Goal: Task Accomplishment & Management: Complete application form

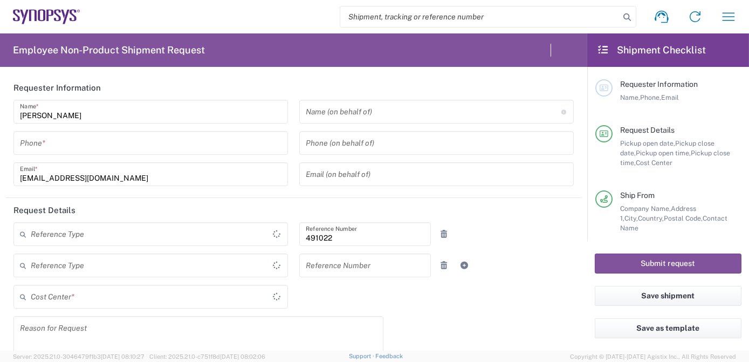
type input "Department"
type input "IN51, SDG, M, ZebuOp 491022"
type input "Delivered at Place"
type input "[GEOGRAPHIC_DATA]"
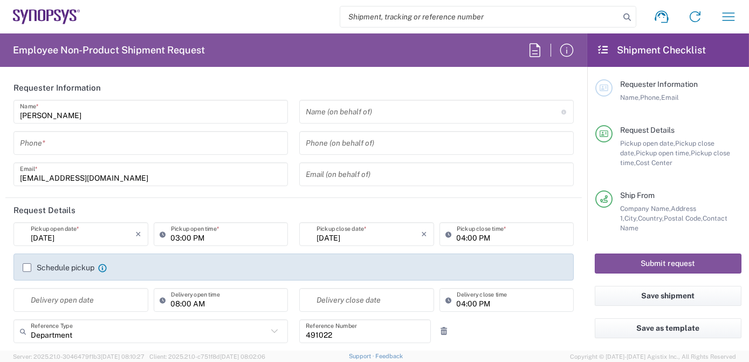
type input "Telangana"
type input "[GEOGRAPHIC_DATA]"
type input "[GEOGRAPHIC_DATA] IN09"
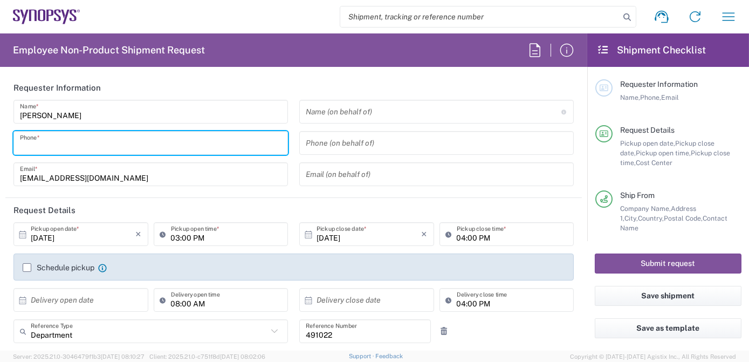
click at [61, 145] on input "tel" at bounding box center [151, 143] width 262 height 19
type input "7337556583"
type input "[EMAIL_ADDRESS][DOMAIN_NAME]"
type input "33616354911"
type input "Synopsys Emulation and Verification"
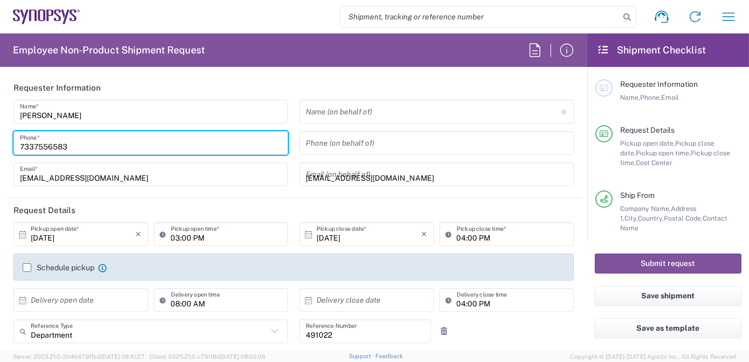
type input "[STREET_ADDRESS]"
type input "Rungis"
type input "94150"
type input "33189961070"
type input "[EMAIL_ADDRESS][DOMAIN_NAME]"
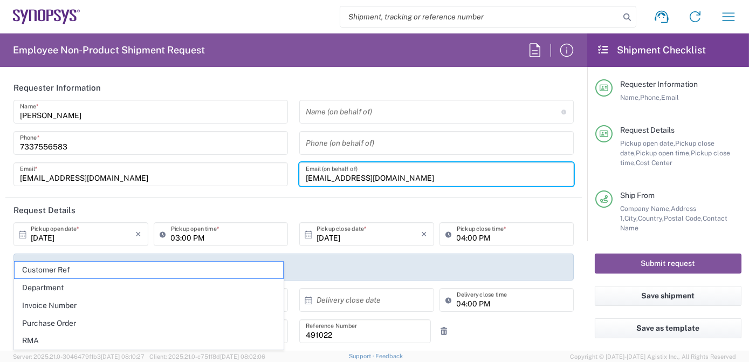
drag, startPoint x: 395, startPoint y: 179, endPoint x: 167, endPoint y: 181, distance: 228.2
click at [167, 181] on div "[PERSON_NAME] Name * [PHONE_NUMBER] Phone * [EMAIL_ADDRESS][DOMAIN_NAME] Email …" at bounding box center [294, 147] width 572 height 94
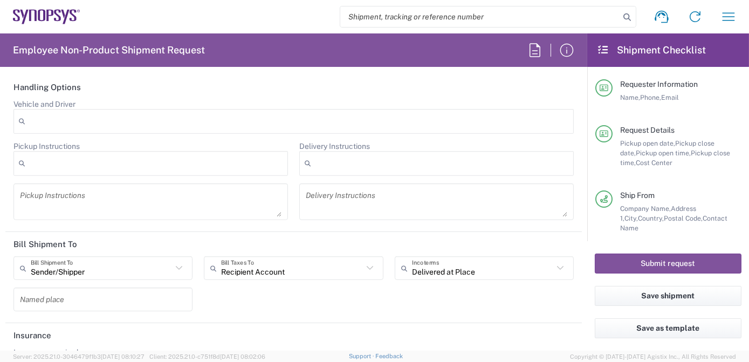
scroll to position [1424, 0]
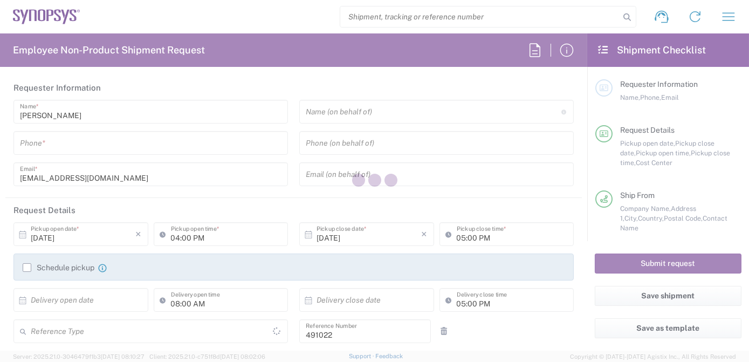
type input "Department"
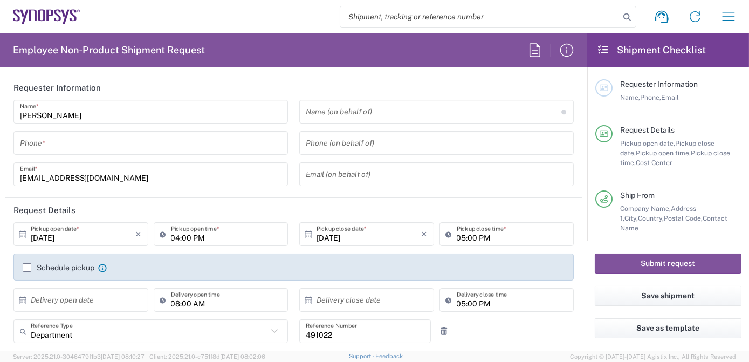
type input "IN51, SDG, M, ZebuOp 491022"
type input "Delivered at Place"
type input "[GEOGRAPHIC_DATA]"
type input "Telangana"
type input "[GEOGRAPHIC_DATA]"
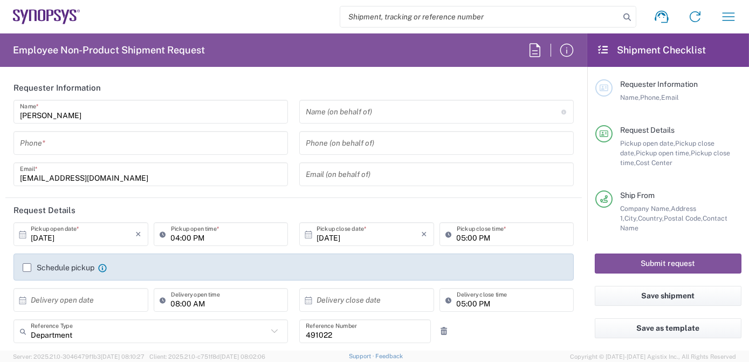
type input "[GEOGRAPHIC_DATA] IN09"
click at [128, 141] on input "tel" at bounding box center [151, 143] width 262 height 19
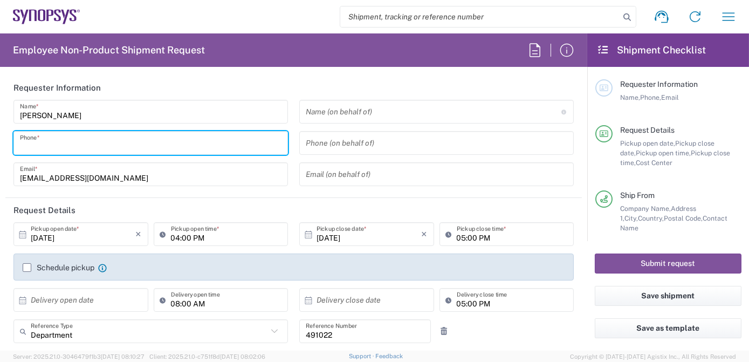
type input "7337556583"
type input "33616354911"
type input "Synopsys Emulation and Verification"
type input "[STREET_ADDRESS]"
type input "Rungis"
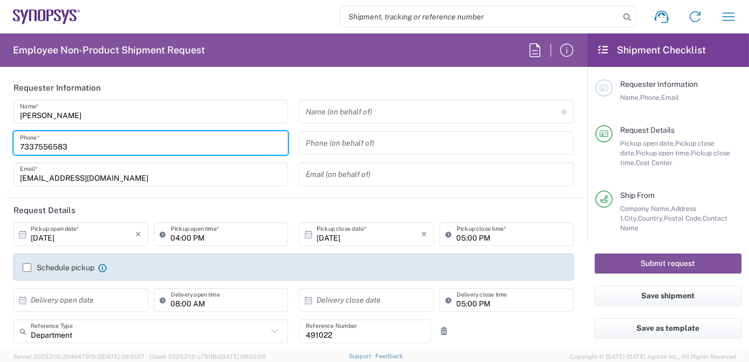
type input "94150"
type input "33189961070"
type input "[EMAIL_ADDRESS][DOMAIN_NAME]"
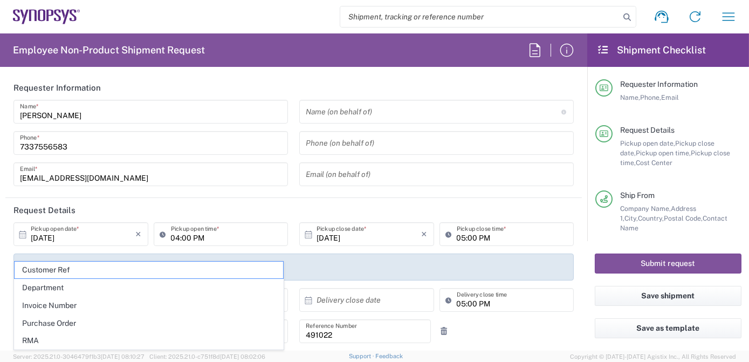
click at [416, 117] on input "text" at bounding box center [434, 111] width 256 height 19
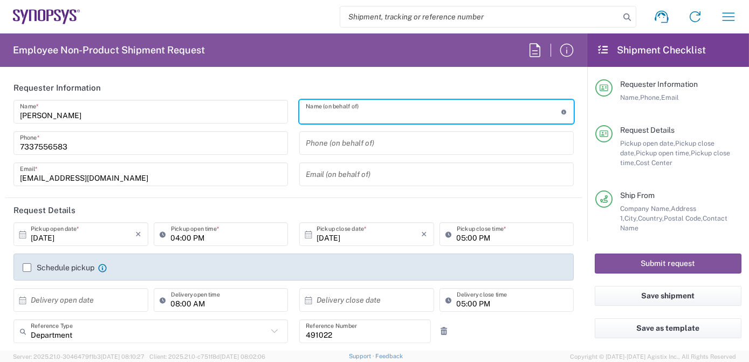
paste input "Amit Mangla"
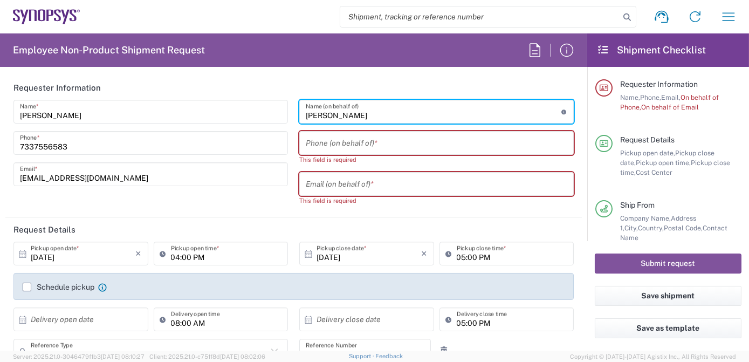
type input "Amit Mangla"
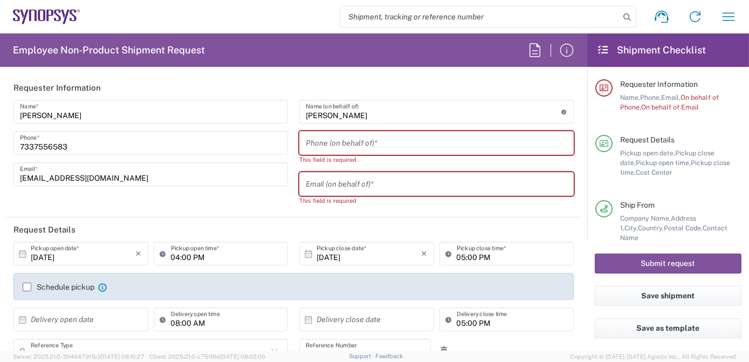
click at [358, 142] on input "tel" at bounding box center [437, 143] width 262 height 19
paste input "9818401915"
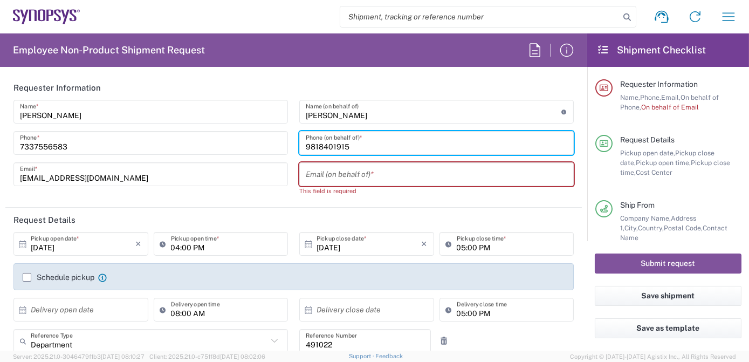
type input "9818401915"
click at [348, 177] on input "text" at bounding box center [437, 174] width 262 height 19
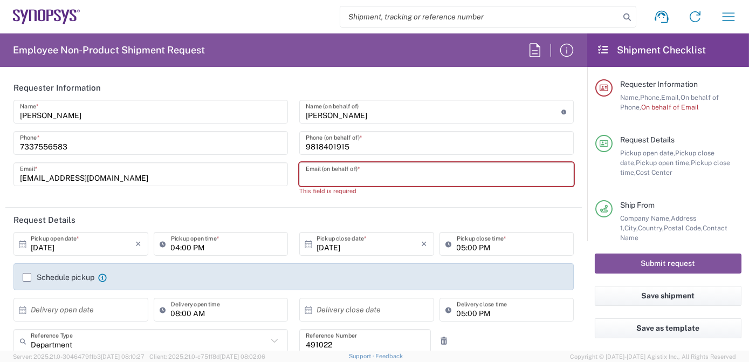
click at [345, 176] on input "text" at bounding box center [437, 174] width 262 height 19
paste input "manglaa@synopsys.com"
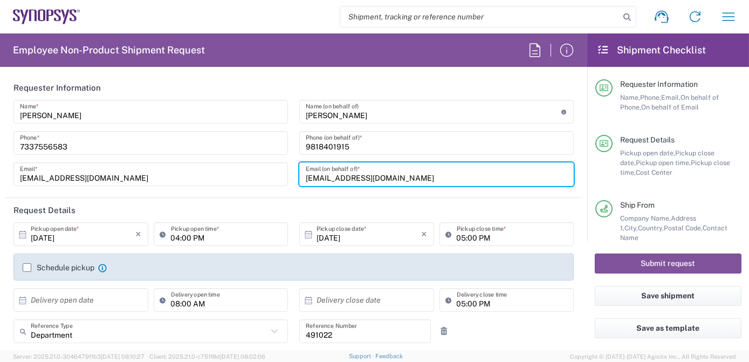
type input "manglaa@synopsys.com"
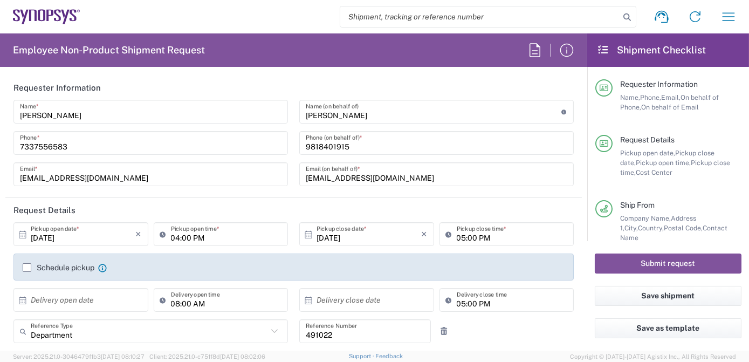
click at [102, 238] on input "[DATE]" at bounding box center [83, 234] width 105 height 19
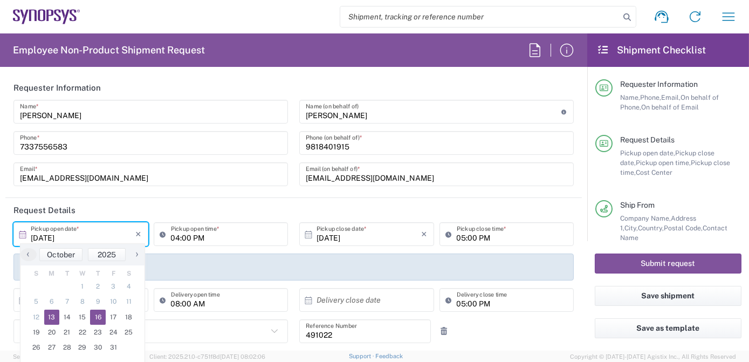
click at [95, 317] on span "16" at bounding box center [98, 317] width 16 height 15
type input "10/16/2025"
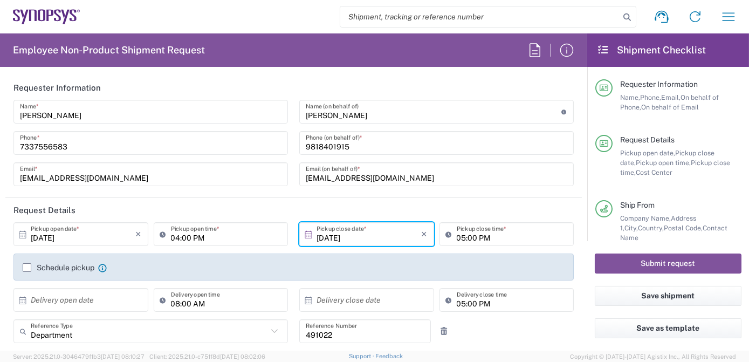
click at [172, 238] on input "04:00 PM" at bounding box center [226, 234] width 111 height 19
type input "02:00 PM"
click at [457, 238] on input "05:00 PM" at bounding box center [512, 234] width 111 height 19
type input "04:00 PM"
click at [26, 266] on label "Schedule pickup" at bounding box center [59, 267] width 72 height 9
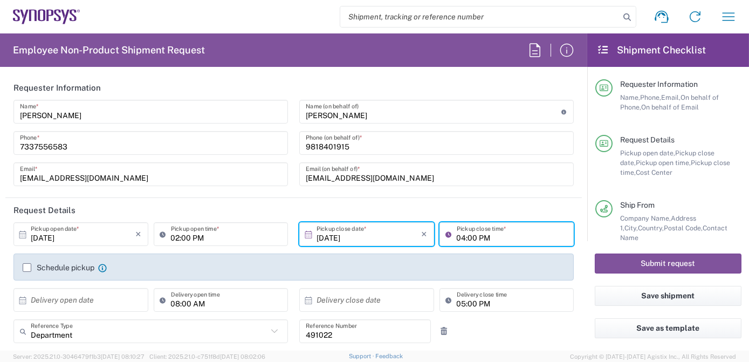
click at [27, 268] on input "Schedule pickup" at bounding box center [27, 268] width 0 height 0
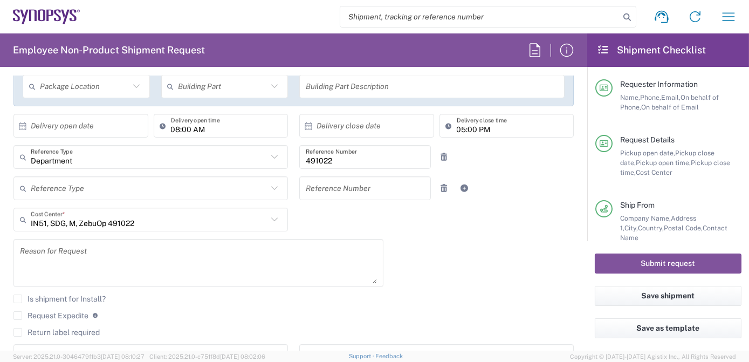
scroll to position [208, 0]
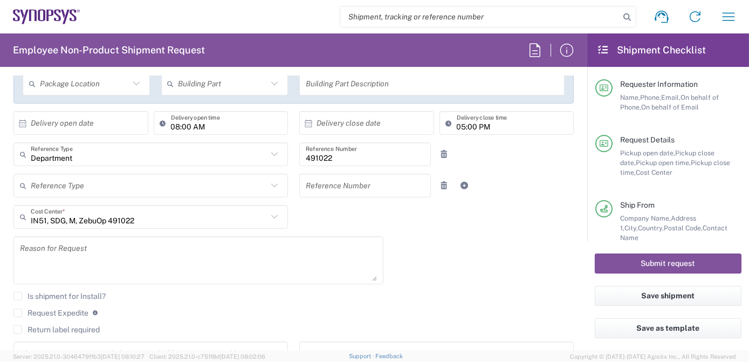
click at [85, 255] on textarea at bounding box center [198, 260] width 357 height 42
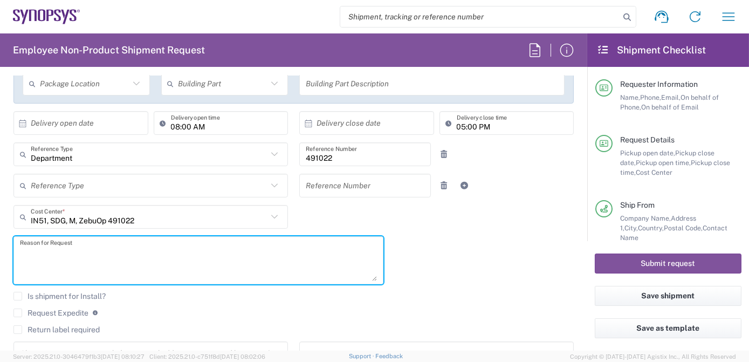
paste textarea "Samsung SSIR | ZS5 Loaner To be Shipped Back"
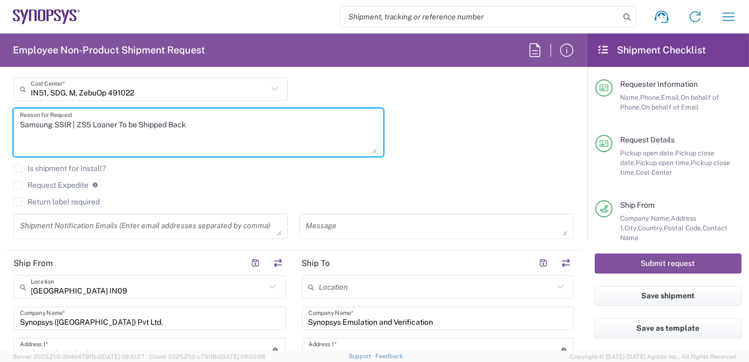
scroll to position [371, 0]
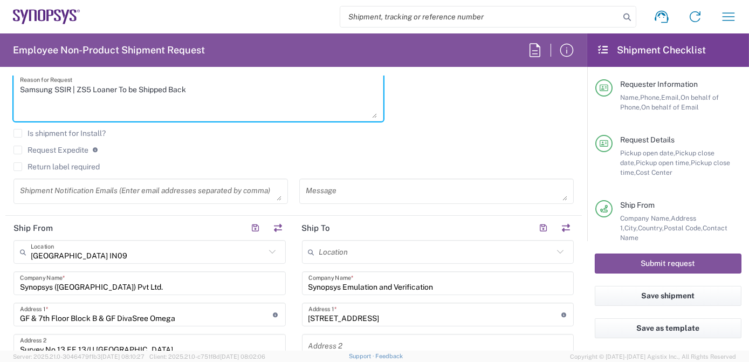
type textarea "Samsung SSIR | ZS5 Loaner To be Shipped Back"
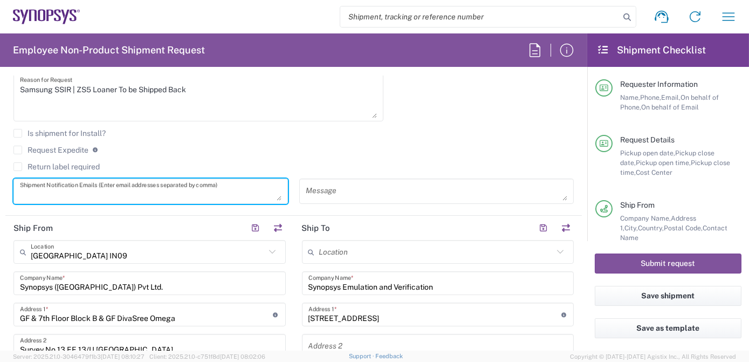
click at [80, 190] on textarea at bounding box center [151, 191] width 262 height 19
paste textarea "shipping-emea@synopsys.com"
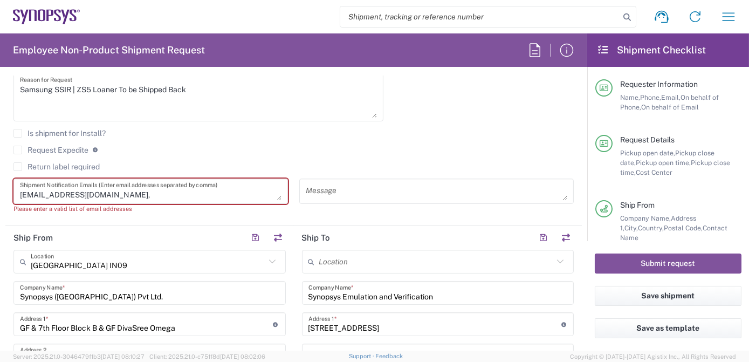
click at [169, 197] on textarea "shipping-emea@synopsys.com," at bounding box center [151, 191] width 262 height 19
paste textarea "shipping-apac@synopsys.com"
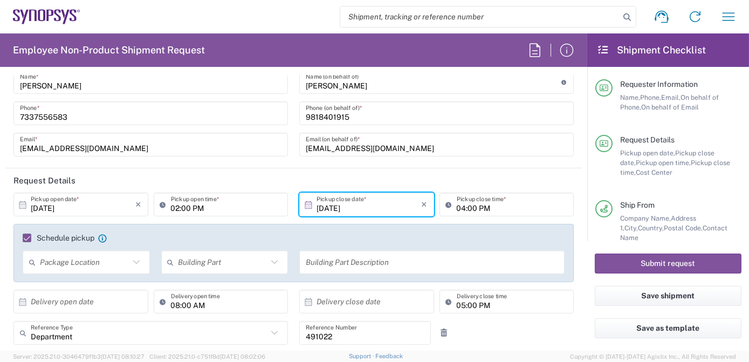
scroll to position [0, 0]
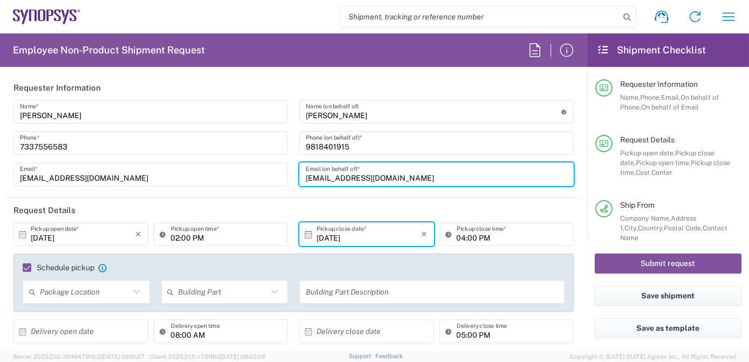
drag, startPoint x: 419, startPoint y: 179, endPoint x: 254, endPoint y: 174, distance: 165.6
click at [254, 174] on div "Anoop Ade Name * 7337556583 Phone * anoopade@synopsys.com Email * Amit Mangla N…" at bounding box center [294, 147] width 572 height 94
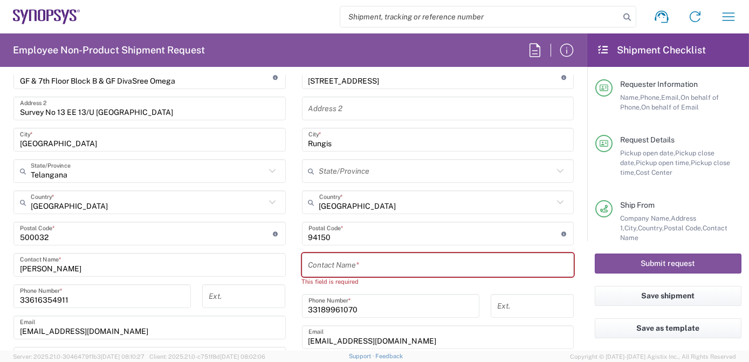
scroll to position [343, 0]
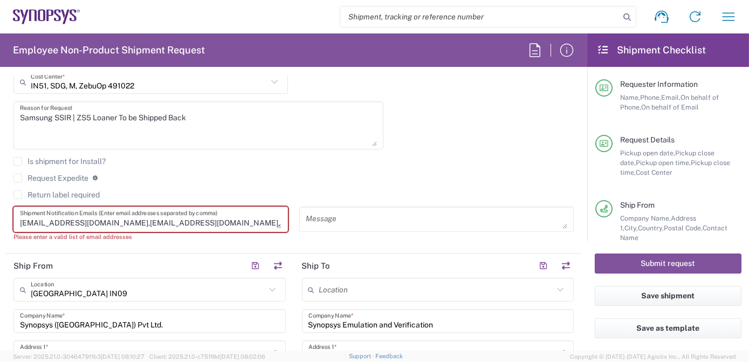
click at [246, 218] on textarea "shipping-emea@synopsys.com,shipping-apac@synopsys.com," at bounding box center [151, 219] width 262 height 19
paste textarea "manglaa@synopsys.com"
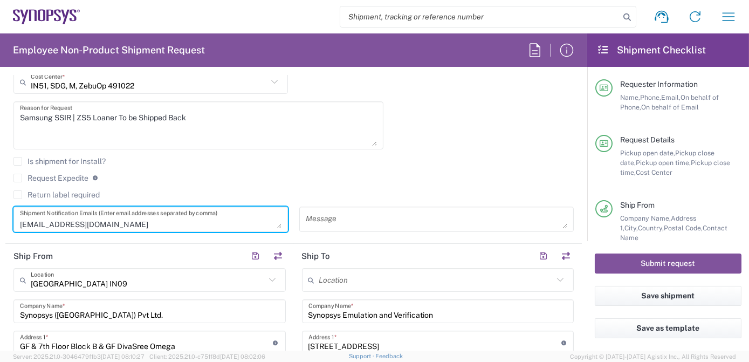
scroll to position [0, 0]
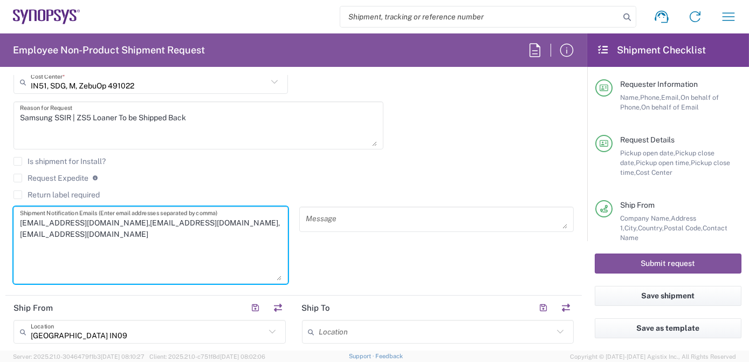
drag, startPoint x: 273, startPoint y: 225, endPoint x: 283, endPoint y: 277, distance: 52.6
click at [283, 277] on div "shipping-emea@synopsys.com,shipping-apac@synopsys.com,manglaa@synopsys.com Ship…" at bounding box center [150, 245] width 275 height 77
type textarea "shipping-emea@synopsys.com,shipping-apac@synopsys.com,manglaa@synopsys.com"
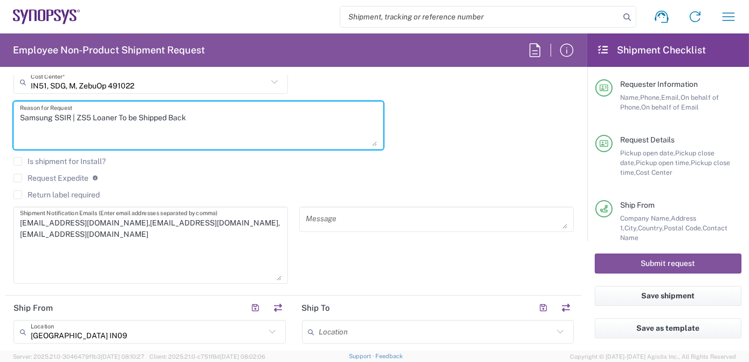
drag, startPoint x: 223, startPoint y: 117, endPoint x: -2, endPoint y: 125, distance: 225.6
click at [0, 125] on html "Shipment request Shipment tracking Employee non-product shipment request My shi…" at bounding box center [374, 181] width 749 height 362
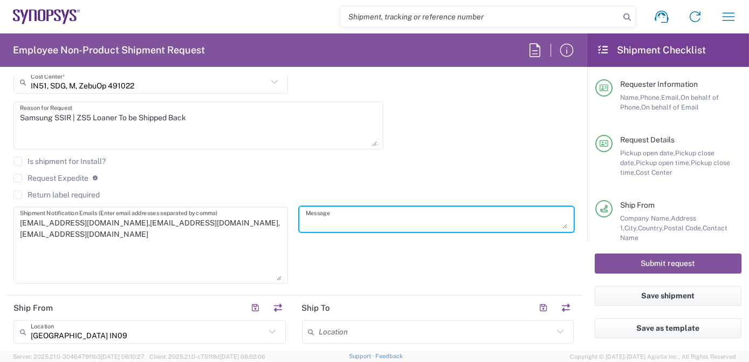
click at [361, 219] on textarea at bounding box center [437, 219] width 262 height 19
paste textarea "Samsung SSIR | ZS5 Loaner To be Shipped Back"
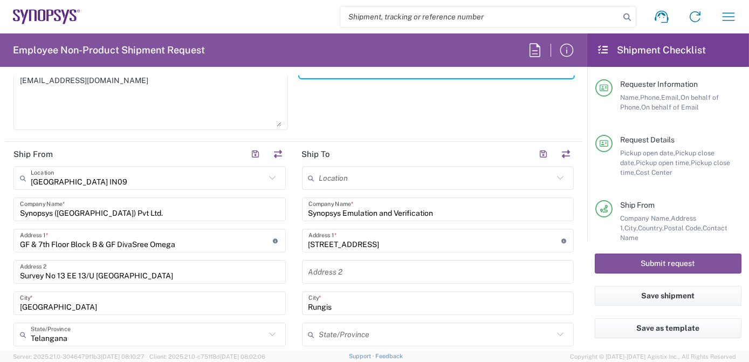
scroll to position [519, 0]
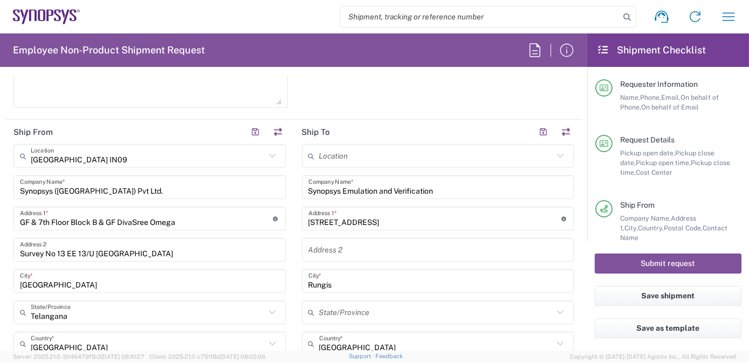
type textarea "Samsung SSIR | ZS5 Loaner To be Shipped Back"
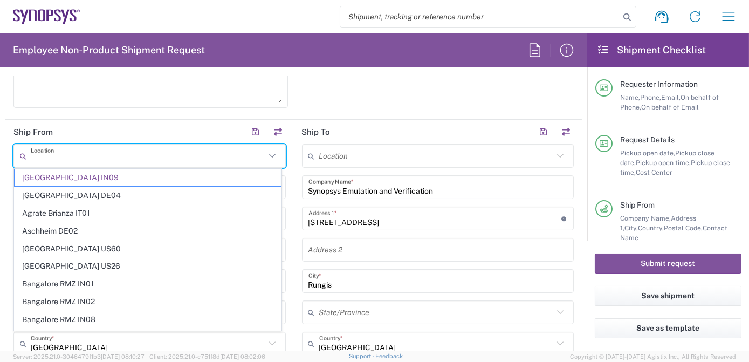
drag, startPoint x: 143, startPoint y: 161, endPoint x: -2, endPoint y: 160, distance: 145.6
click at [0, 160] on html "Shipment request Shipment tracking Employee non-product shipment request My shi…" at bounding box center [374, 181] width 749 height 362
type input "[GEOGRAPHIC_DATA] IN09"
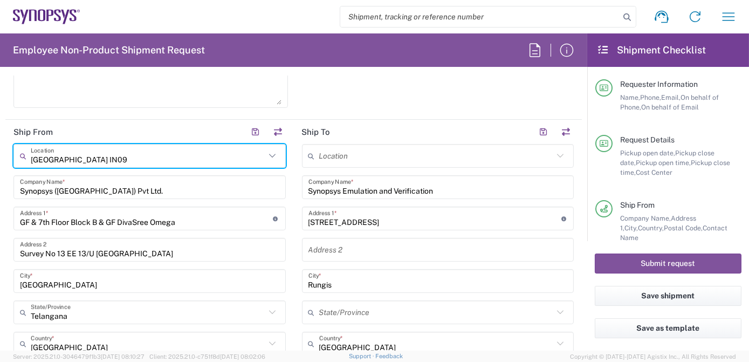
drag, startPoint x: 127, startPoint y: 157, endPoint x: -2, endPoint y: 175, distance: 130.7
click at [0, 175] on html "Shipment request Shipment tracking Employee non-product shipment request My shi…" at bounding box center [374, 181] width 749 height 362
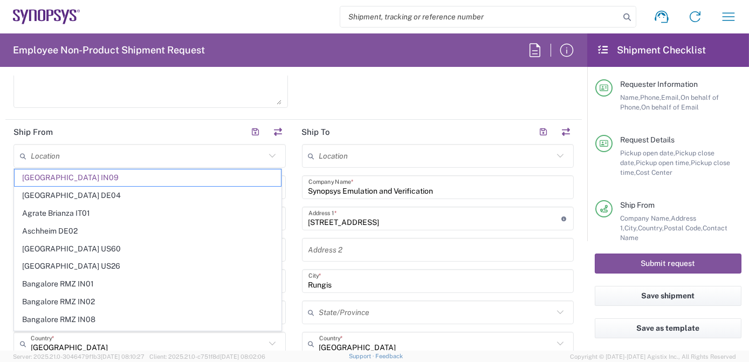
click at [91, 110] on div "shipping-emea@synopsys.com,shipping-apac@synopsys.com,manglaa@synopsys.com Ship…" at bounding box center [151, 73] width 286 height 85
type input "[GEOGRAPHIC_DATA] IN09"
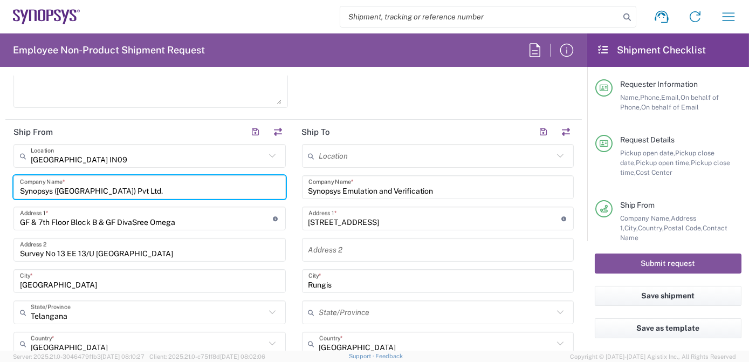
drag, startPoint x: 134, startPoint y: 188, endPoint x: 0, endPoint y: 193, distance: 133.9
click at [0, 193] on html "Shipment request Shipment tracking Employee non-product shipment request My shi…" at bounding box center [374, 181] width 749 height 362
paste input "• Samsung R&D Institute India"
drag, startPoint x: 38, startPoint y: 191, endPoint x: -2, endPoint y: 196, distance: 40.2
click at [0, 196] on html "Shipment request Shipment tracking Employee non-product shipment request My shi…" at bounding box center [374, 181] width 749 height 362
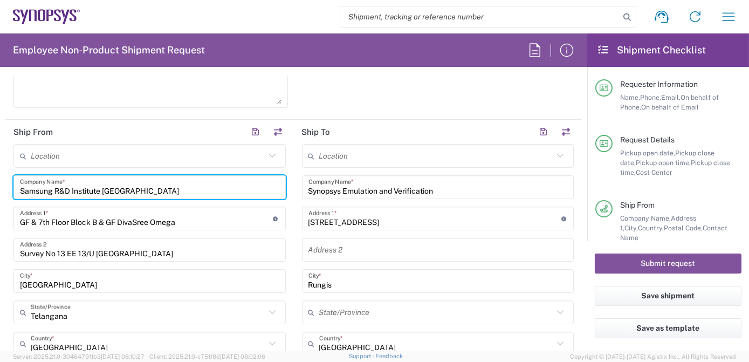
type input "Samsung R&D Institute India"
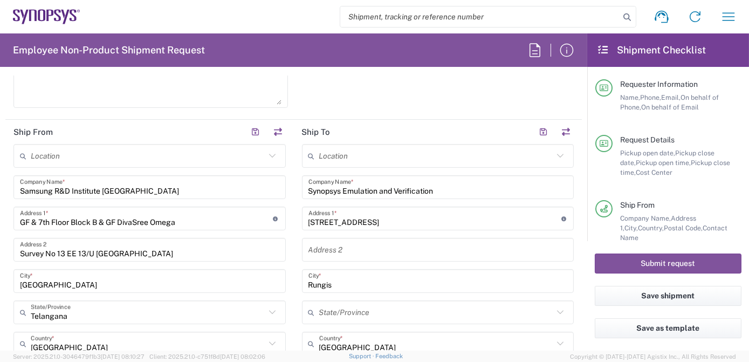
click at [214, 218] on input "GF & 7th Floor Block B & GF DivaSree Omega" at bounding box center [146, 218] width 253 height 19
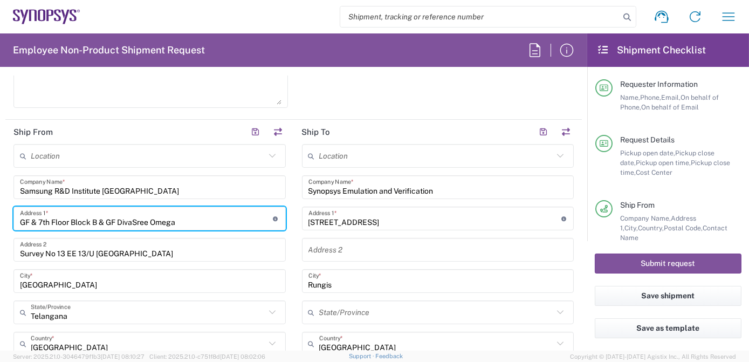
drag, startPoint x: 223, startPoint y: 218, endPoint x: -2, endPoint y: 229, distance: 225.2
click at [0, 229] on html "Shipment request Shipment tracking Employee non-product shipment request My shi…" at bounding box center [374, 181] width 749 height 362
paste input "Bagmane Goldstone Campus"
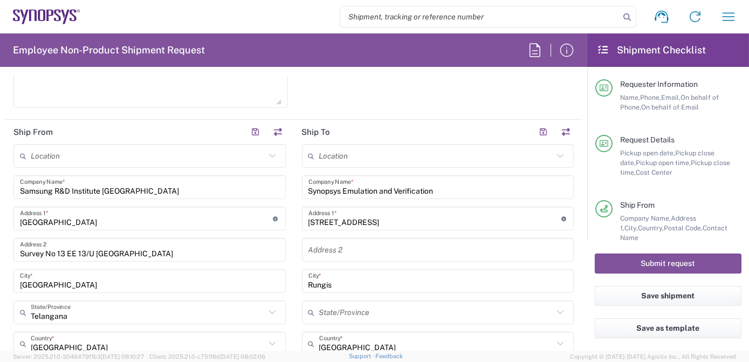
click at [180, 224] on input "Bagmane Goldstone Campus" at bounding box center [146, 218] width 253 height 19
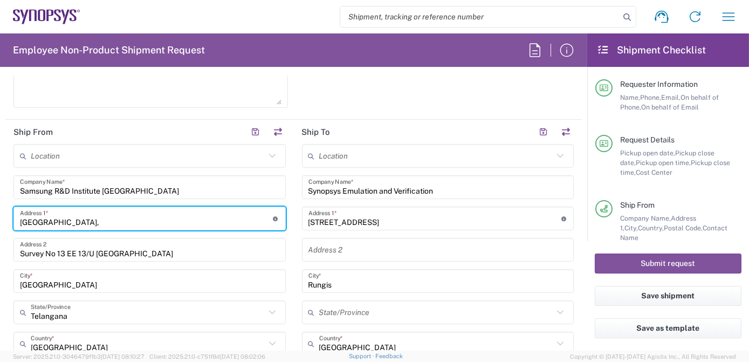
paste input "Outer Ring Road"
type input "Bagmane Goldstone Campus, Outer Ring Road"
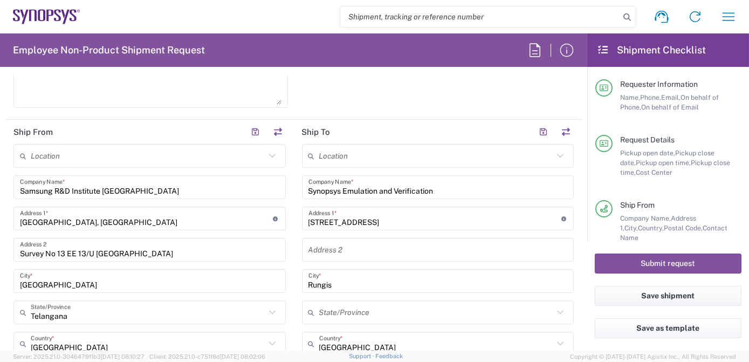
click at [218, 241] on input "Survey No 13 EE 13/U [GEOGRAPHIC_DATA]" at bounding box center [149, 250] width 259 height 19
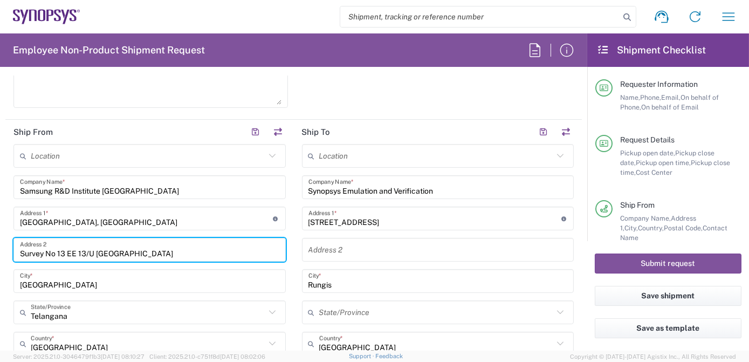
drag, startPoint x: 223, startPoint y: 249, endPoint x: 0, endPoint y: 256, distance: 223.4
click at [0, 256] on html "Shipment request Shipment tracking Employee non-product shipment request My shi…" at bounding box center [374, 181] width 749 height 362
paste input "Adjacent to World Technology Centr"
click at [184, 249] on input "Adjacent to World Technology Centre" at bounding box center [149, 250] width 259 height 19
paste input "Doddanekundi"
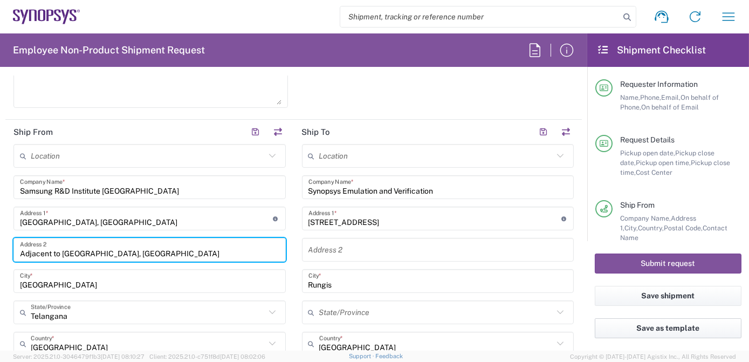
type input "Adjacent to World Technology Centre, Doddanekundi"
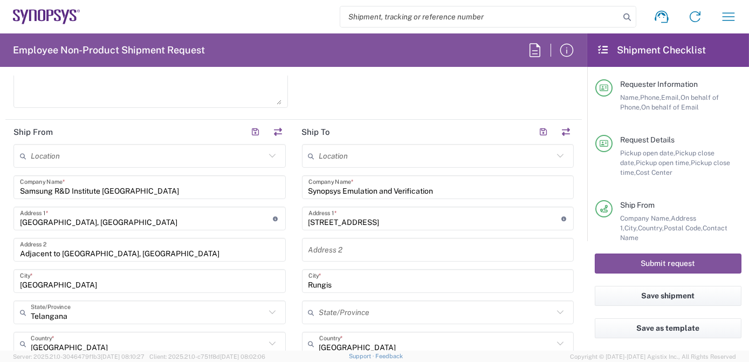
click at [98, 279] on input "[GEOGRAPHIC_DATA]" at bounding box center [149, 281] width 259 height 19
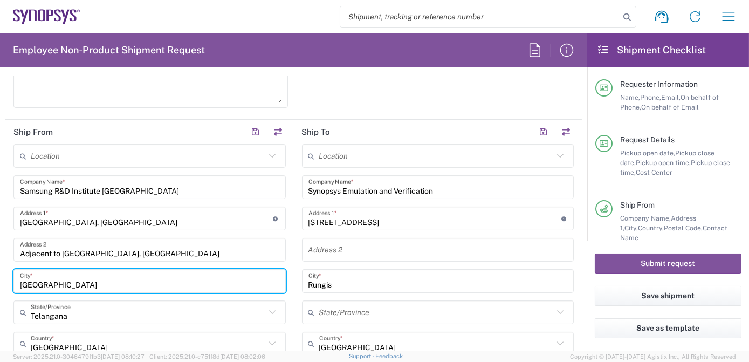
drag, startPoint x: 106, startPoint y: 283, endPoint x: -2, endPoint y: 282, distance: 107.9
click at [0, 282] on html "Shipment request Shipment tracking Employee non-product shipment request My shi…" at bounding box center [374, 181] width 749 height 362
paste input "Bangalore"
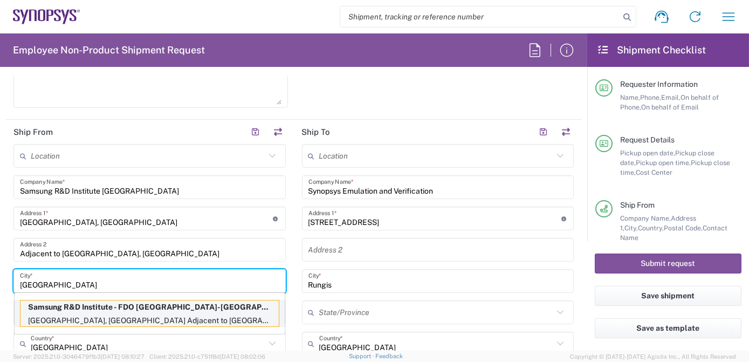
type input "Bangalore"
click at [101, 314] on p "Bagmane Goldstone Campus, Outer Ring Road Adjacent to Bagmane World Technology …" at bounding box center [149, 320] width 258 height 13
type input "Samsung R&D Institute - FDO India-Bangalore"
type input "Bagmane Goldstone Campus"
type input "Outer Ring Road Adjacent to Bagmane World Technology Centre"
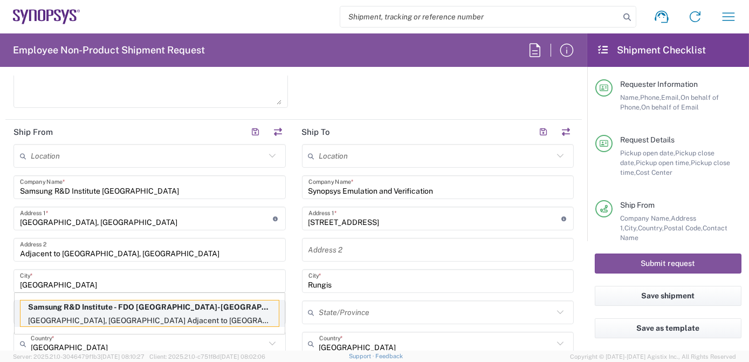
type input "[GEOGRAPHIC_DATA]"
type input "560 048"
type input "Balajee Sowrirajan"
type input "81053 79644"
type input "s.balajee@samsung.com"
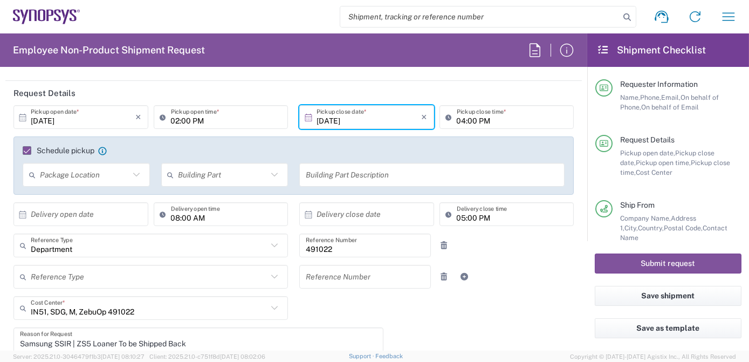
scroll to position [0, 0]
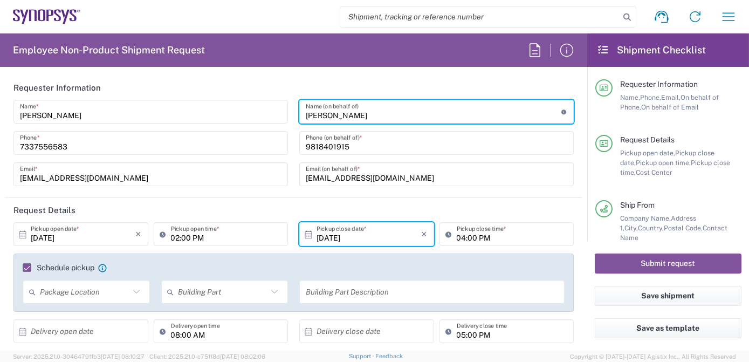
drag, startPoint x: 377, startPoint y: 116, endPoint x: 201, endPoint y: 121, distance: 176.4
click at [201, 121] on div "Anoop Ade Name * 7337556583 Phone * anoopade@synopsys.com Email * Amit Mangla N…" at bounding box center [294, 147] width 572 height 94
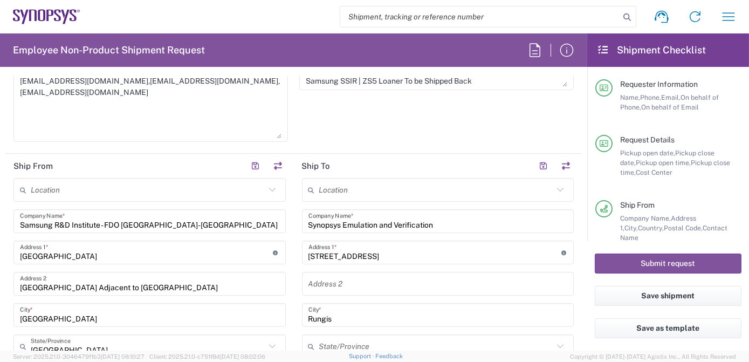
scroll to position [618, 0]
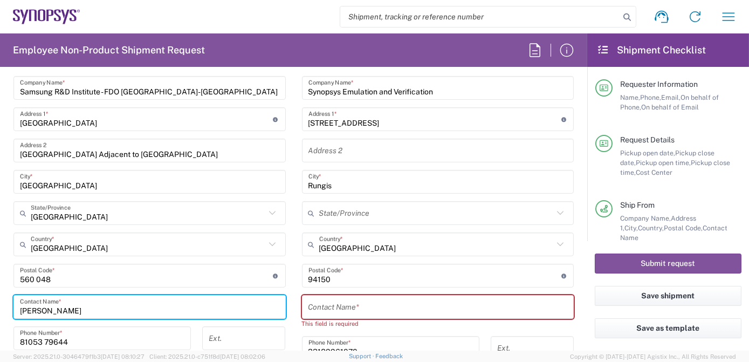
drag, startPoint x: 106, startPoint y: 309, endPoint x: -2, endPoint y: 312, distance: 108.5
click at [0, 312] on html "Shipment request Shipment tracking Employee non-product shipment request My shi…" at bounding box center [374, 181] width 749 height 362
paste input "Amit Mangla"
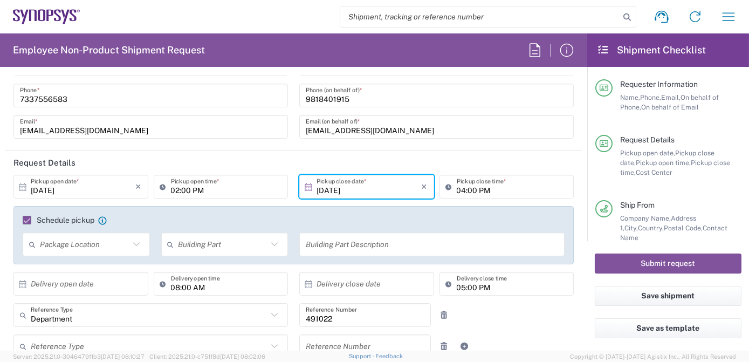
scroll to position [0, 0]
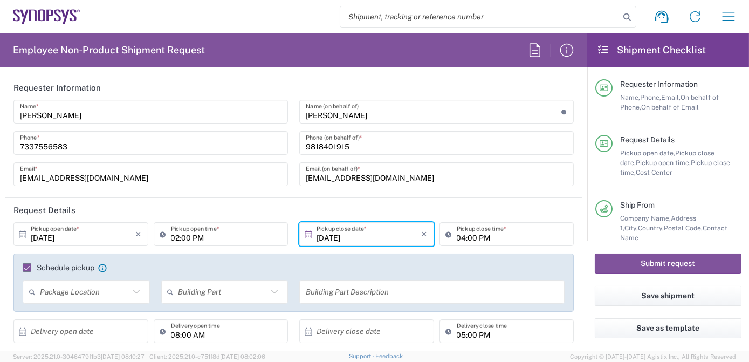
type input "Amit Mangla"
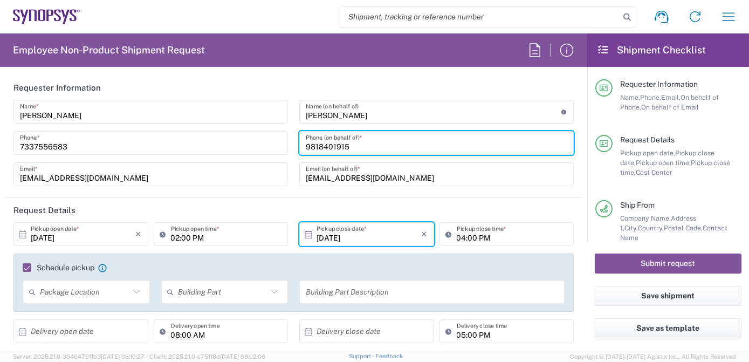
drag, startPoint x: 368, startPoint y: 146, endPoint x: 208, endPoint y: 150, distance: 159.7
click at [208, 150] on div "Anoop Ade Name * 7337556583 Phone * anoopade@synopsys.com Email * Amit Mangla N…" at bounding box center [294, 147] width 572 height 94
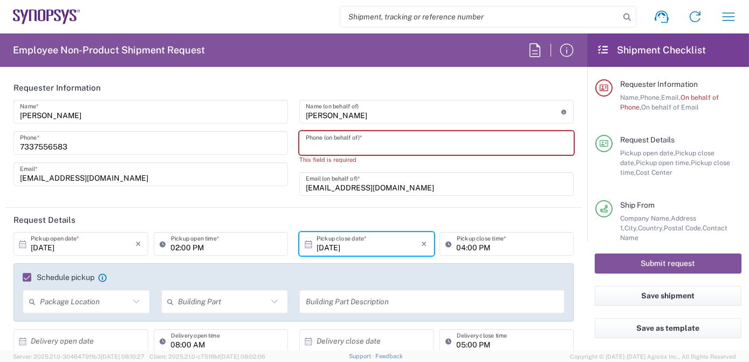
type input "9818401915"
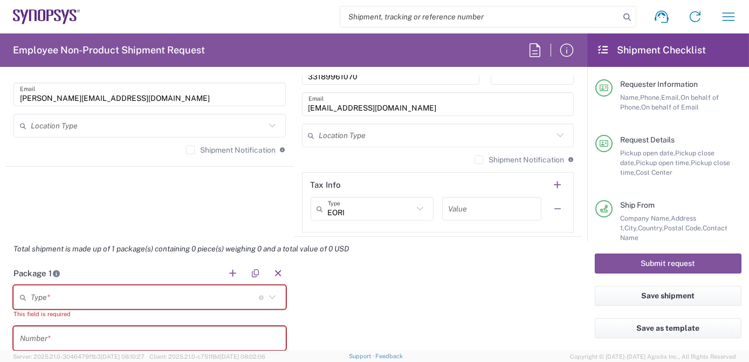
scroll to position [618, 0]
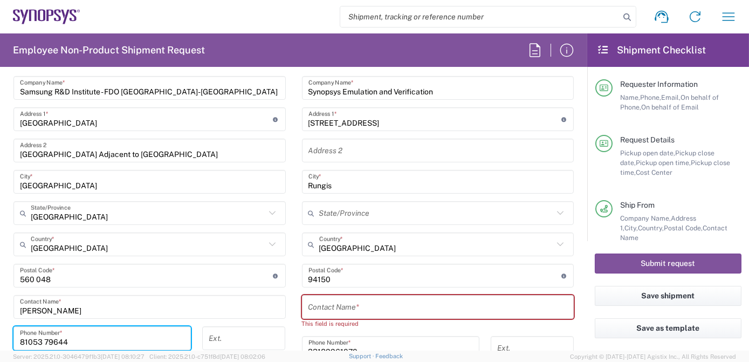
drag, startPoint x: 89, startPoint y: 336, endPoint x: -2, endPoint y: 326, distance: 91.7
click at [0, 326] on html "Shipment request Shipment tracking Employee non-product shipment request My shi…" at bounding box center [374, 181] width 749 height 362
paste input "9818401915"
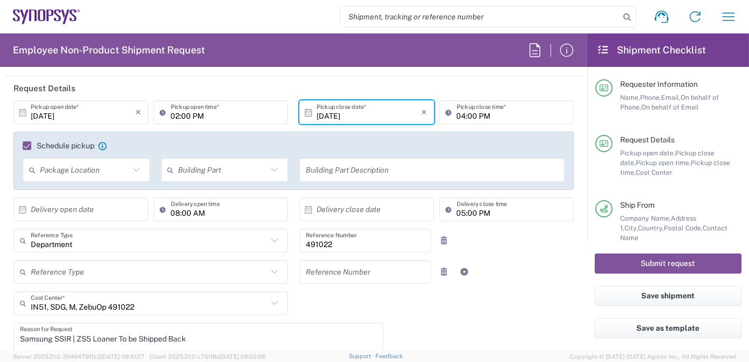
scroll to position [0, 0]
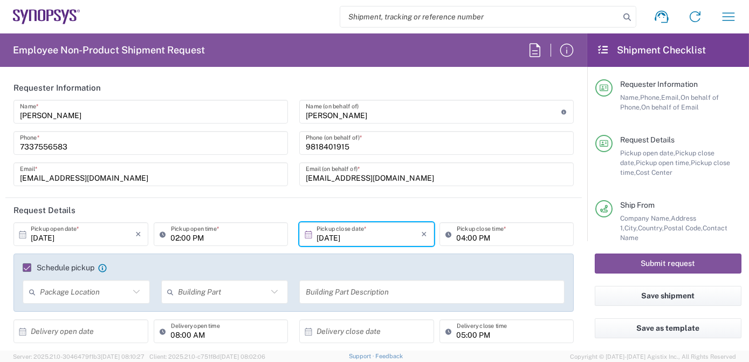
type input "9818401915"
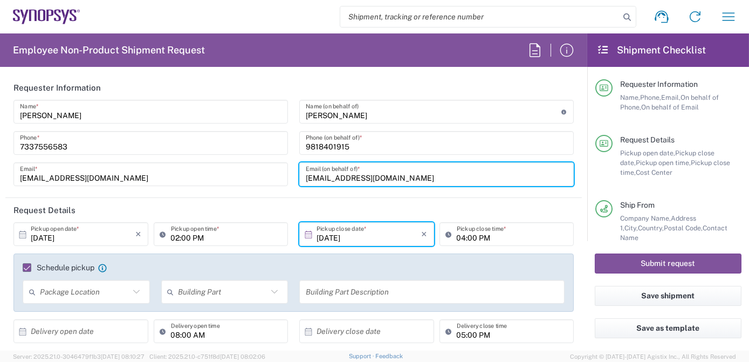
drag, startPoint x: 401, startPoint y: 178, endPoint x: 290, endPoint y: 179, distance: 110.6
click at [294, 179] on div "Amit Mangla Name (on behalf of) Expedite requests must include authorized appro…" at bounding box center [437, 147] width 286 height 94
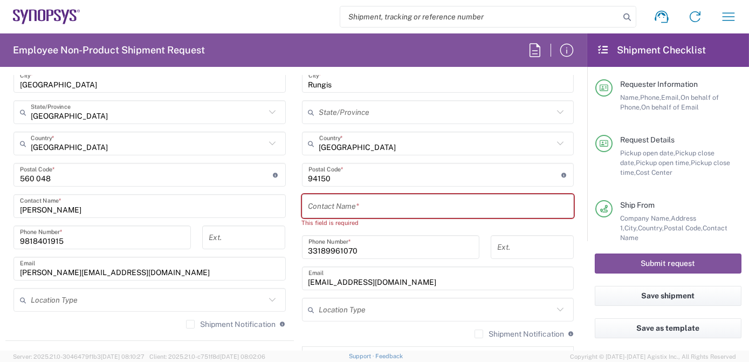
scroll to position [763, 0]
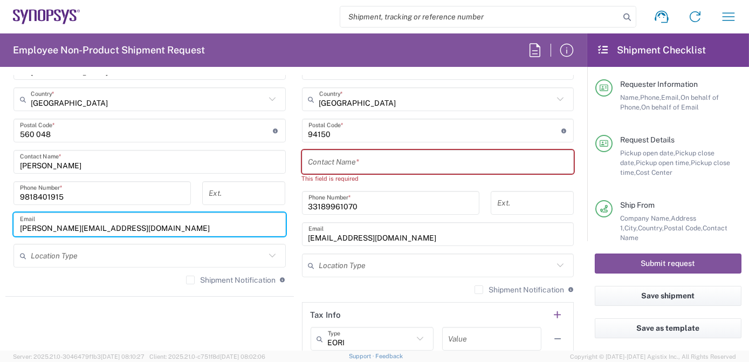
drag, startPoint x: 120, startPoint y: 229, endPoint x: 0, endPoint y: 240, distance: 120.2
click at [0, 239] on html "Shipment request Shipment tracking Employee non-product shipment request My shi…" at bounding box center [374, 181] width 749 height 362
paste input "manglaa@synopsys"
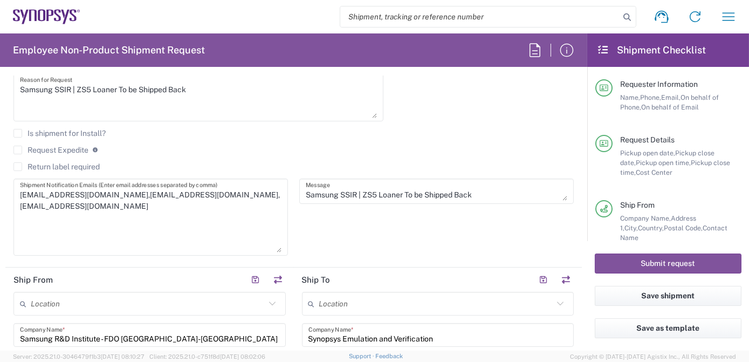
scroll to position [457, 0]
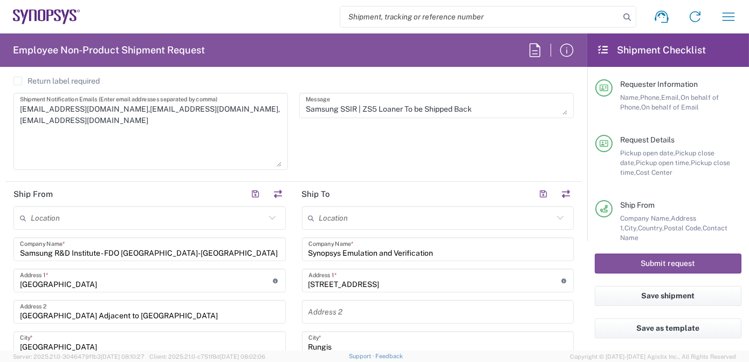
type input "manglaa@synopsys.com"
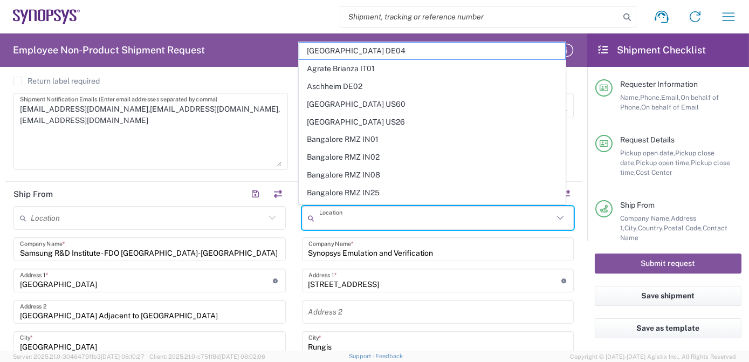
click at [335, 218] on input "text" at bounding box center [436, 218] width 235 height 19
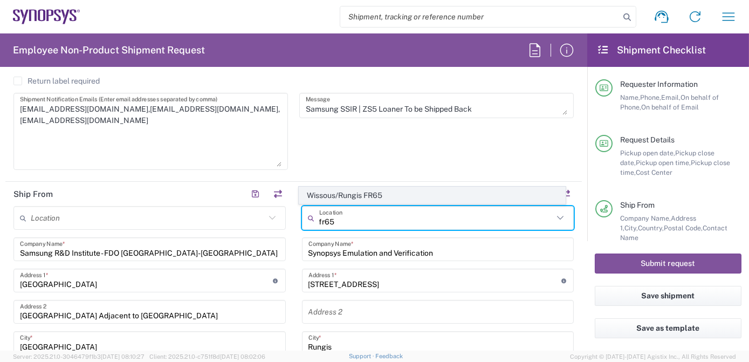
click at [352, 195] on span "Wissous/Rungis FR65" at bounding box center [432, 195] width 266 height 17
type input "Wissous/Rungis FR65"
type input "SYNOPSYS EMULATION AND VERIFICATION"
type input "7 rue des Solets"
type input "[GEOGRAPHIC_DATA]"
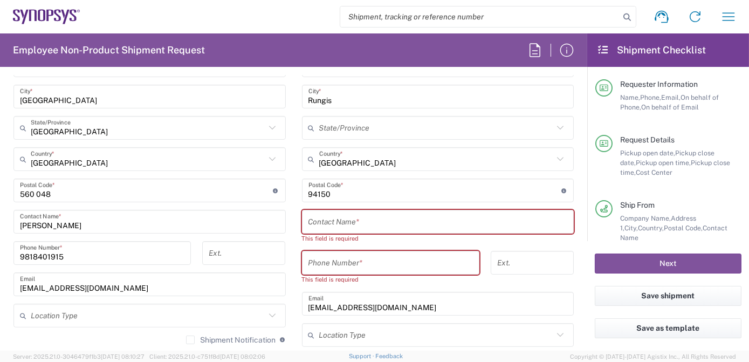
scroll to position [737, 0]
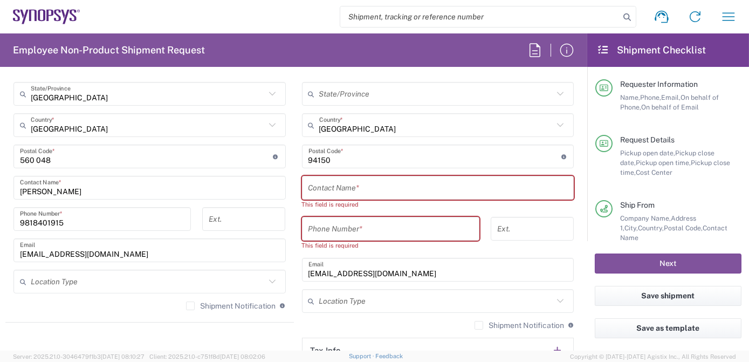
click at [497, 193] on input "text" at bounding box center [438, 188] width 259 height 19
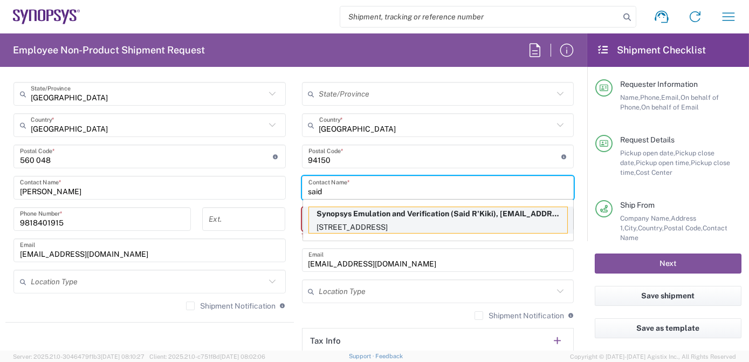
type input "said"
click at [427, 216] on p "Synopsys Emulation and Verification (Said R'Kiki), said@synopsys.com" at bounding box center [438, 213] width 258 height 13
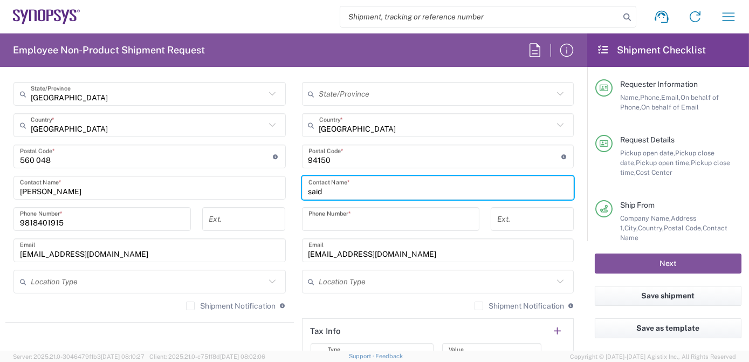
type input "Synopsys Emulation and Verification"
type input "[STREET_ADDRESS]"
type input "Said R'Kiki"
type input "33189961070"
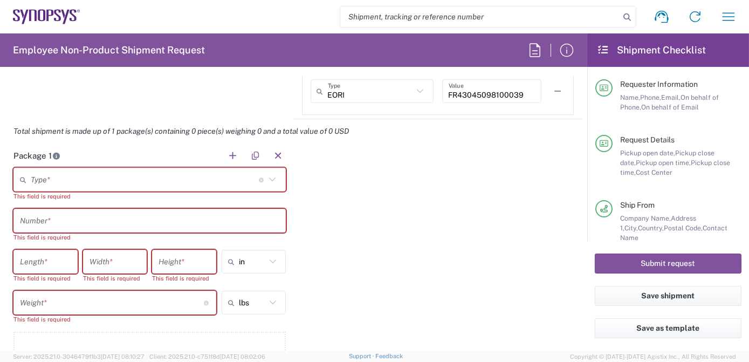
scroll to position [1082, 0]
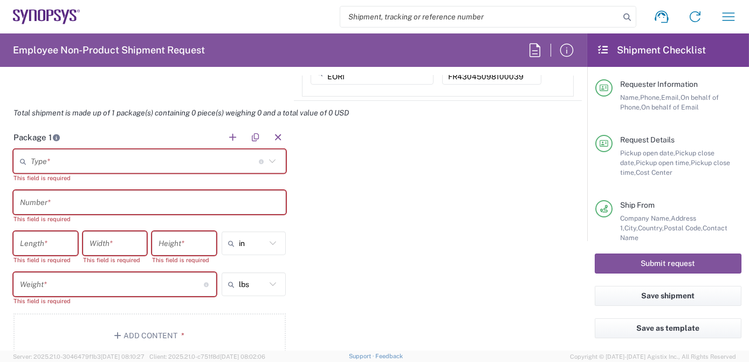
click at [189, 157] on input "text" at bounding box center [145, 161] width 228 height 19
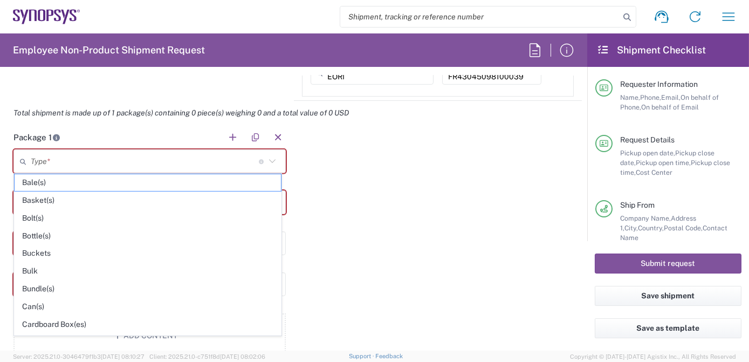
click at [383, 175] on div "Package 1 Type * Material used to package goods Bale(s) Basket(s) Bolt(s) Bottl…" at bounding box center [293, 245] width 577 height 241
click at [111, 159] on input "text" at bounding box center [145, 161] width 228 height 19
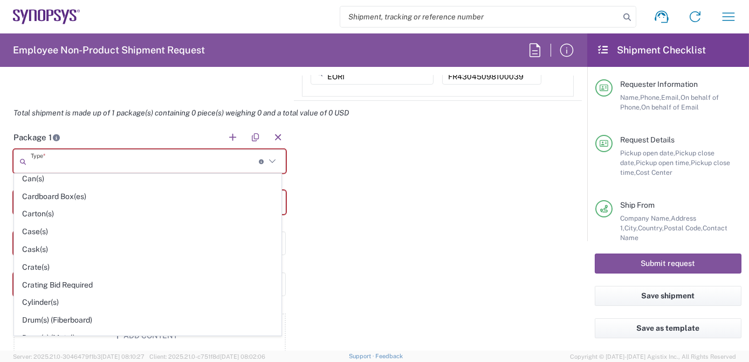
scroll to position [169, 0]
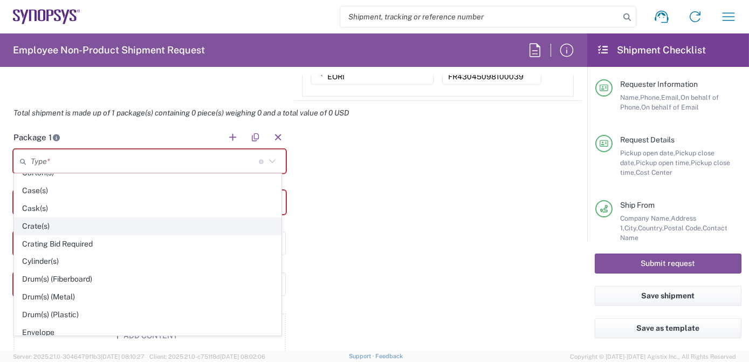
click at [125, 222] on span "Crate(s)" at bounding box center [148, 226] width 266 height 17
type input "Crate(s)"
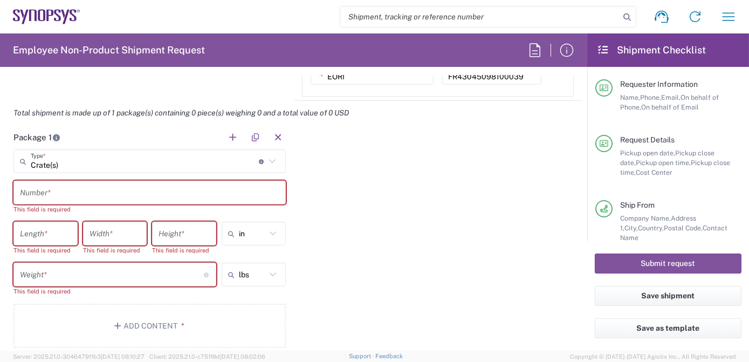
click at [147, 191] on input "text" at bounding box center [149, 192] width 259 height 19
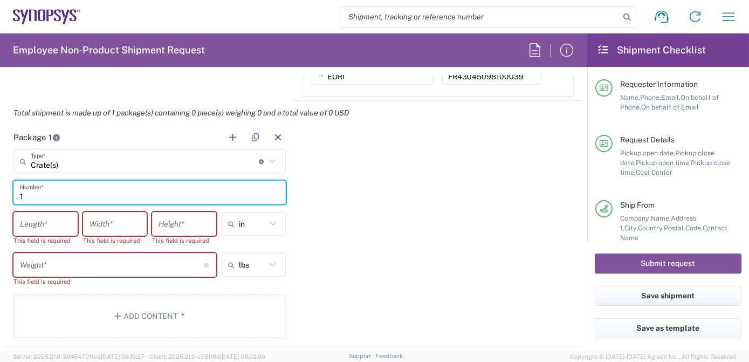
type input "1"
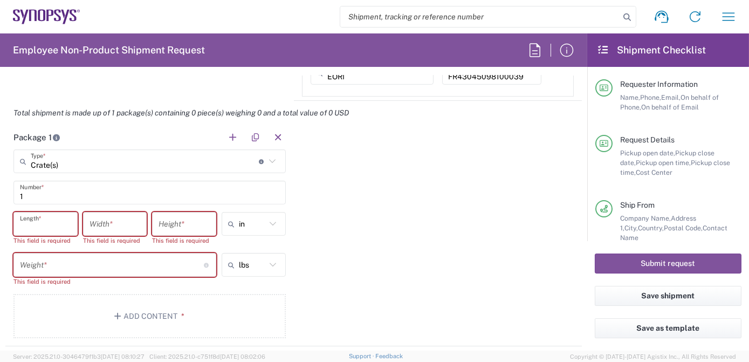
click at [50, 221] on input "number" at bounding box center [45, 224] width 51 height 19
type input "120"
click at [105, 219] on input "number" at bounding box center [115, 224] width 51 height 19
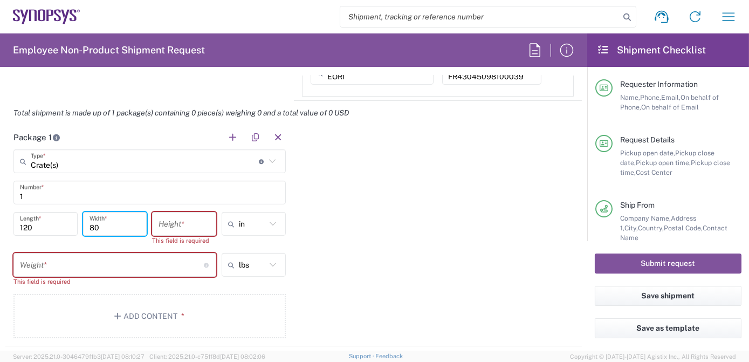
type input "80"
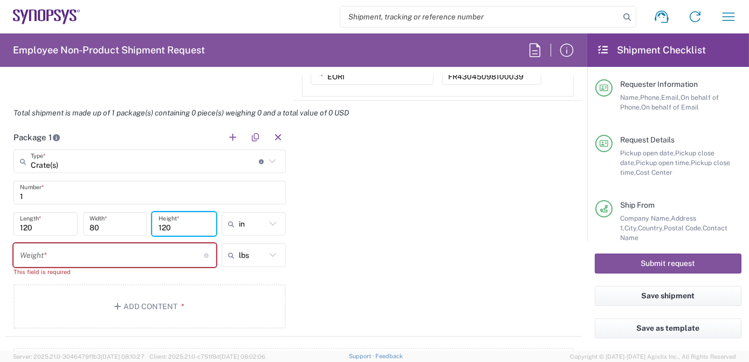
type input "120"
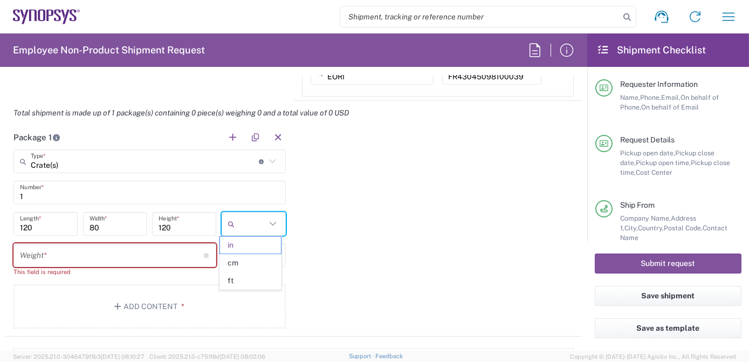
click at [242, 220] on input "text" at bounding box center [252, 223] width 27 height 17
click at [244, 266] on span "cm" at bounding box center [250, 263] width 61 height 17
type input "304.8"
type input "203.2"
type input "304.8"
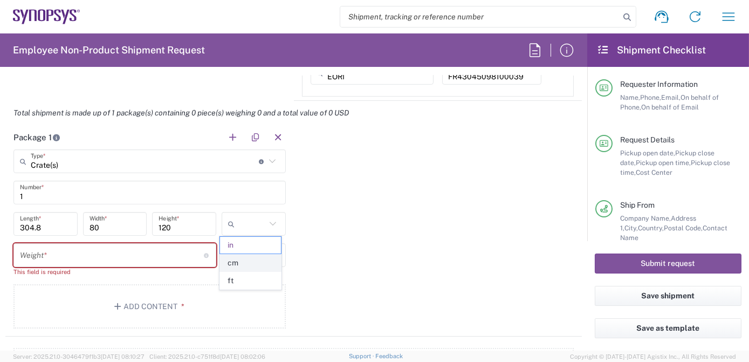
type input "cm"
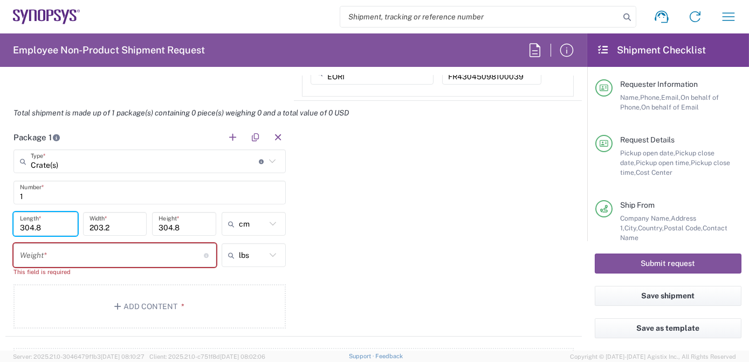
drag, startPoint x: 61, startPoint y: 223, endPoint x: 0, endPoint y: 227, distance: 61.6
click at [0, 227] on html "Shipment request Shipment tracking Employee non-product shipment request My shi…" at bounding box center [374, 181] width 749 height 362
type input "120"
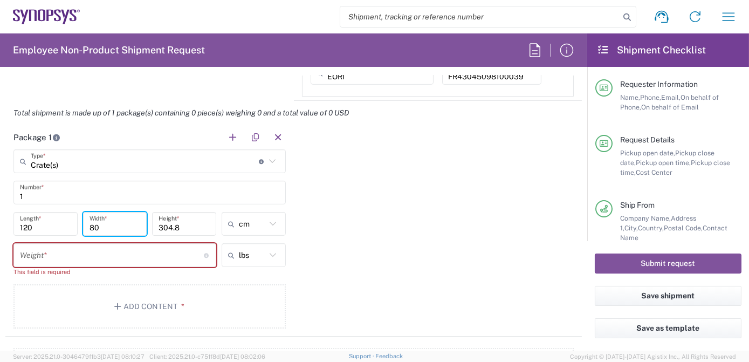
type input "80"
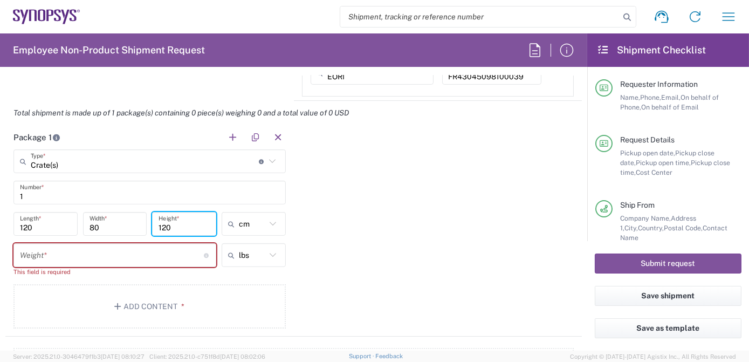
type input "120"
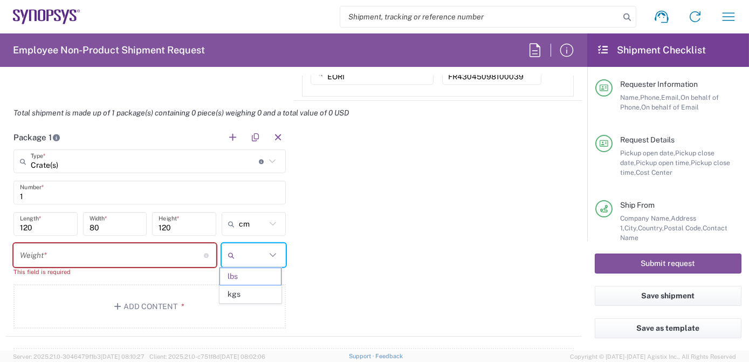
click at [260, 258] on input "text" at bounding box center [252, 254] width 27 height 17
click at [256, 295] on span "kgs" at bounding box center [250, 294] width 61 height 17
type input "kgs"
click at [113, 259] on input "number" at bounding box center [112, 255] width 184 height 19
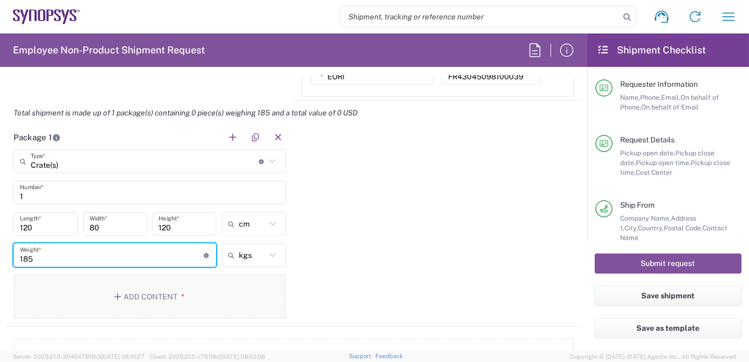
type input "185"
click at [134, 298] on button "Add Content *" at bounding box center [149, 297] width 272 height 44
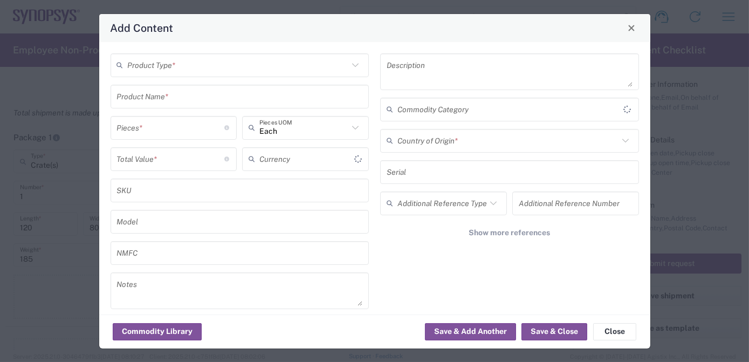
type input "US Dollar"
click at [169, 64] on input "text" at bounding box center [238, 65] width 221 height 19
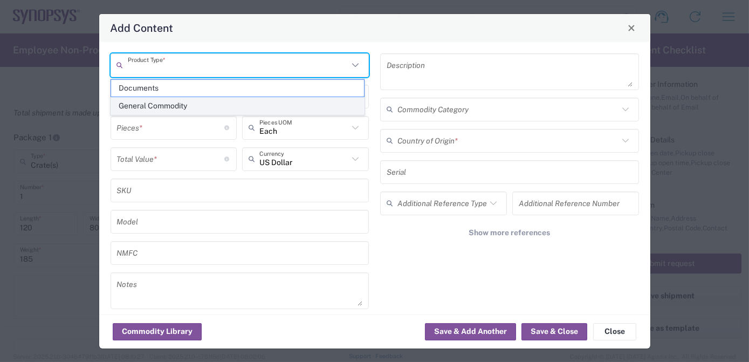
click at [168, 104] on span "General Commodity" at bounding box center [237, 106] width 253 height 17
type input "General Commodity"
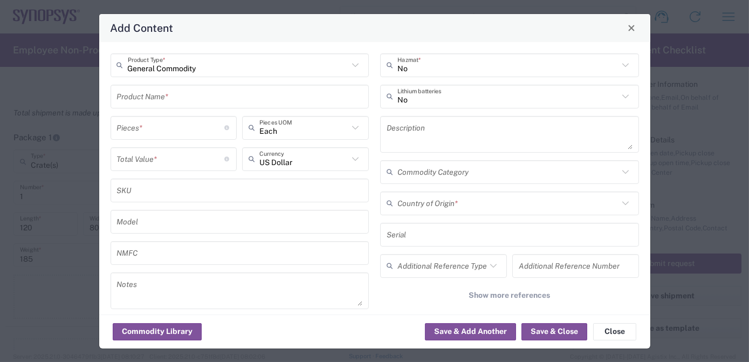
click at [167, 91] on input "text" at bounding box center [240, 96] width 246 height 19
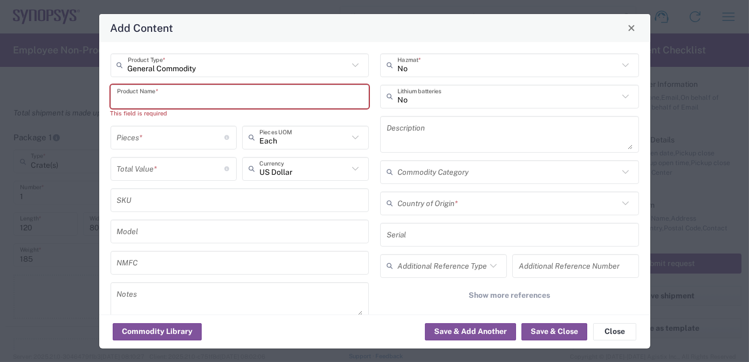
click at [263, 99] on input "text" at bounding box center [240, 96] width 246 height 19
paste input "HW0969-000"
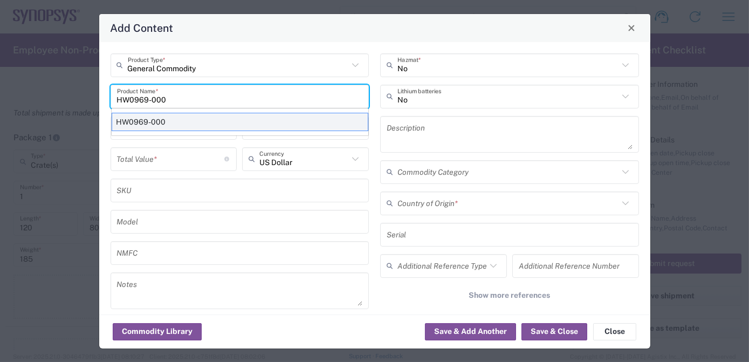
type input "HW0969-000"
click at [193, 119] on div "HW0969-000" at bounding box center [240, 122] width 257 height 18
type textarea "ZS5 Module"
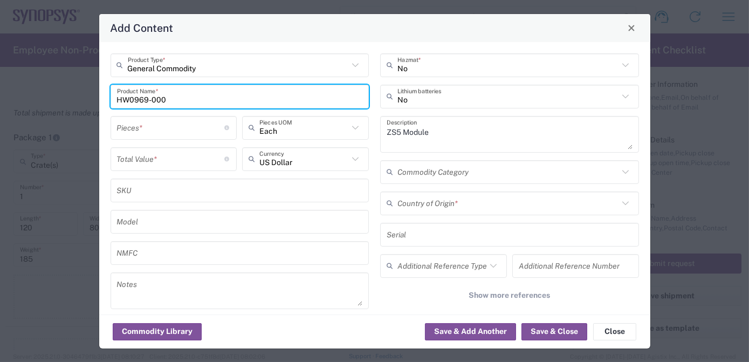
click at [177, 127] on input "number" at bounding box center [171, 127] width 108 height 19
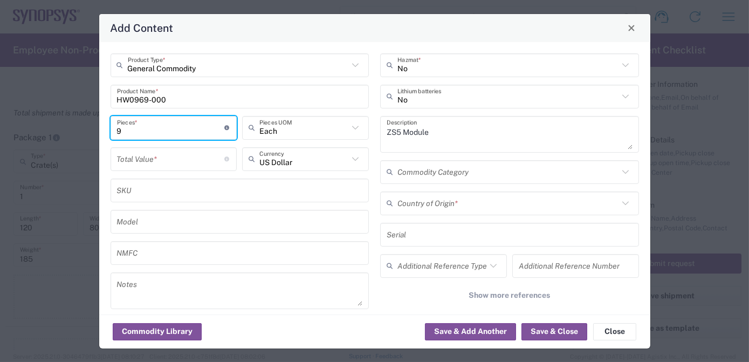
type input "9"
click at [162, 170] on div "Total Value * Total value of all the pieces" at bounding box center [174, 159] width 127 height 24
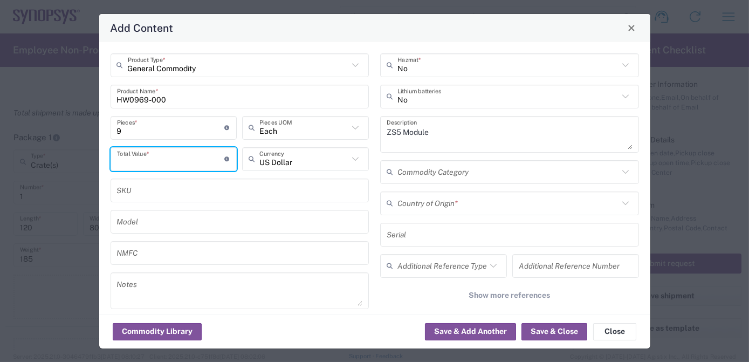
click at [170, 162] on input "number" at bounding box center [171, 158] width 108 height 19
paste input "538337.07"
type input "538337.07"
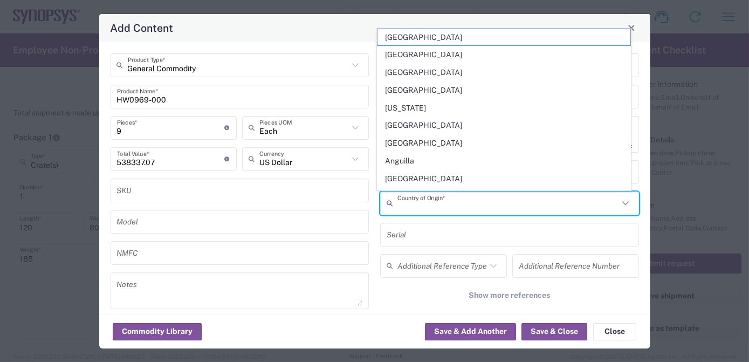
click at [466, 200] on input "text" at bounding box center [508, 203] width 221 height 19
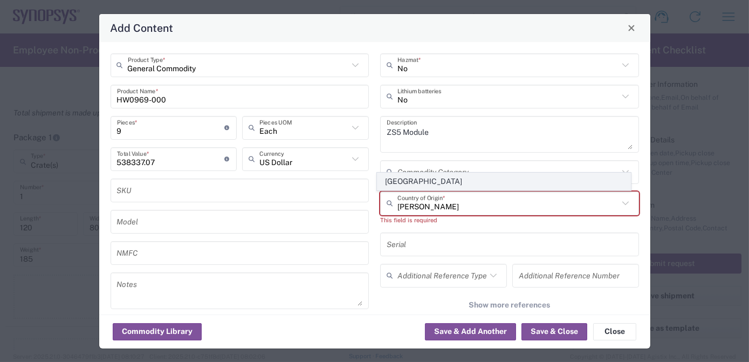
click at [451, 179] on span "[GEOGRAPHIC_DATA]" at bounding box center [504, 181] width 253 height 17
type input "[GEOGRAPHIC_DATA]"
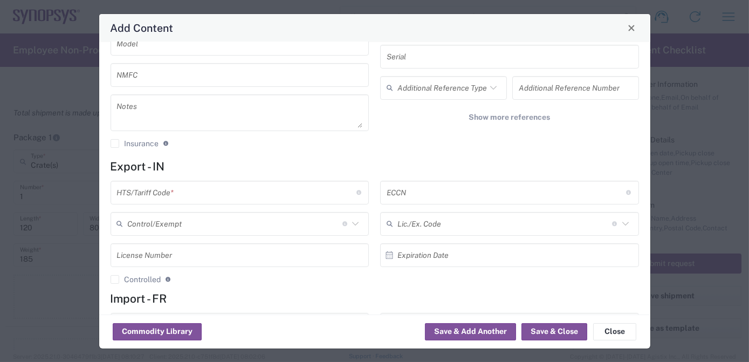
scroll to position [211, 0]
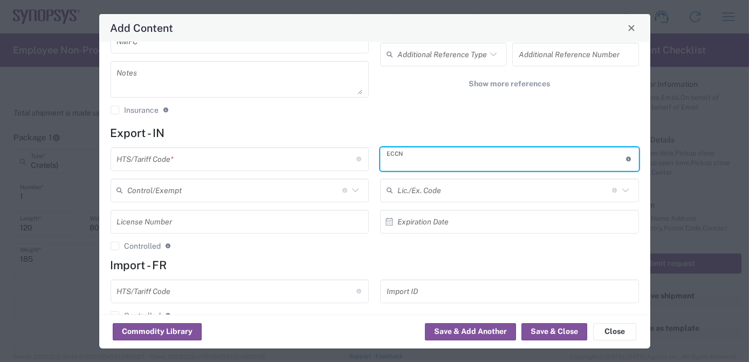
click at [408, 155] on input "text" at bounding box center [506, 158] width 239 height 19
paste input "3B992/NLR"
type input "3B992/NLR"
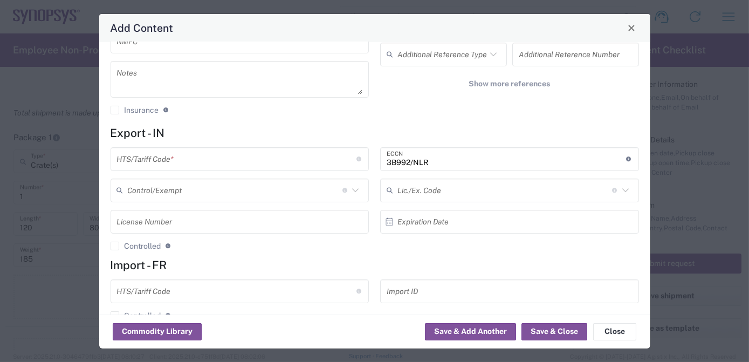
click at [140, 163] on input "text" at bounding box center [236, 158] width 239 height 19
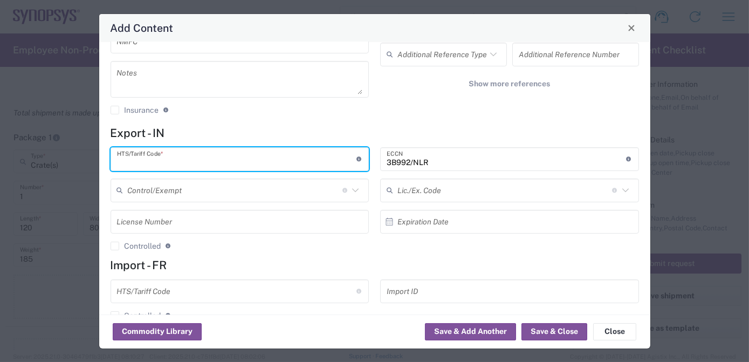
paste input "8473.30.0002"
type input "8473.30.0002"
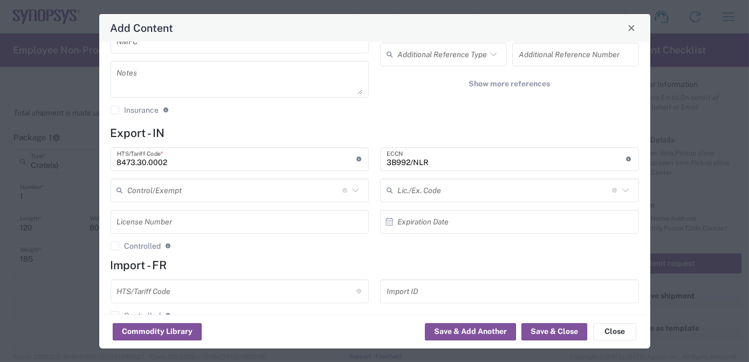
scroll to position [235, 0]
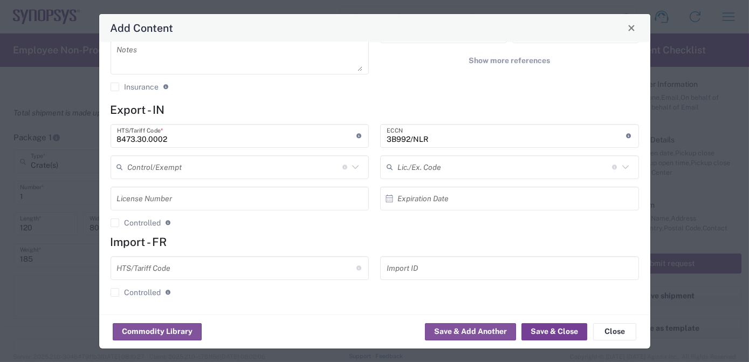
click at [551, 332] on button "Save & Close" at bounding box center [555, 331] width 66 height 17
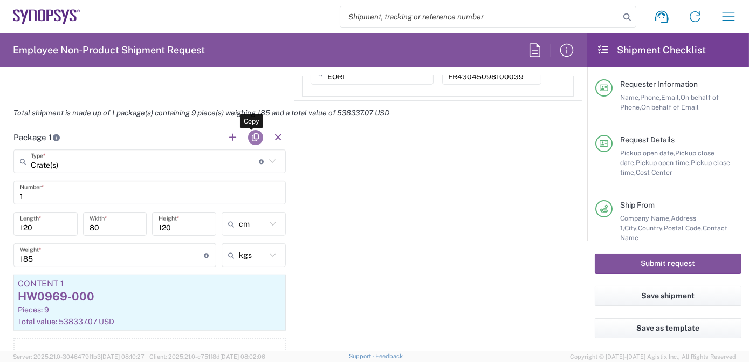
click at [249, 131] on button "button" at bounding box center [255, 137] width 15 height 15
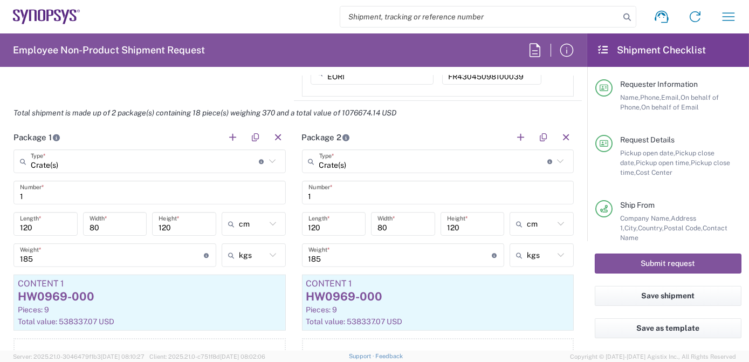
click at [341, 257] on input "185" at bounding box center [401, 255] width 184 height 19
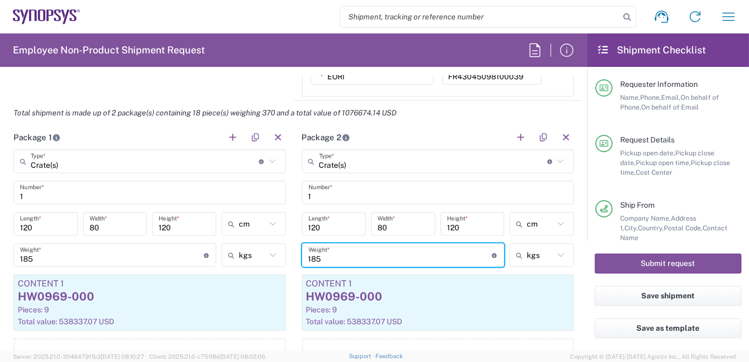
drag, startPoint x: 342, startPoint y: 256, endPoint x: 231, endPoint y: 254, distance: 111.1
click at [231, 254] on div "Package 1 Crate(s) Type * Material used to package goods Bale(s) Basket(s) Bolt…" at bounding box center [293, 257] width 577 height 265
type input "160"
click at [483, 311] on div "Pieces: 9" at bounding box center [438, 310] width 264 height 10
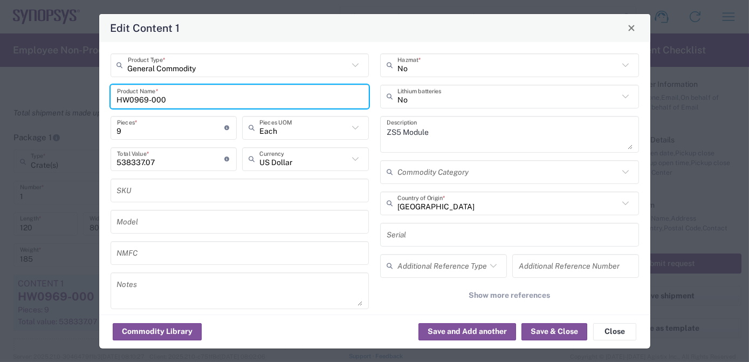
drag, startPoint x: 12, startPoint y: 101, endPoint x: 0, endPoint y: 97, distance: 12.6
click at [0, 97] on html "Shipment request Shipment tracking Employee non-product shipment request My shi…" at bounding box center [374, 181] width 749 height 362
paste input "70"
type input "HW0970-000"
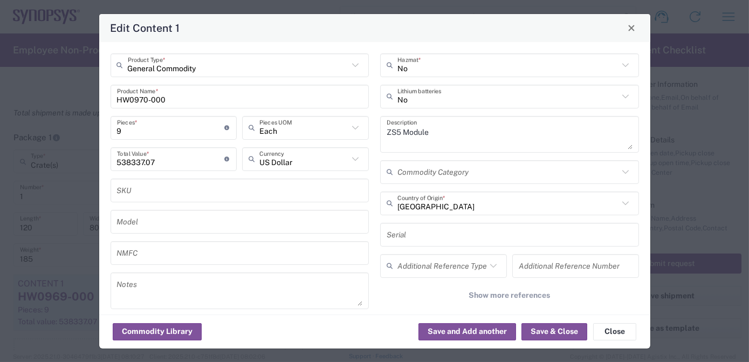
click at [483, 127] on textarea "ZS5 Module" at bounding box center [510, 134] width 246 height 30
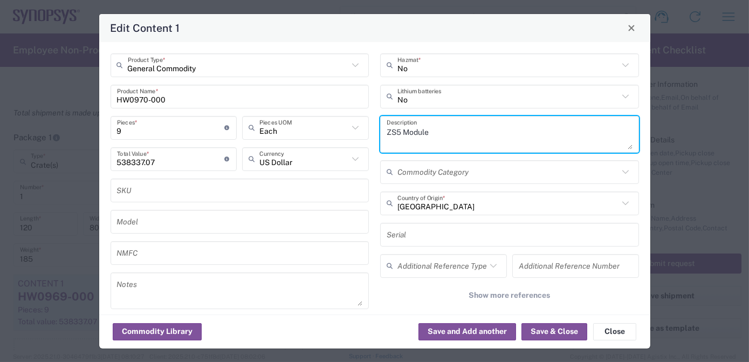
drag, startPoint x: 214, startPoint y: 121, endPoint x: 165, endPoint y: 123, distance: 49.1
click at [165, 123] on div "General Commodity Product Type * HW0970-000 Product Name * 9 Pieces * Number of…" at bounding box center [375, 193] width 540 height 280
paste textarea "System Hub HW"
type textarea "ZS5 System Hub HW"
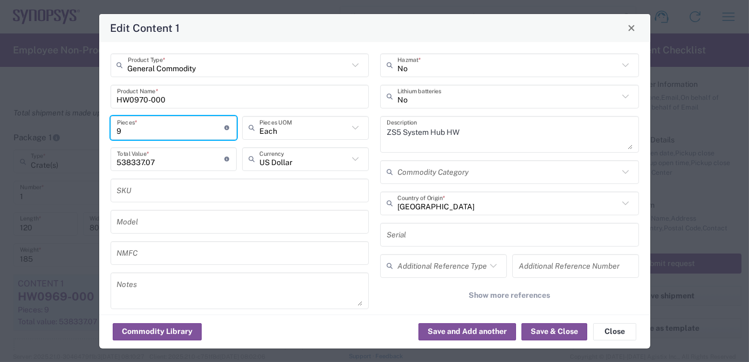
drag, startPoint x: 135, startPoint y: 127, endPoint x: -2, endPoint y: 146, distance: 138.3
click at [0, 146] on html "Shipment request Shipment tracking Employee non-product shipment request My shi…" at bounding box center [374, 181] width 749 height 362
type input "2"
type input "119630.46"
type input "2"
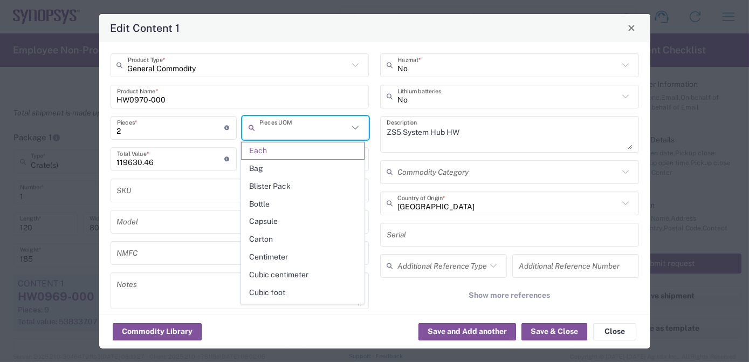
click at [181, 152] on input "119630.46" at bounding box center [171, 158] width 108 height 19
type input "Each"
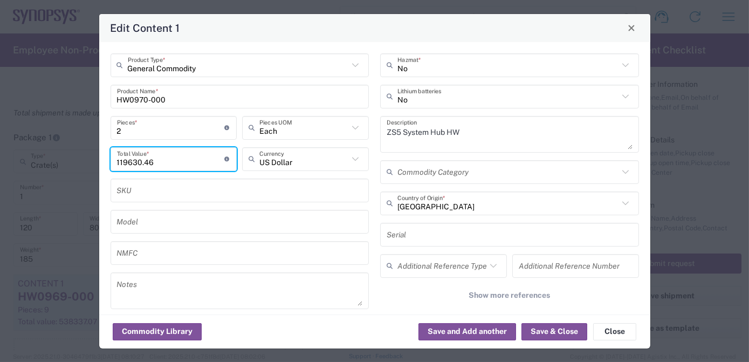
drag, startPoint x: 182, startPoint y: 154, endPoint x: -2, endPoint y: 182, distance: 186.5
click at [0, 182] on html "Shipment request Shipment tracking Employee non-product shipment request My shi…" at bounding box center [374, 181] width 749 height 362
paste input "43294.22"
type input "43294.22"
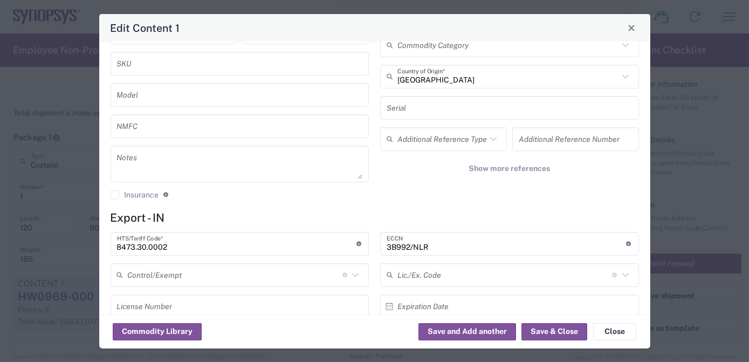
scroll to position [173, 0]
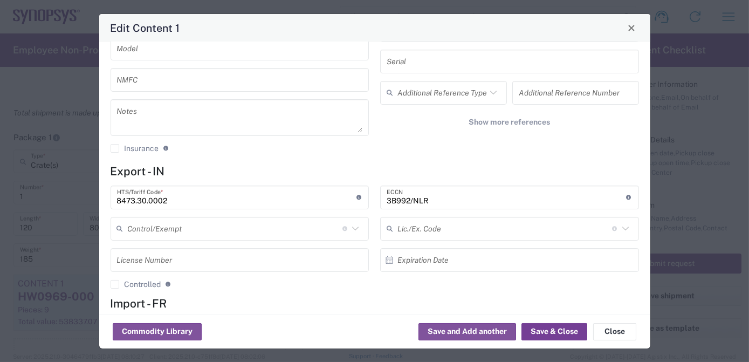
click at [555, 333] on button "Save & Close" at bounding box center [555, 331] width 66 height 17
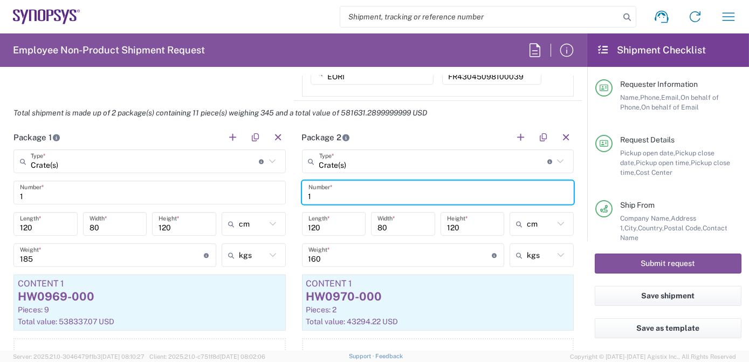
drag, startPoint x: 272, startPoint y: 196, endPoint x: 208, endPoint y: 188, distance: 64.2
click at [208, 188] on div "Package 1 Crate(s) Type * Material used to package goods Bale(s) Basket(s) Bolt…" at bounding box center [293, 257] width 577 height 265
type input "2"
click at [434, 298] on div "HW0970-000" at bounding box center [438, 297] width 264 height 16
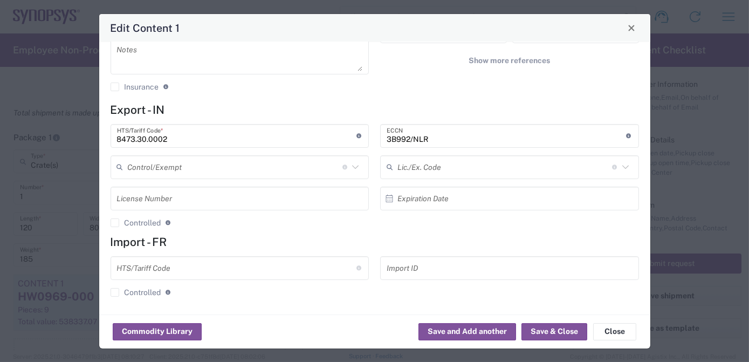
scroll to position [0, 0]
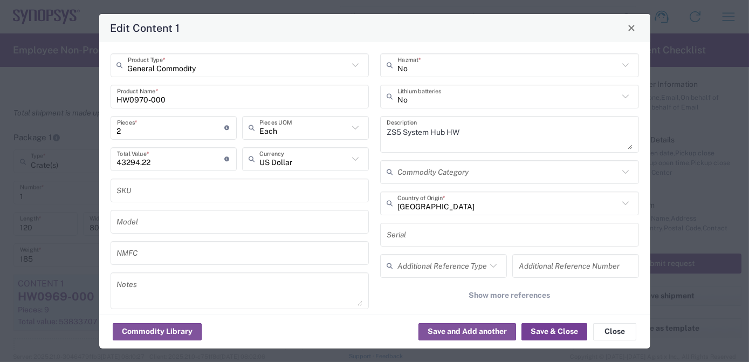
click at [561, 334] on button "Save & Close" at bounding box center [555, 331] width 66 height 17
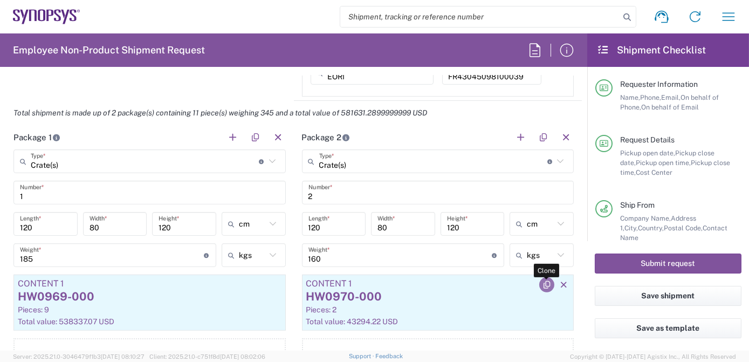
click at [542, 283] on icon "button" at bounding box center [547, 285] width 10 height 8
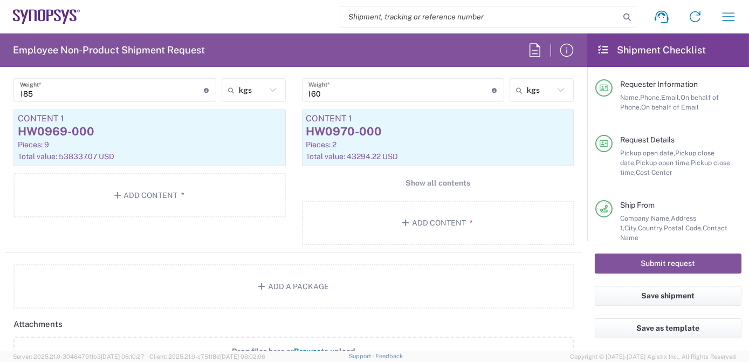
scroll to position [1253, 0]
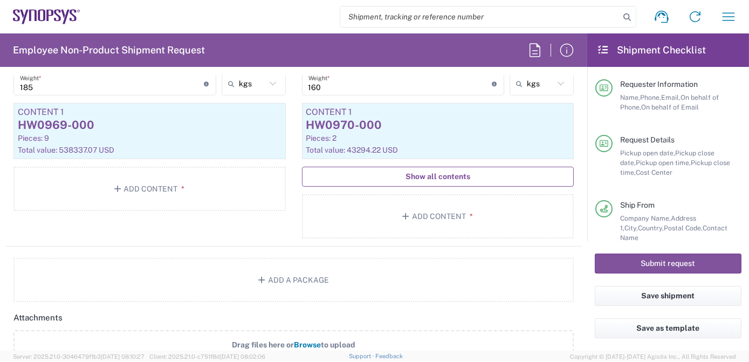
click at [456, 178] on span "Show all contents" at bounding box center [438, 177] width 65 height 10
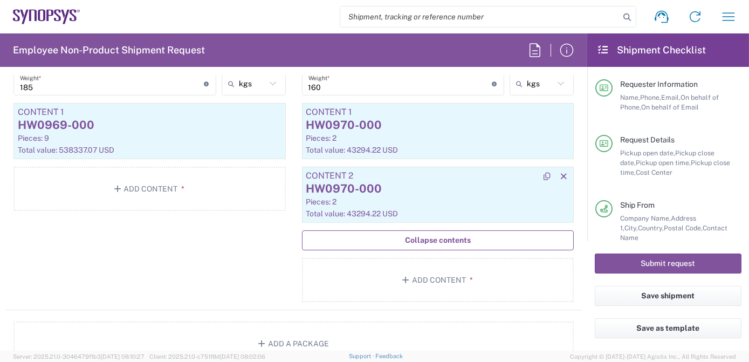
click at [434, 182] on div "HW0970-000" at bounding box center [438, 189] width 264 height 16
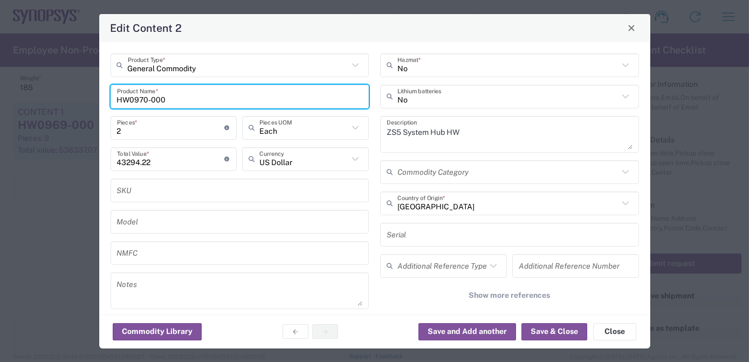
drag, startPoint x: 174, startPoint y: 100, endPoint x: -2, endPoint y: 67, distance: 178.9
click at [0, 67] on html "Shipment request Shipment tracking Employee non-product shipment request My shi…" at bounding box center [374, 181] width 749 height 362
paste input "1"
type input "HW0971-000"
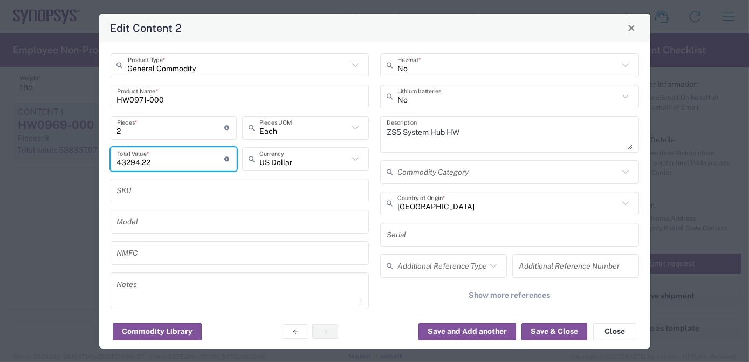
drag, startPoint x: 163, startPoint y: 162, endPoint x: 0, endPoint y: 151, distance: 163.8
click at [0, 152] on html "Shipment request Shipment tracking Employee non-product shipment request My shi…" at bounding box center [374, 181] width 749 height 362
paste input "32811.90"
type input "32811.90"
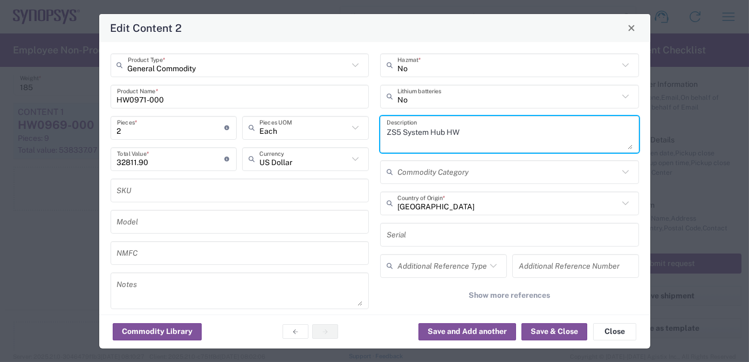
drag, startPoint x: 505, startPoint y: 136, endPoint x: 223, endPoint y: 129, distance: 281.6
click at [223, 129] on div "General Commodity Product Type * HW0971-000 Product Name * 2 Pieces * Number of…" at bounding box center [375, 193] width 540 height 280
paste textarea "Clock Hub HW"
type textarea "ZS5 Clock Hub HW"
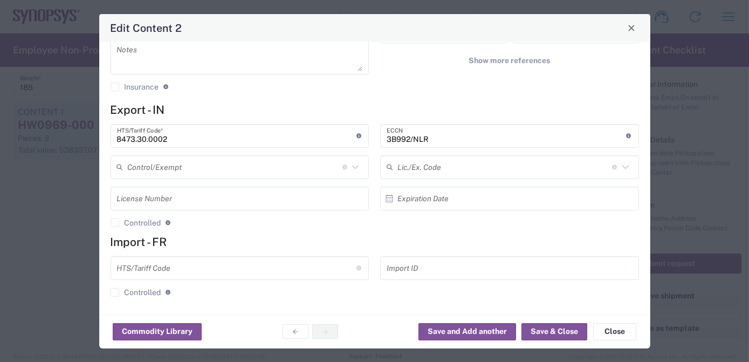
scroll to position [0, 0]
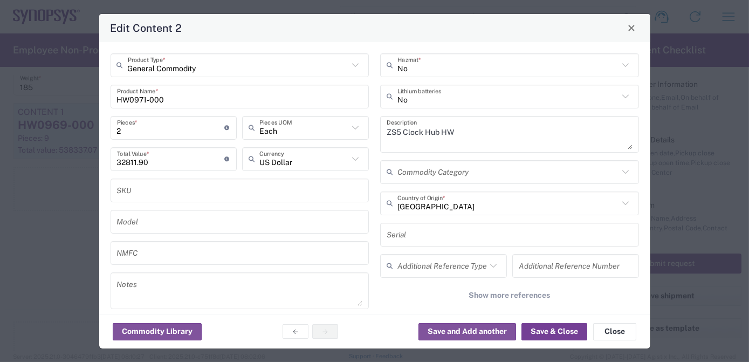
click at [577, 330] on button "Save & Close" at bounding box center [555, 331] width 66 height 17
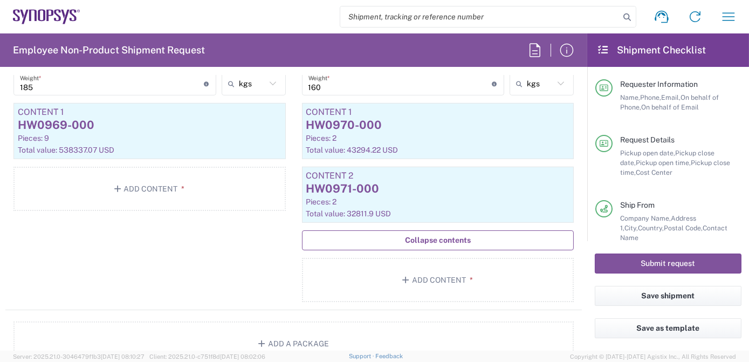
click at [440, 242] on span "Collapse contents" at bounding box center [438, 240] width 66 height 10
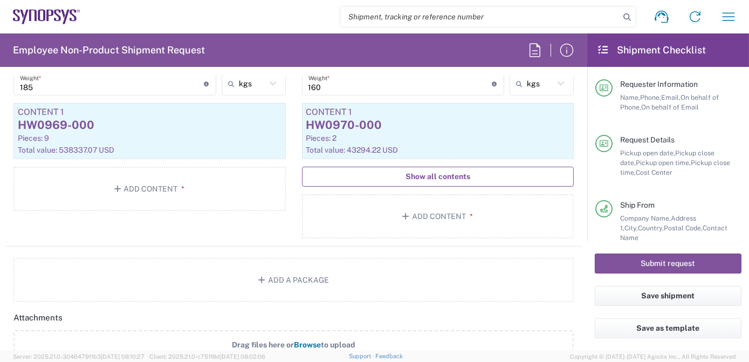
click at [443, 172] on span "Show all contents" at bounding box center [438, 177] width 65 height 10
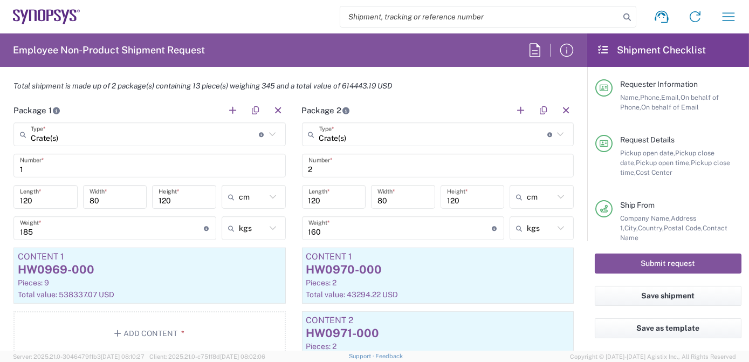
scroll to position [1174, 0]
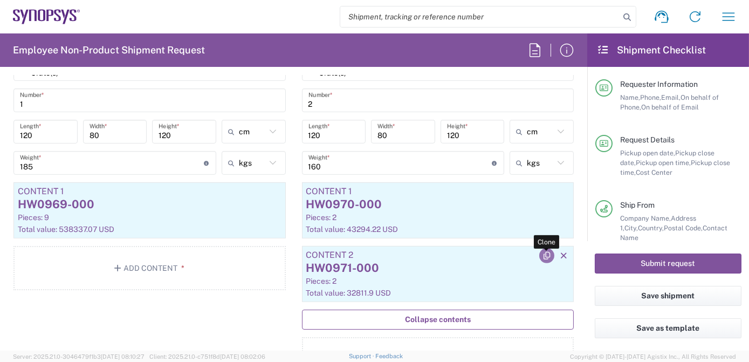
click at [542, 255] on icon "button" at bounding box center [547, 256] width 10 height 8
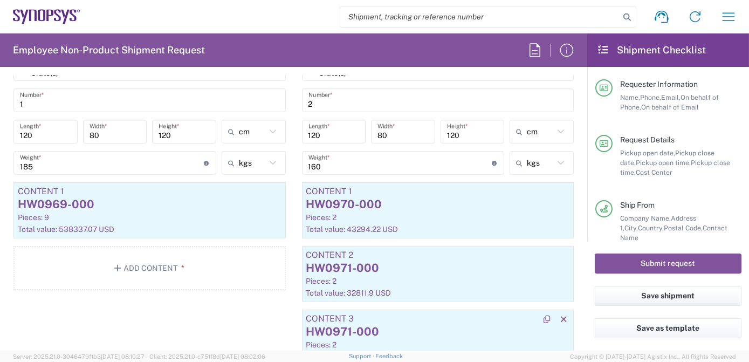
click at [419, 327] on div "HW0971-000" at bounding box center [438, 332] width 264 height 16
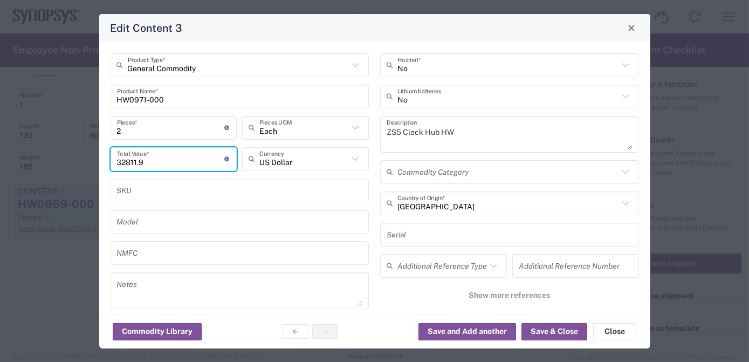
drag, startPoint x: 173, startPoint y: 154, endPoint x: 0, endPoint y: 160, distance: 172.7
click at [0, 155] on html "Shipment request Shipment tracking Employee non-product shipment request My shi…" at bounding box center [374, 181] width 749 height 362
paste input "41444.32"
type input "41444.32"
drag, startPoint x: 145, startPoint y: 139, endPoint x: 140, endPoint y: 140, distance: 5.4
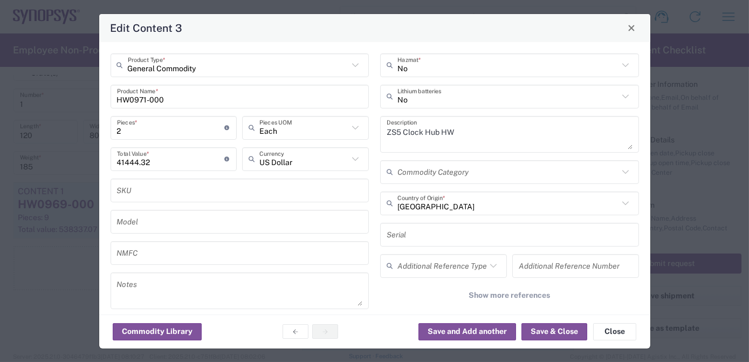
click at [140, 140] on div "General Commodity Product Type * HW0971-000 Product Name * 2 Pieces * Number of…" at bounding box center [375, 193] width 540 height 280
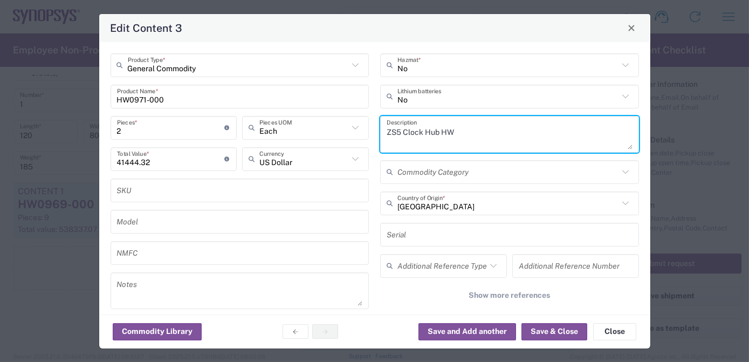
paste textarea "ZS5 Data Hub HW"
drag, startPoint x: 562, startPoint y: 128, endPoint x: 215, endPoint y: 140, distance: 347.0
click at [215, 140] on div "General Commodity Product Type * HW0971-000 Product Name * 2 Pieces * Number of…" at bounding box center [375, 193] width 540 height 280
paste textarea "ZS5 Data Hub HW"
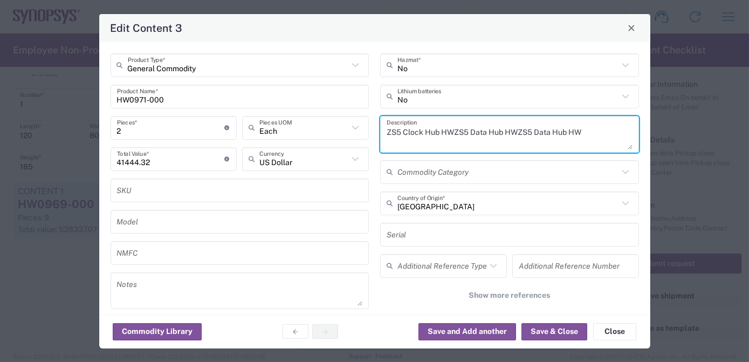
scroll to position [0, 0]
type textarea "ZS5 Clock Hub HWZS5 Data Hub HWZS5 Data Hub HW"
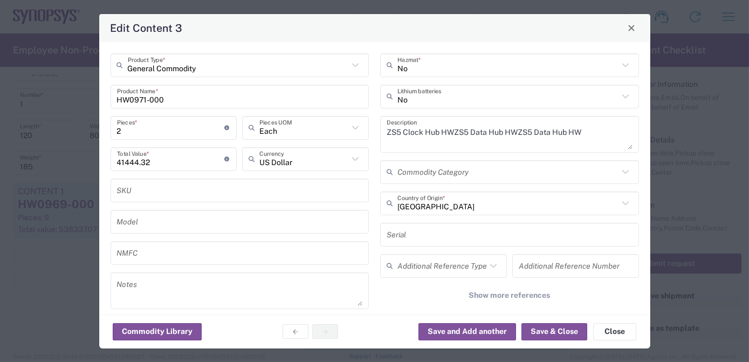
click at [375, 141] on div "No Hazmat * No Lithium batteries ZS5 Clock Hub HWZS5 Data Hub HWZS5 Data Hub HW…" at bounding box center [510, 193] width 270 height 280
click at [380, 143] on div "ZS5 Clock Hub HWZS5 Data Hub HWZS5 Data Hub HW Description" at bounding box center [509, 134] width 259 height 37
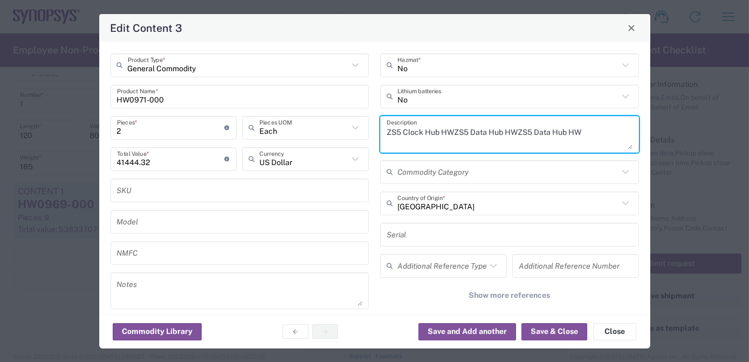
drag, startPoint x: 386, startPoint y: 143, endPoint x: 348, endPoint y: 127, distance: 41.1
click at [348, 127] on div "General Commodity Product Type * HW0971-000 Product Name * 2 Pieces * Number of…" at bounding box center [375, 193] width 540 height 280
paste textarea "ZS5 Data Hub HW"
type textarea "ZS5 Data Hub HW"
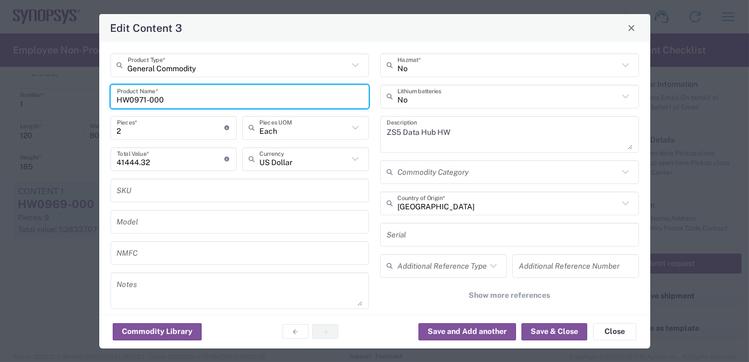
drag, startPoint x: 234, startPoint y: 101, endPoint x: -2, endPoint y: 91, distance: 236.5
click at [0, 91] on html "Shipment request Shipment tracking Employee non-product shipment request My shi…" at bounding box center [374, 181] width 749 height 362
paste input "2"
type input "HW0972-000"
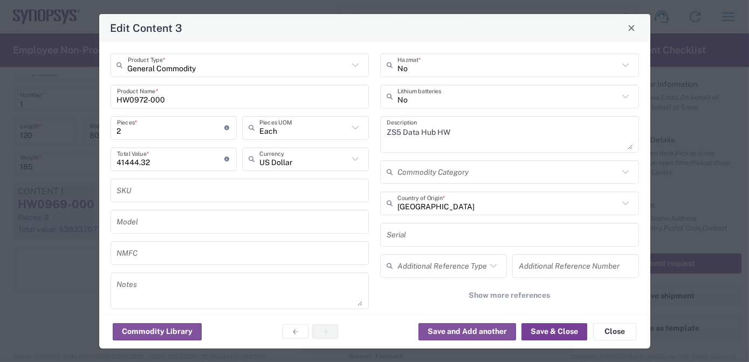
click at [566, 334] on button "Save & Close" at bounding box center [555, 331] width 66 height 17
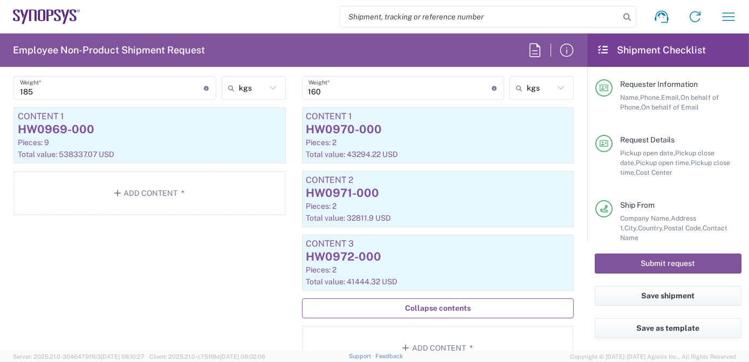
scroll to position [1299, 0]
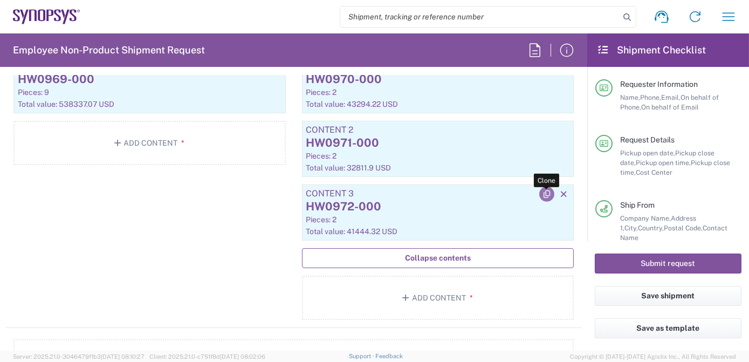
click at [542, 192] on icon "button" at bounding box center [547, 194] width 10 height 8
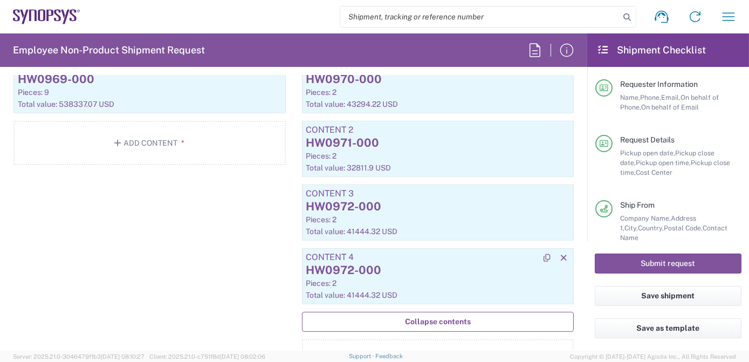
click at [445, 270] on div "HW0972-000" at bounding box center [438, 270] width 264 height 16
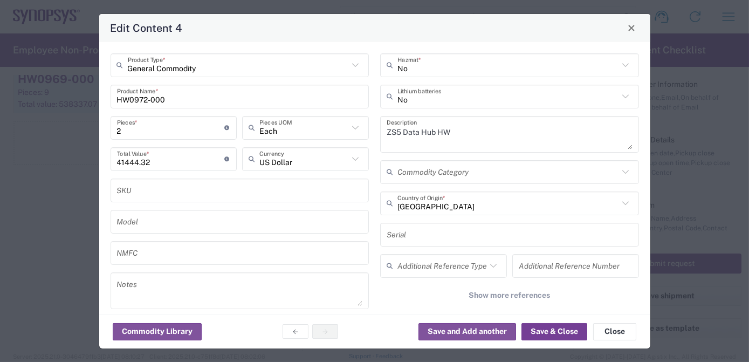
click at [550, 337] on button "Save & Close" at bounding box center [555, 331] width 66 height 17
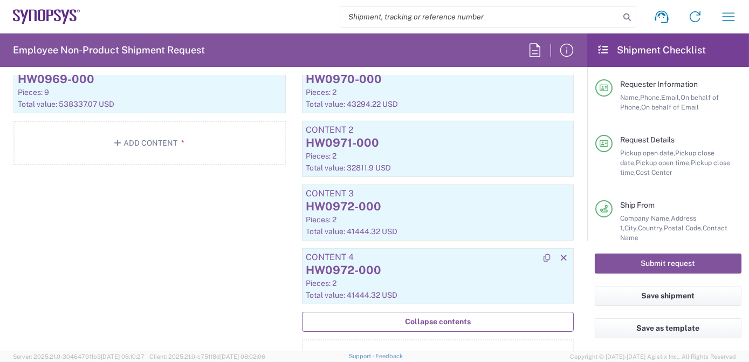
click at [416, 278] on div "Pieces: 2" at bounding box center [438, 283] width 264 height 10
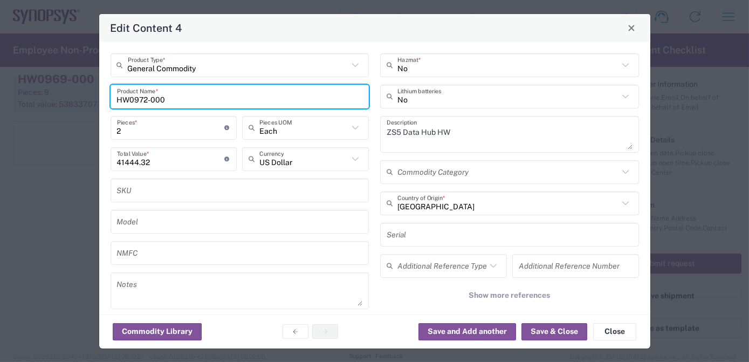
drag, startPoint x: 198, startPoint y: 99, endPoint x: -2, endPoint y: 71, distance: 202.1
click at [0, 71] on html "Shipment request Shipment tracking Employee non-product shipment request My shi…" at bounding box center [374, 181] width 749 height 362
paste input "3"
type input "HW0973-000"
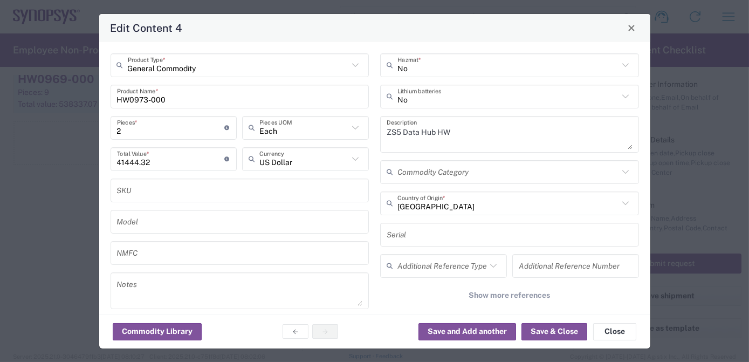
drag, startPoint x: 160, startPoint y: 129, endPoint x: 0, endPoint y: 132, distance: 159.7
click at [0, 133] on html "Shipment request Shipment tracking Employee non-product shipment request My shi…" at bounding box center [374, 181] width 749 height 362
type input "5"
type input "103610.8"
type input "5"
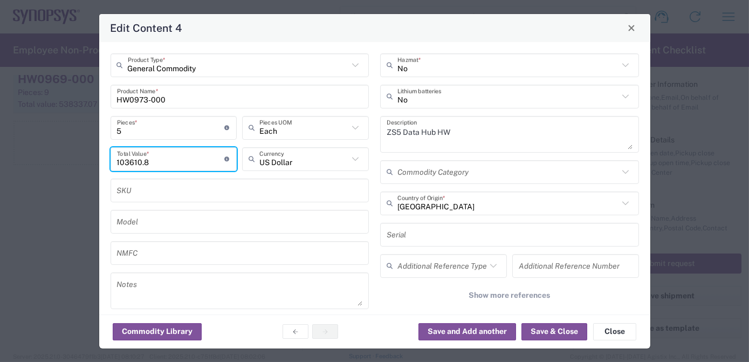
drag, startPoint x: 190, startPoint y: 163, endPoint x: -2, endPoint y: 165, distance: 192.0
click at [0, 165] on html "Shipment request Shipment tracking Employee non-product shipment request My shi…" at bounding box center [374, 181] width 749 height 362
paste input "4636.10"
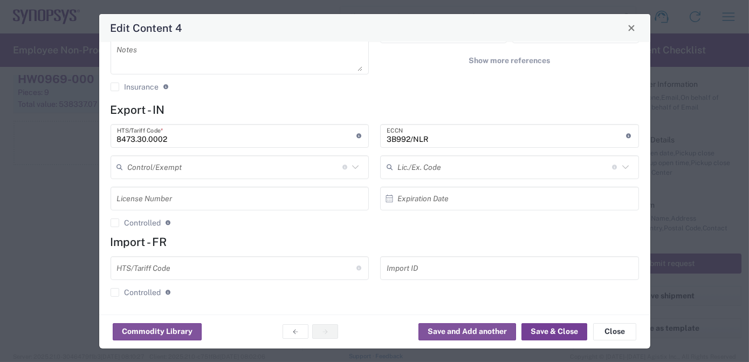
type input "4636.10"
click at [554, 333] on button "Save & Close" at bounding box center [555, 331] width 66 height 17
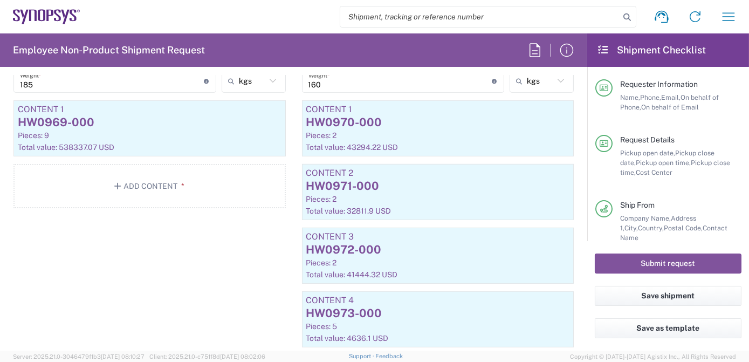
scroll to position [981, 0]
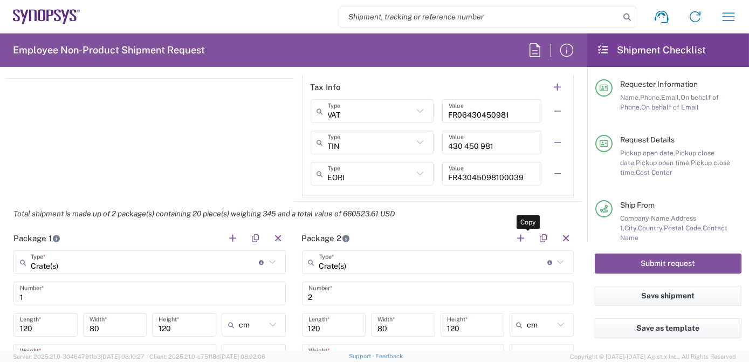
click at [538, 237] on button "button" at bounding box center [543, 238] width 15 height 15
type input "Crate(s)"
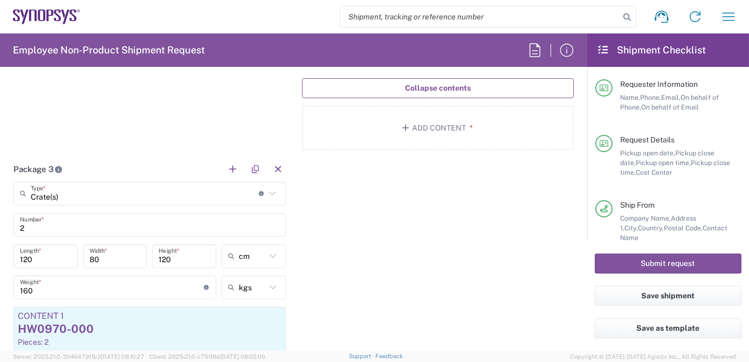
scroll to position [1606, 0]
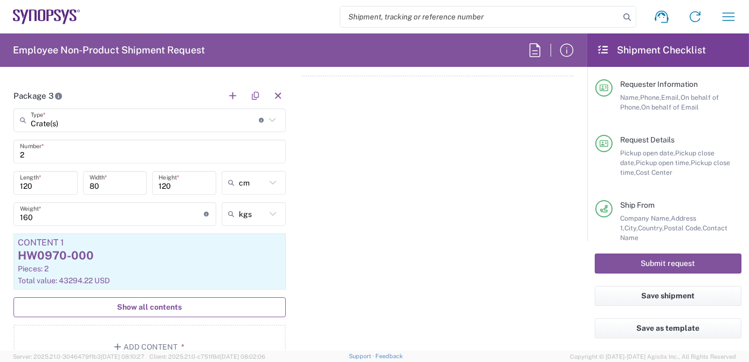
click at [200, 309] on button "Show all contents" at bounding box center [149, 307] width 272 height 20
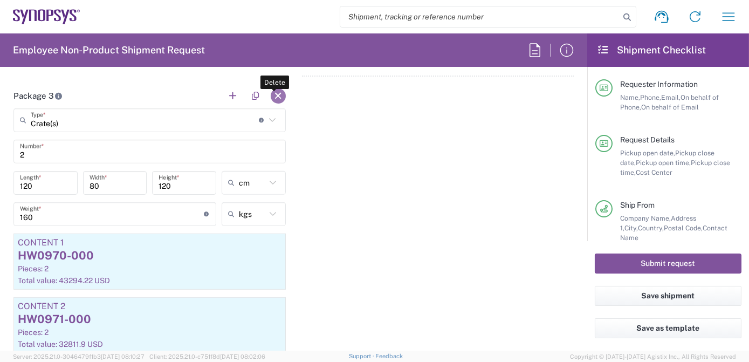
click at [273, 90] on button "button" at bounding box center [278, 95] width 15 height 15
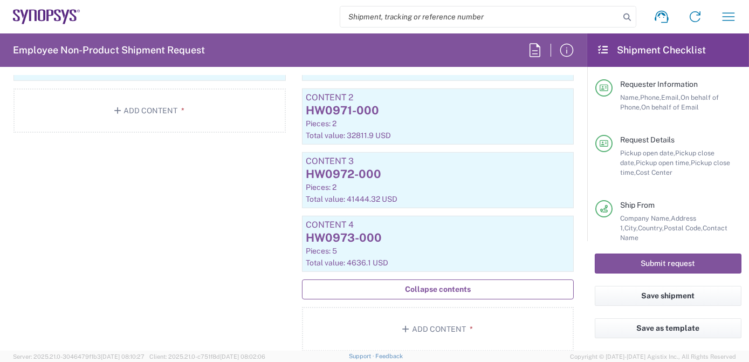
scroll to position [1057, 0]
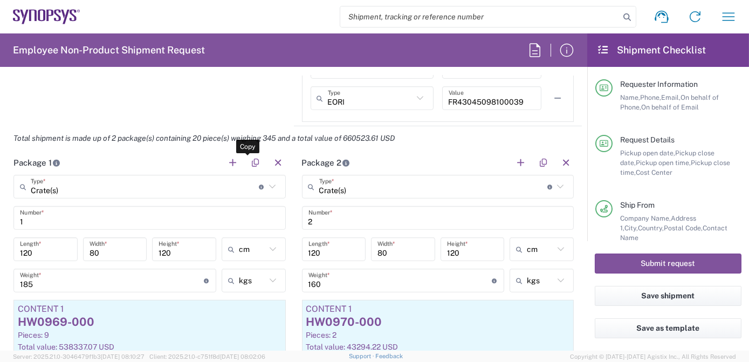
drag, startPoint x: 251, startPoint y: 162, endPoint x: 585, endPoint y: 214, distance: 337.2
click at [251, 162] on button "button" at bounding box center [255, 162] width 15 height 15
type input "Crate(s)"
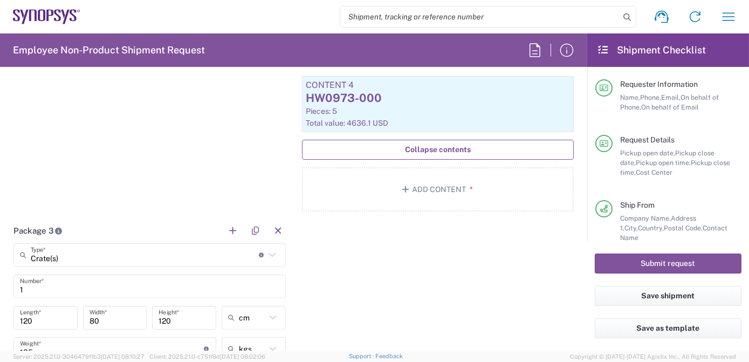
scroll to position [1540, 0]
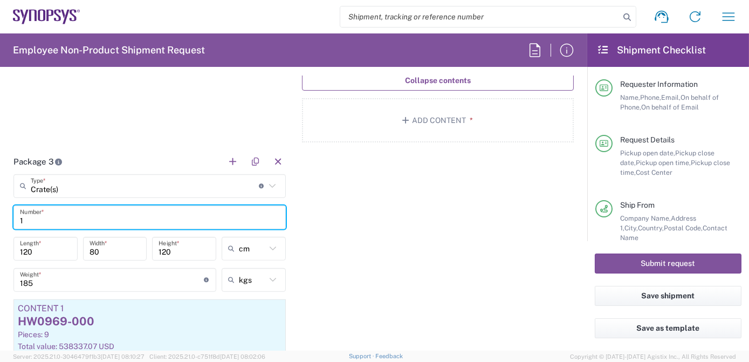
drag, startPoint x: 42, startPoint y: 216, endPoint x: 0, endPoint y: 206, distance: 43.3
click at [0, 207] on html "Shipment request Shipment tracking Employee non-product shipment request My shi…" at bounding box center [374, 181] width 749 height 362
type input "3"
click at [401, 184] on div "Package 1 Crate(s) Type * Material used to package goods Bale(s) Basket(s) Bolt…" at bounding box center [293, 41] width 577 height 749
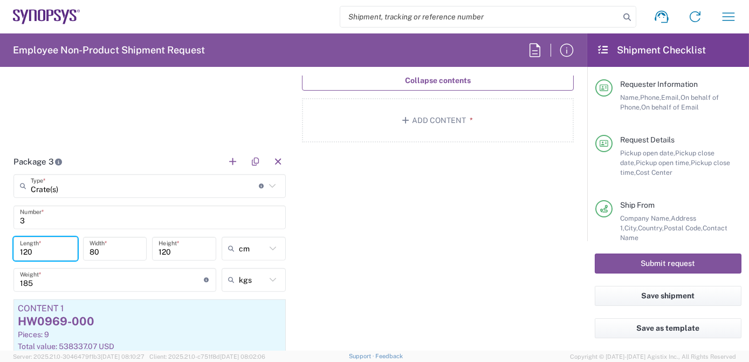
drag, startPoint x: 39, startPoint y: 249, endPoint x: -2, endPoint y: 249, distance: 41.0
click at [0, 249] on html "Shipment request Shipment tracking Employee non-product shipment request My shi…" at bounding box center [374, 181] width 749 height 362
type input "153"
type input "84"
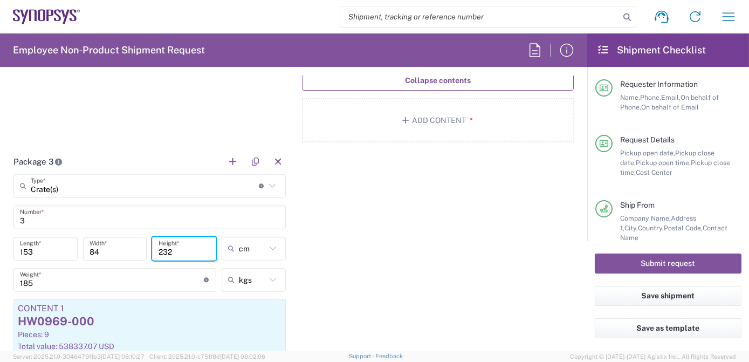
type input "232"
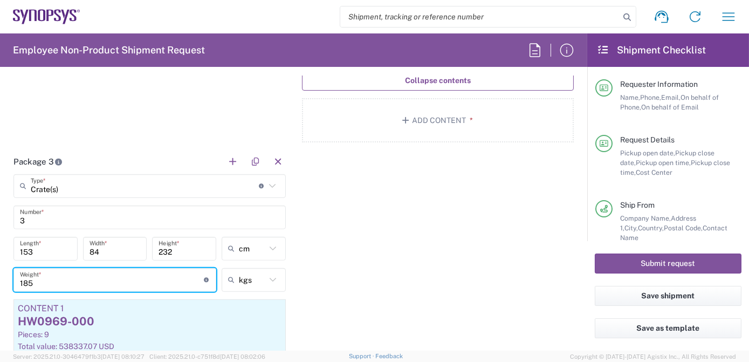
click at [56, 278] on input "185" at bounding box center [112, 279] width 184 height 19
drag, startPoint x: 60, startPoint y: 278, endPoint x: -2, endPoint y: 269, distance: 63.2
click at [0, 269] on html "Shipment request Shipment tracking Employee non-product shipment request My shi…" at bounding box center [374, 181] width 749 height 362
type input "440"
click at [145, 330] on div "Pieces: 9" at bounding box center [150, 335] width 264 height 10
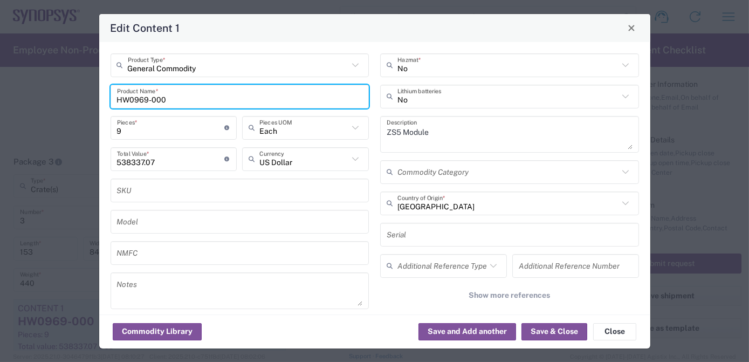
drag, startPoint x: 191, startPoint y: 98, endPoint x: -2, endPoint y: 92, distance: 193.2
click at [0, 92] on html "Shipment request Shipment tracking Employee non-product shipment request My shi…" at bounding box center [374, 181] width 749 height 362
paste input "75"
type input "HW0975-000"
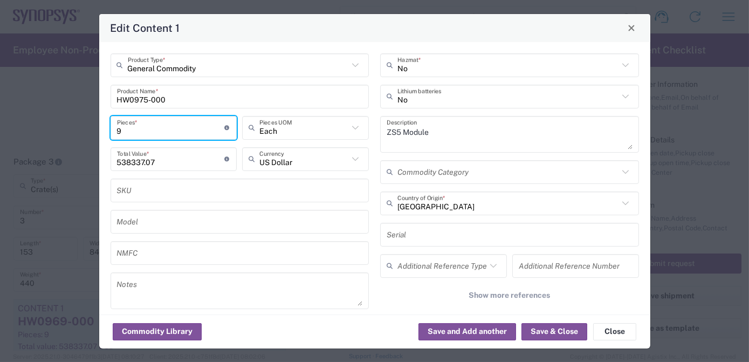
drag, startPoint x: 122, startPoint y: 125, endPoint x: 52, endPoint y: 126, distance: 70.7
click at [54, 127] on div "Edit Content 1 General Commodity Product Type * HW0975-000 Product Name * 9 Pie…" at bounding box center [374, 181] width 749 height 362
type input "1"
type input "59815.23"
type input "1"
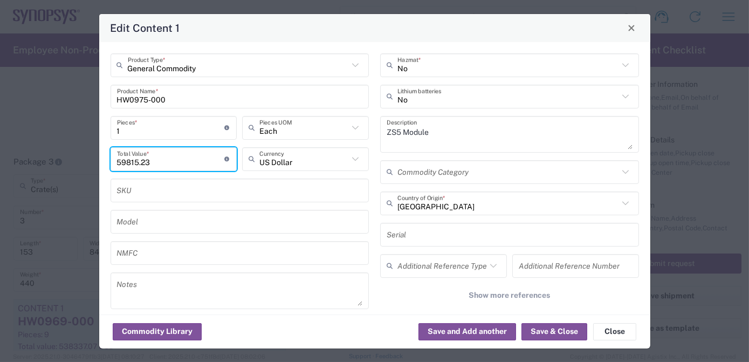
drag, startPoint x: 165, startPoint y: 156, endPoint x: 16, endPoint y: 161, distance: 148.9
click at [17, 161] on div "Edit Content 1 General Commodity Product Type * HW0975-000 Product Name * 1 Pie…" at bounding box center [374, 181] width 749 height 362
paste input "29680.36"
type input "29680.36"
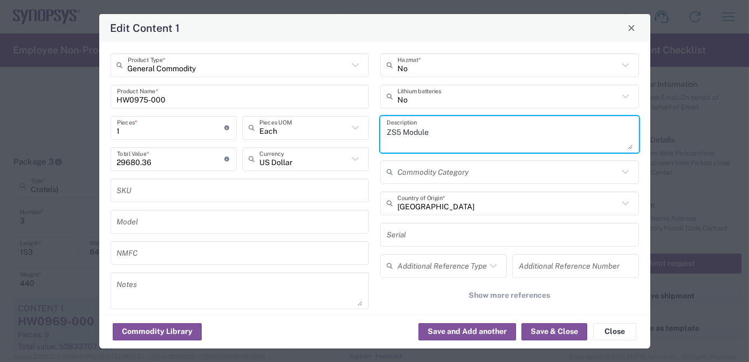
drag, startPoint x: 457, startPoint y: 135, endPoint x: 221, endPoint y: 130, distance: 236.8
click at [221, 130] on div "General Commodity Product Type * HW0975-000 Product Name * 1 Pieces * Number of…" at bounding box center [375, 193] width 540 height 280
paste textarea "Host Interface Card HW"
type textarea "ZS5 Host Interface Card HW"
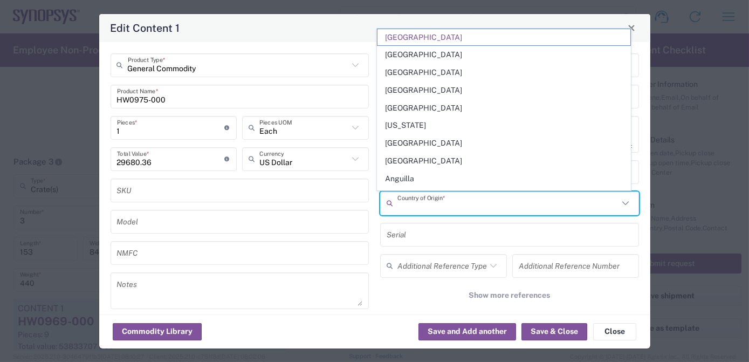
click at [441, 206] on input "text" at bounding box center [508, 203] width 221 height 19
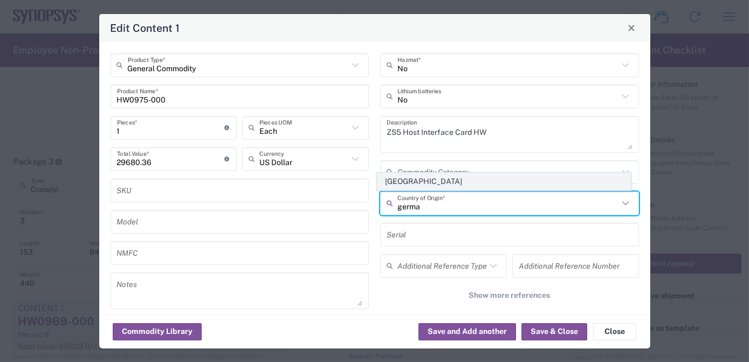
click at [442, 178] on span "[GEOGRAPHIC_DATA]" at bounding box center [504, 181] width 253 height 17
type input "[GEOGRAPHIC_DATA]"
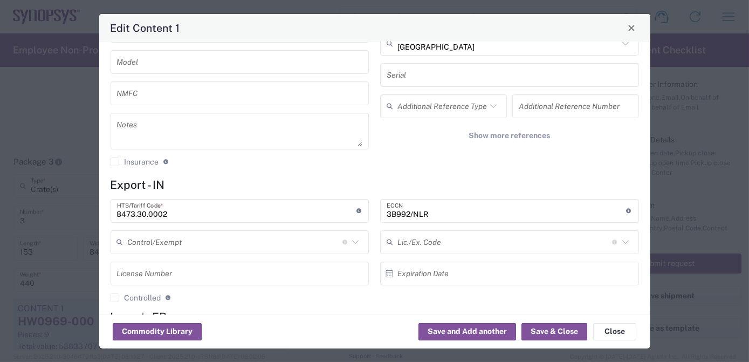
scroll to position [235, 0]
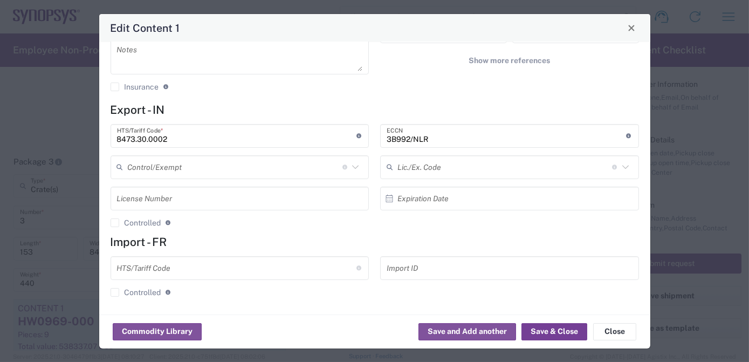
drag, startPoint x: 551, startPoint y: 333, endPoint x: 504, endPoint y: 317, distance: 49.6
click at [551, 333] on button "Save & Close" at bounding box center [555, 331] width 66 height 17
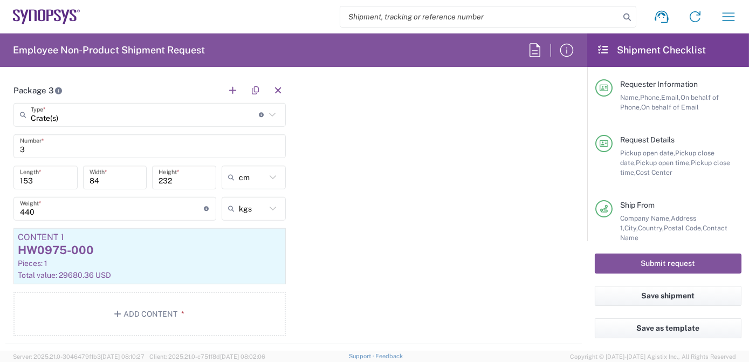
scroll to position [1337, 0]
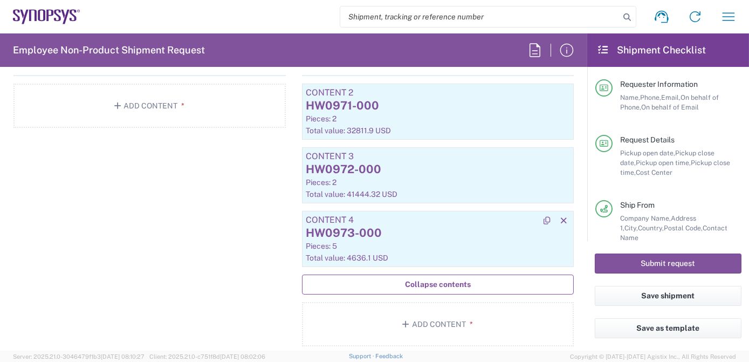
click at [417, 236] on div "HW0973-000" at bounding box center [438, 233] width 264 height 16
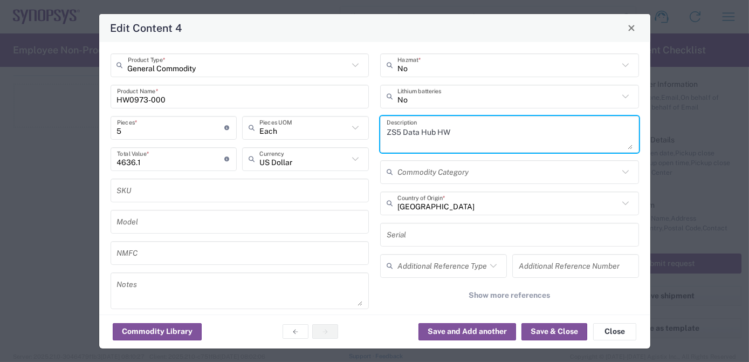
drag, startPoint x: 470, startPoint y: 129, endPoint x: 243, endPoint y: 132, distance: 227.6
click at [243, 132] on div "General Commodity Product Type * HW0973-000 Product Name * 5 Pieces * Number of…" at bounding box center [375, 193] width 540 height 280
paste textarea "Host Interface Card HW"
type textarea "ZS5 Host Interface Card HW"
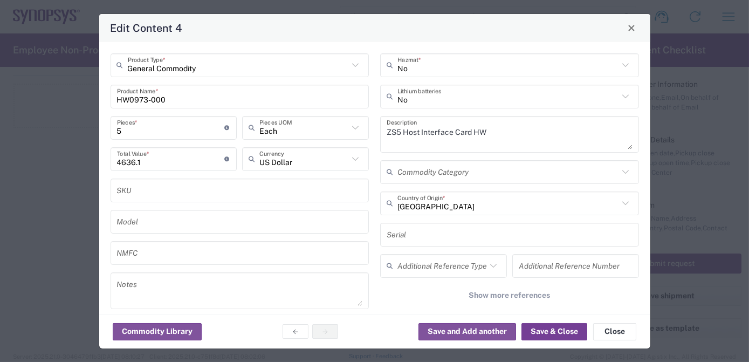
click at [545, 337] on button "Save & Close" at bounding box center [555, 331] width 66 height 17
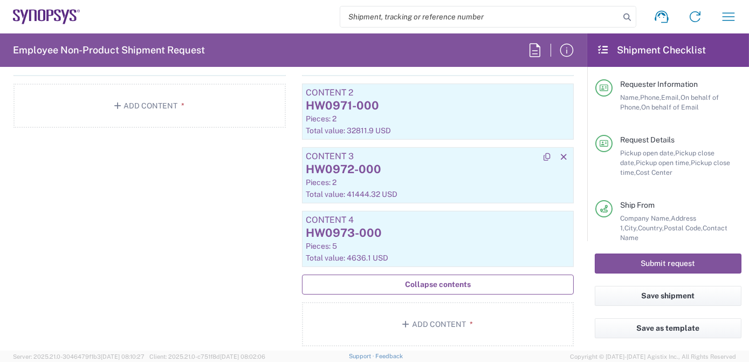
click at [439, 163] on div "HW0972-000" at bounding box center [438, 169] width 264 height 16
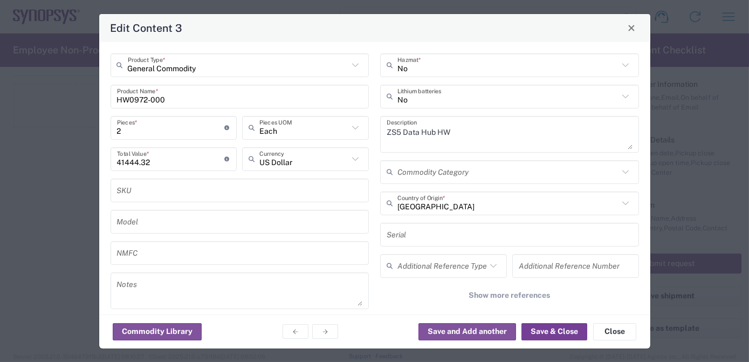
drag, startPoint x: 561, startPoint y: 331, endPoint x: 520, endPoint y: 275, distance: 68.7
click at [561, 331] on button "Save & Close" at bounding box center [555, 331] width 66 height 17
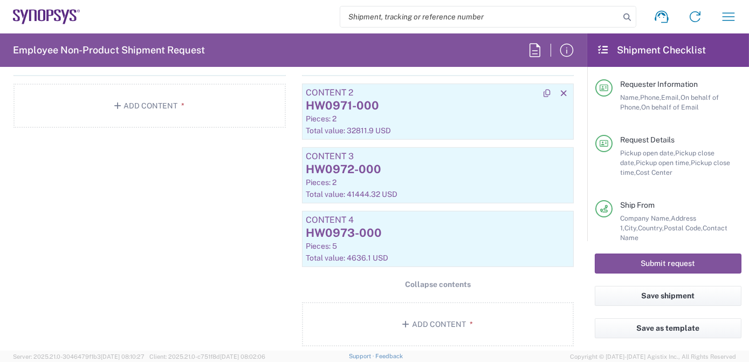
click at [411, 118] on div "Pieces: 2" at bounding box center [438, 119] width 264 height 10
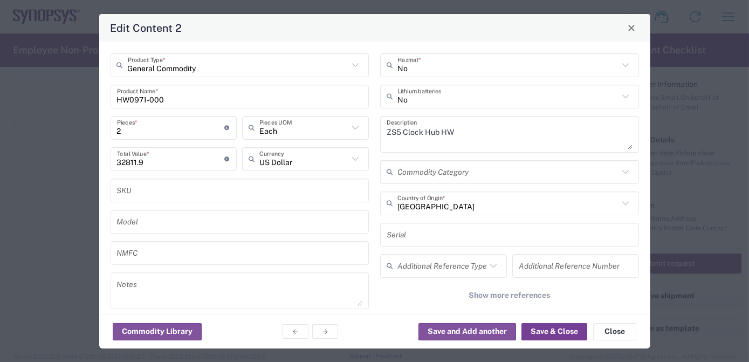
drag, startPoint x: 544, startPoint y: 331, endPoint x: 553, endPoint y: 328, distance: 9.7
click at [544, 331] on button "Save & Close" at bounding box center [555, 331] width 66 height 17
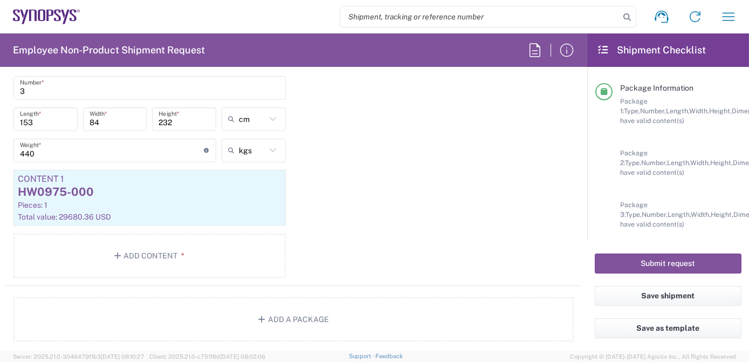
scroll to position [1748, 0]
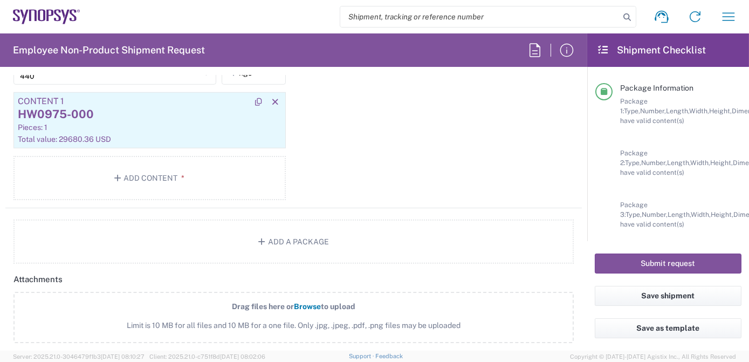
click at [205, 134] on div "Total value: 29680.36 USD" at bounding box center [150, 139] width 264 height 10
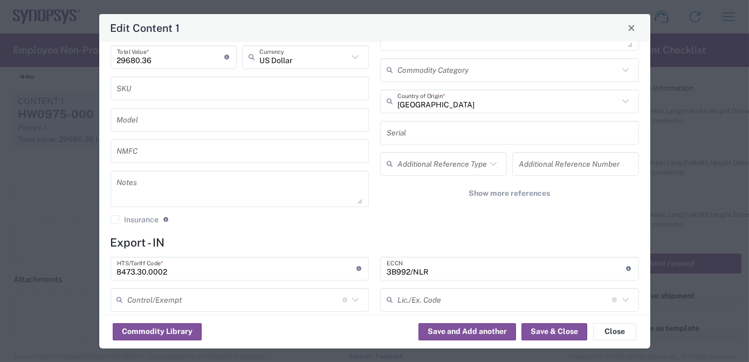
scroll to position [235, 0]
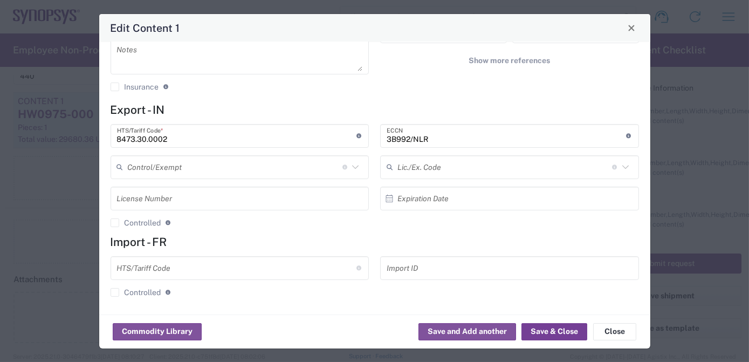
click at [550, 334] on button "Save & Close" at bounding box center [555, 331] width 66 height 17
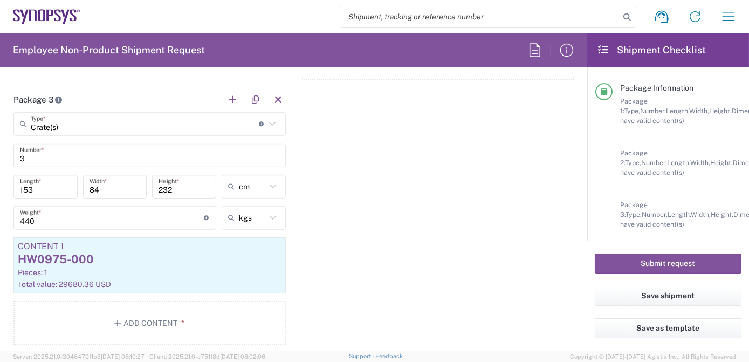
scroll to position [1595, 0]
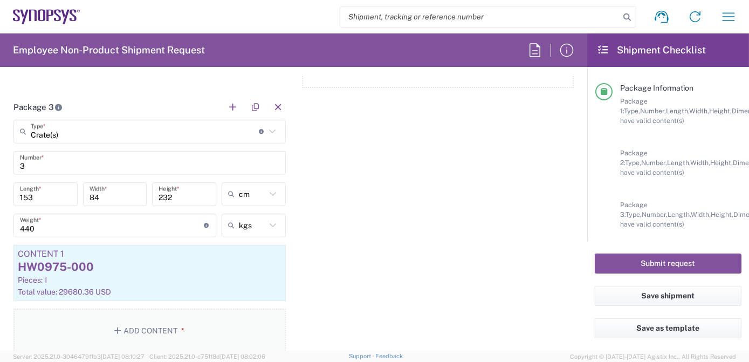
click at [174, 329] on button "Add Content *" at bounding box center [149, 331] width 272 height 44
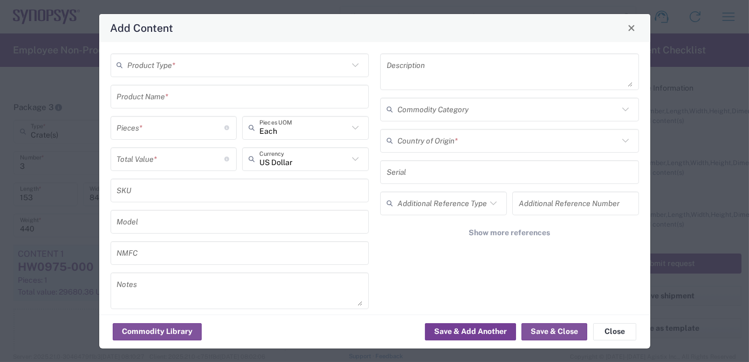
click at [472, 333] on button "Save & Add Another" at bounding box center [470, 331] width 91 height 17
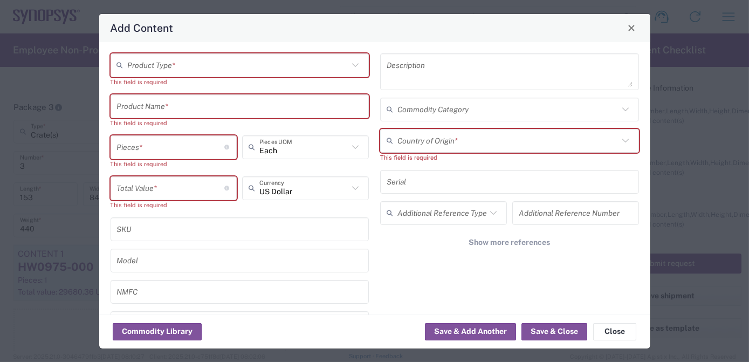
click at [181, 63] on input "text" at bounding box center [238, 65] width 221 height 19
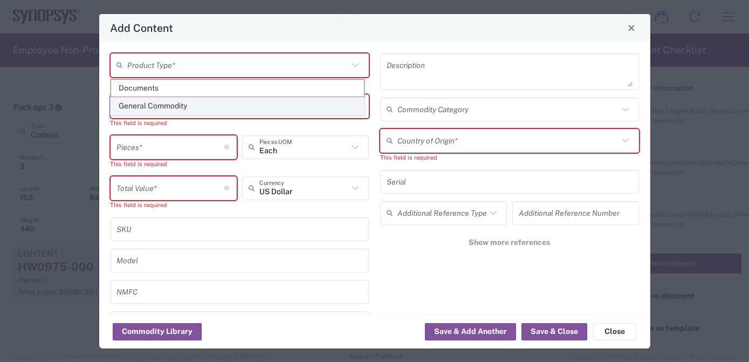
click at [174, 107] on span "General Commodity" at bounding box center [237, 106] width 253 height 17
type input "General Commodity"
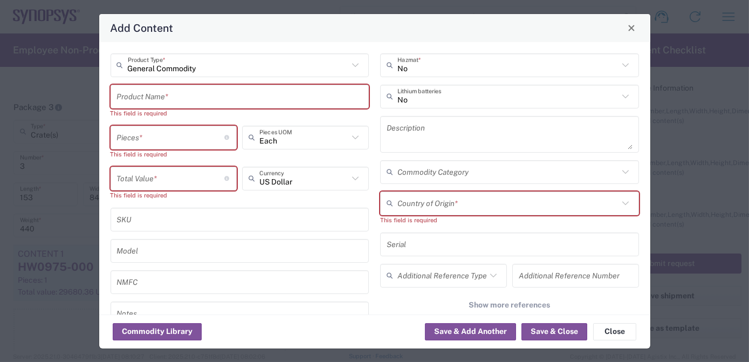
click at [171, 94] on input "text" at bounding box center [240, 96] width 246 height 19
paste input "HW0977-000"
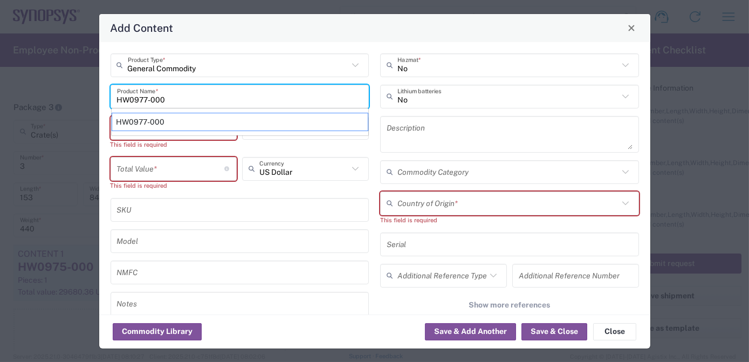
type input "HW0977-000"
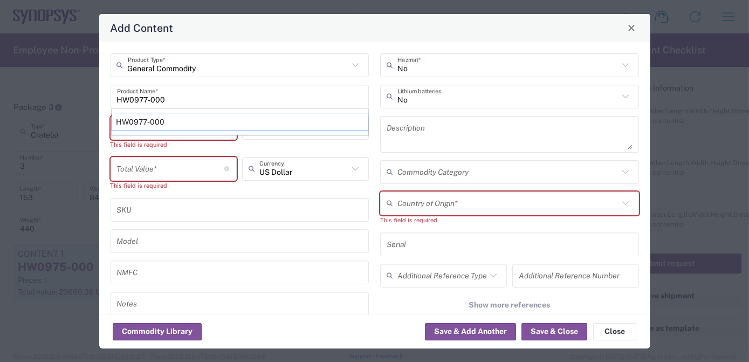
click at [160, 136] on input "number" at bounding box center [171, 127] width 108 height 19
click at [153, 132] on input "number" at bounding box center [171, 127] width 108 height 19
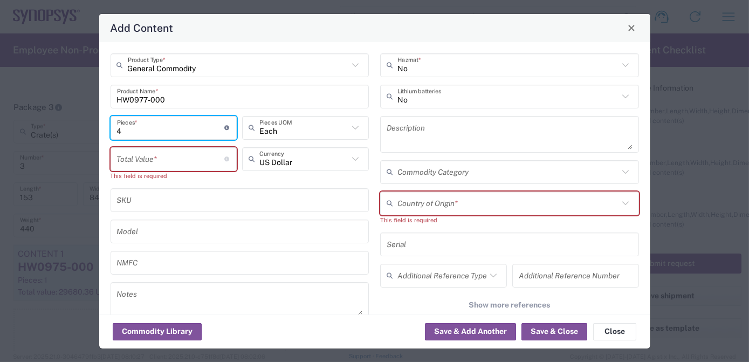
type input "4"
click at [139, 154] on input "number" at bounding box center [171, 158] width 108 height 19
paste input "31494.24"
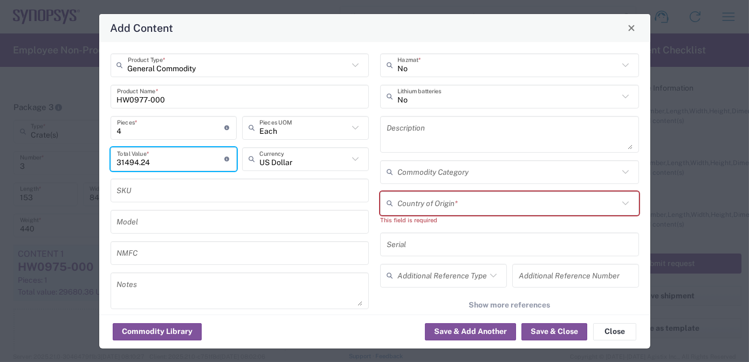
type input "31494.24"
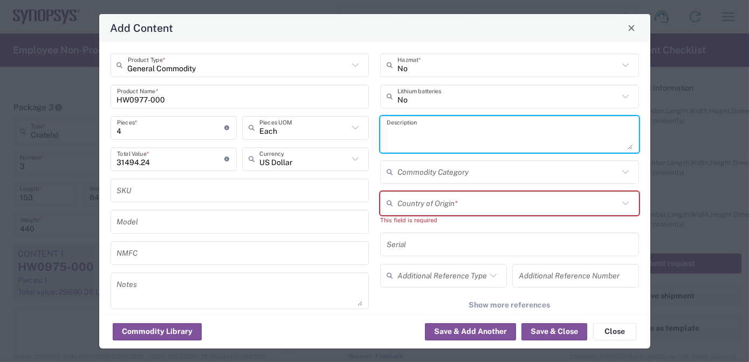
click at [452, 138] on textarea at bounding box center [510, 134] width 246 height 30
paste textarea "ZS5 Power Supply HW"
type textarea "ZS5 Power Supply HW"
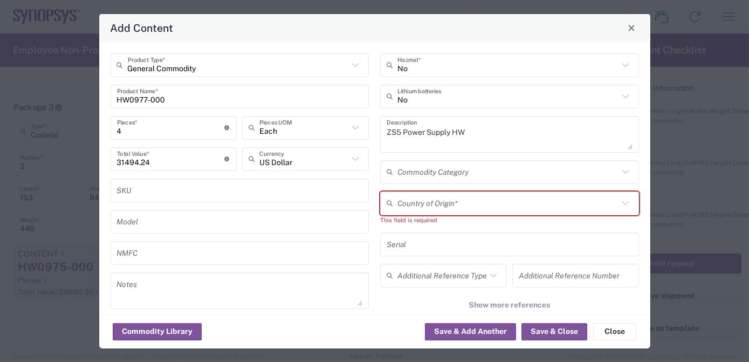
click at [462, 196] on input "text" at bounding box center [508, 203] width 221 height 19
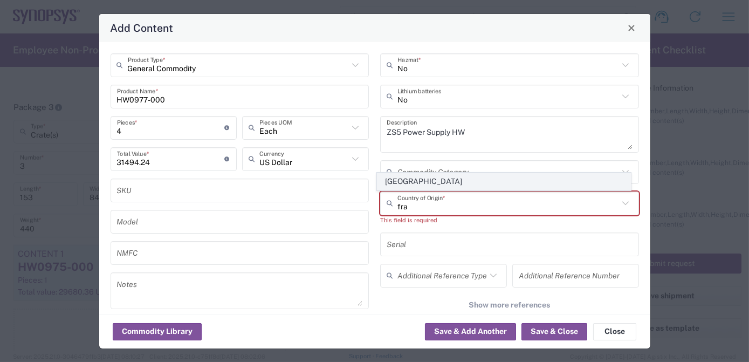
click at [434, 181] on span "[GEOGRAPHIC_DATA]" at bounding box center [504, 181] width 253 height 17
type input "[GEOGRAPHIC_DATA]"
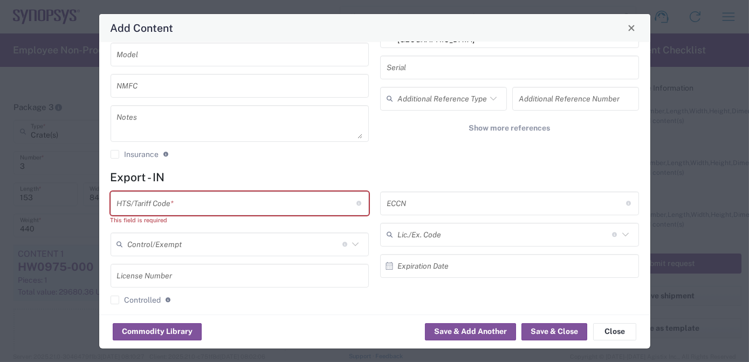
scroll to position [177, 0]
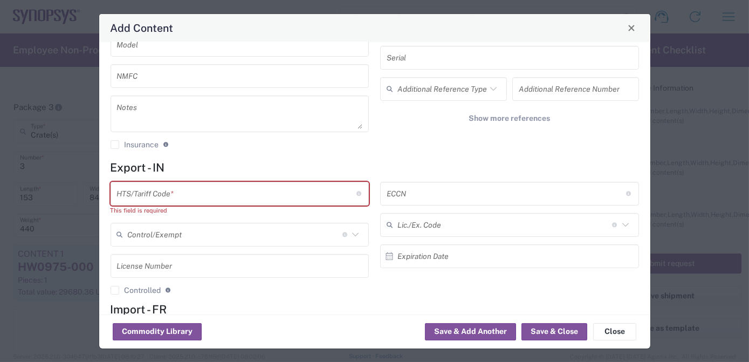
click at [259, 189] on input "text" at bounding box center [236, 193] width 239 height 19
paste input "8473.30.0002"
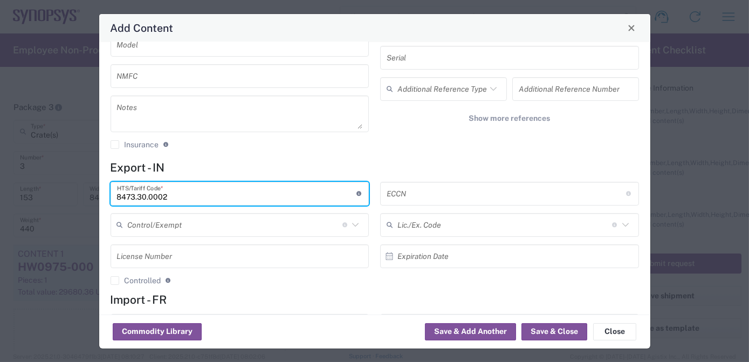
type input "8473.30.0002"
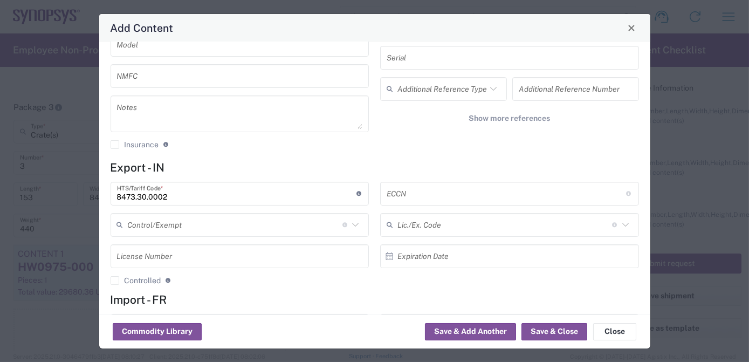
click at [451, 184] on input "text" at bounding box center [506, 193] width 239 height 19
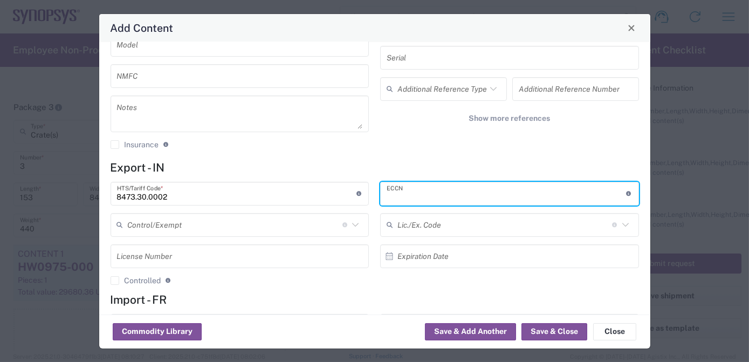
paste input "3B992/NLR"
type input "3B992/NLR"
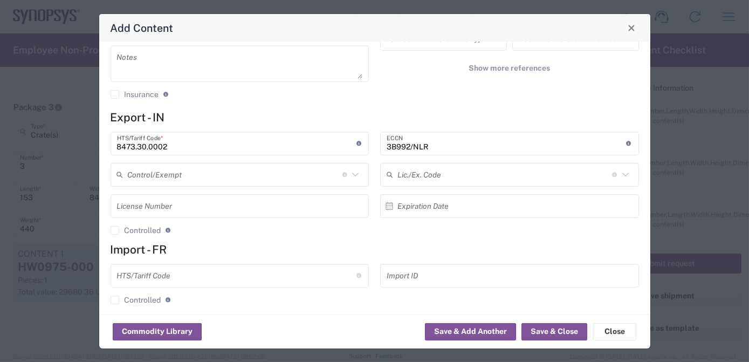
scroll to position [235, 0]
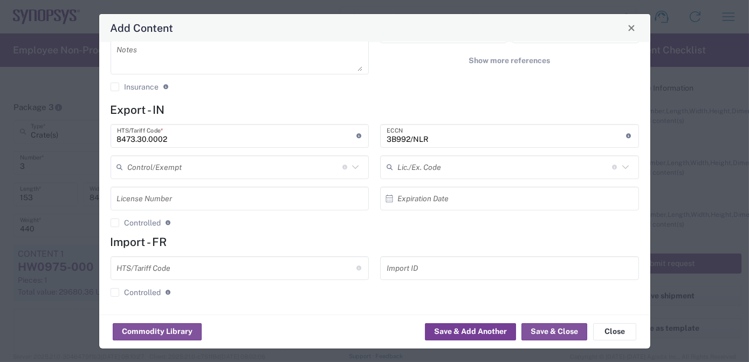
click at [499, 332] on button "Save & Add Another" at bounding box center [470, 331] width 91 height 17
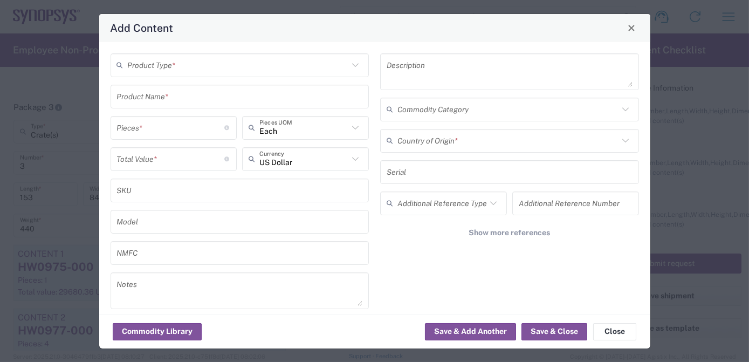
click at [238, 69] on input "text" at bounding box center [238, 65] width 221 height 19
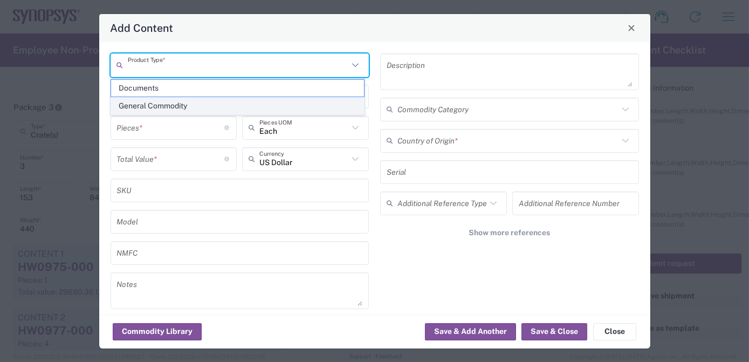
click at [221, 102] on span "General Commodity" at bounding box center [237, 106] width 253 height 17
type input "General Commodity"
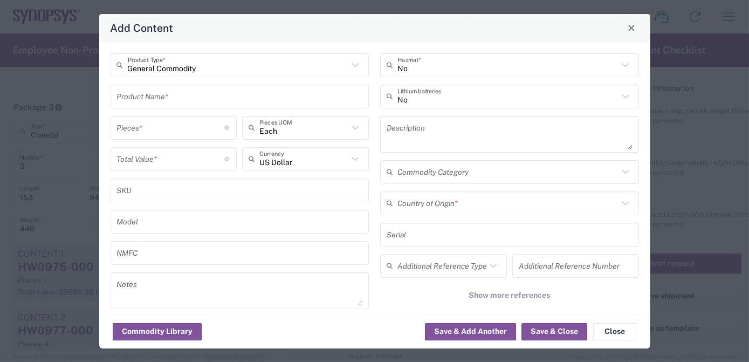
click at [189, 92] on input "text" at bounding box center [240, 96] width 246 height 19
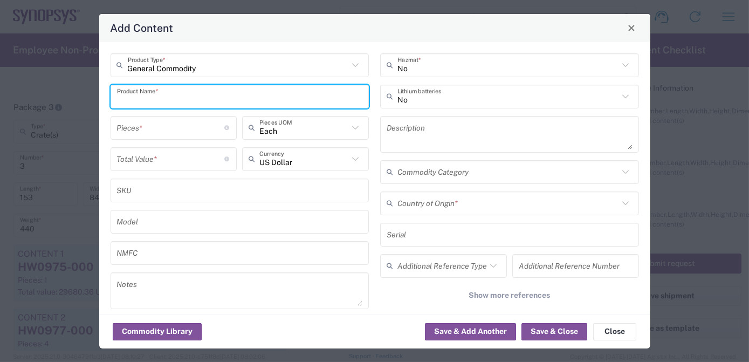
paste input "HW0978-000"
type input "HW0978-000"
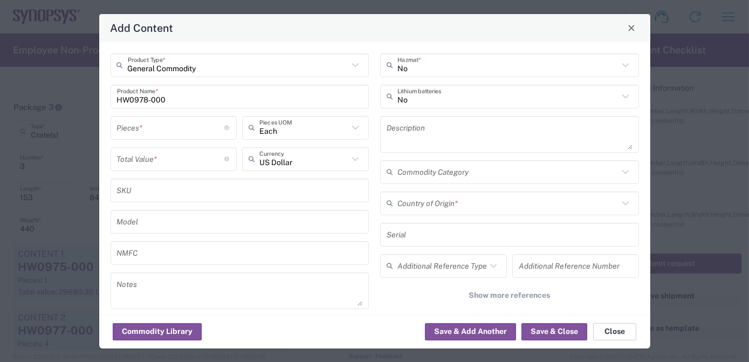
click at [622, 333] on button "Close" at bounding box center [614, 331] width 43 height 17
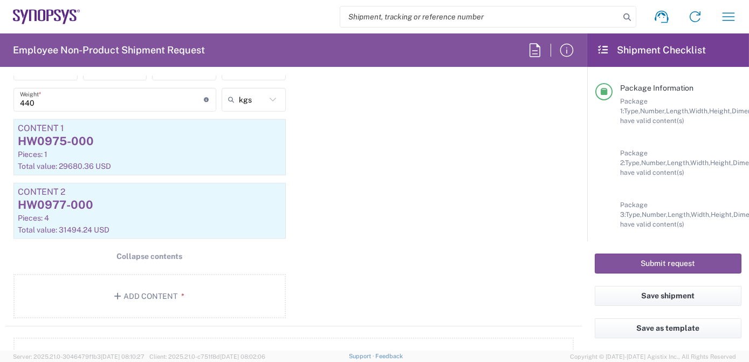
scroll to position [1725, 0]
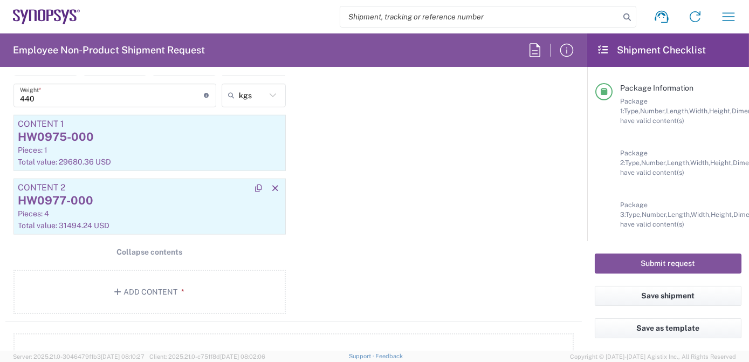
click at [124, 194] on div "HW0977-000" at bounding box center [150, 201] width 264 height 16
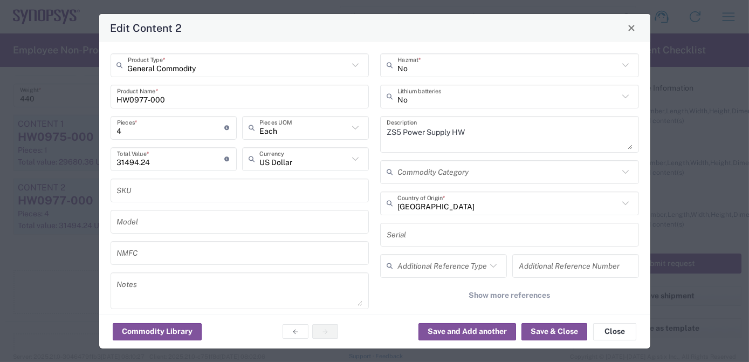
scroll to position [235, 0]
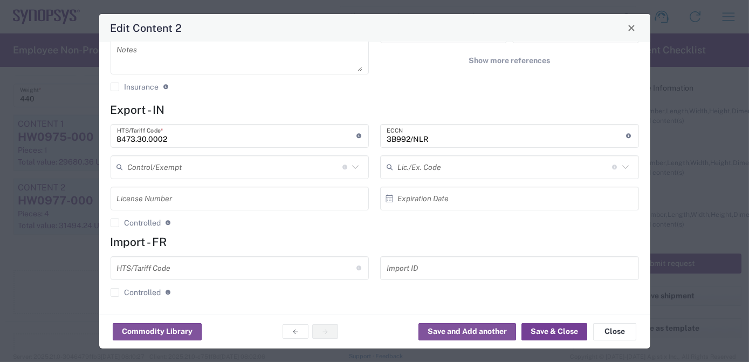
click at [560, 333] on button "Save & Close" at bounding box center [555, 331] width 66 height 17
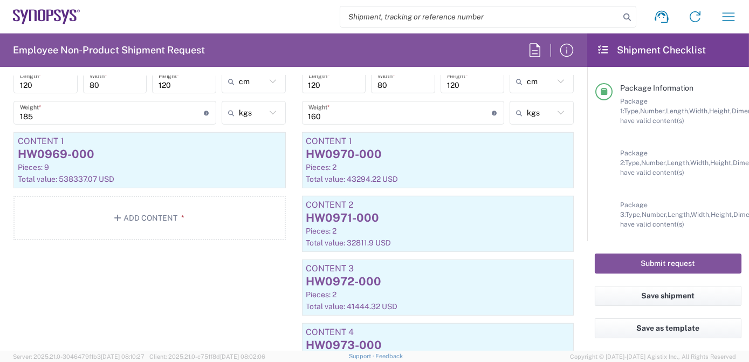
scroll to position [1125, 0]
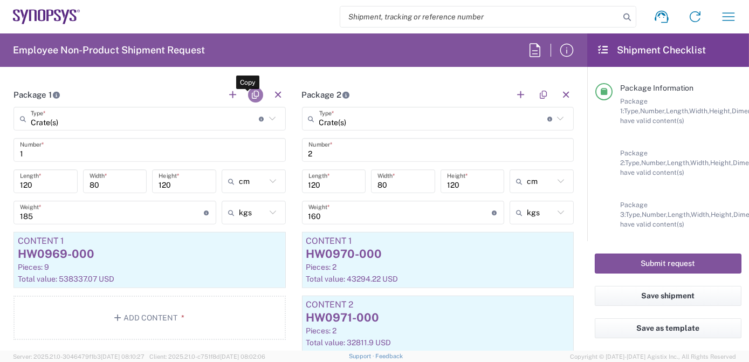
click at [252, 87] on button "button" at bounding box center [255, 94] width 15 height 15
type input "Crate(s)"
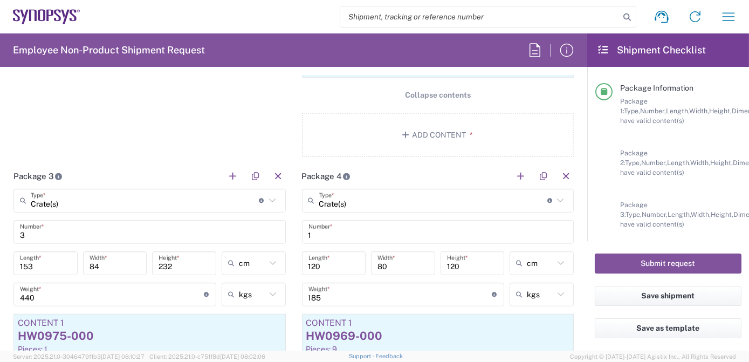
scroll to position [1570, 0]
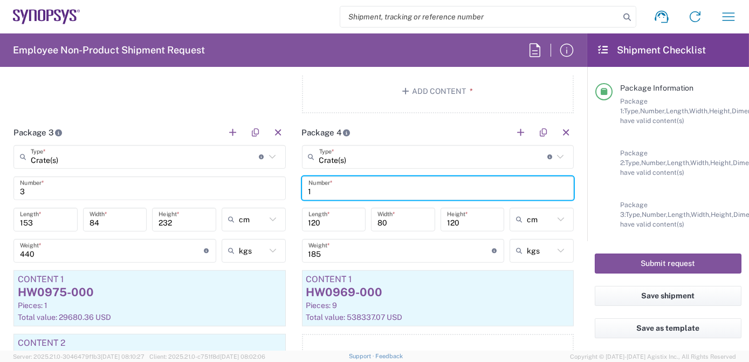
drag, startPoint x: 340, startPoint y: 188, endPoint x: 179, endPoint y: 183, distance: 161.3
click at [179, 183] on div "Package 1 Crate(s) Type * Material used to package goods Bale(s) Basket(s) Bolt…" at bounding box center [293, 58] width 577 height 840
type input "4"
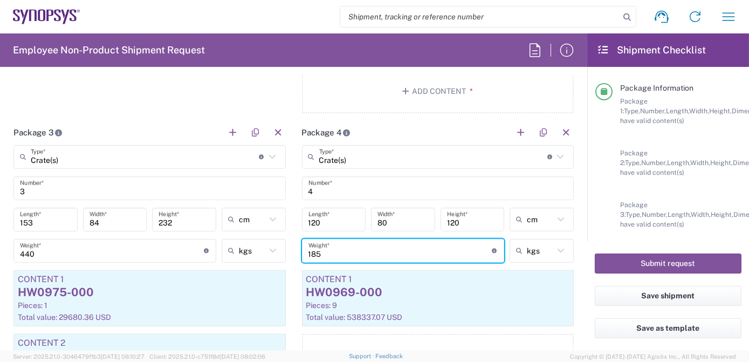
click at [364, 244] on input "185" at bounding box center [401, 250] width 184 height 19
drag, startPoint x: 367, startPoint y: 242, endPoint x: 178, endPoint y: 239, distance: 189.3
click at [178, 239] on div "Package 1 Crate(s) Type * Material used to package goods Bale(s) Basket(s) Bolt…" at bounding box center [293, 58] width 577 height 840
type input "80"
click at [458, 312] on div "Total value: 538337.07 USD" at bounding box center [438, 317] width 264 height 10
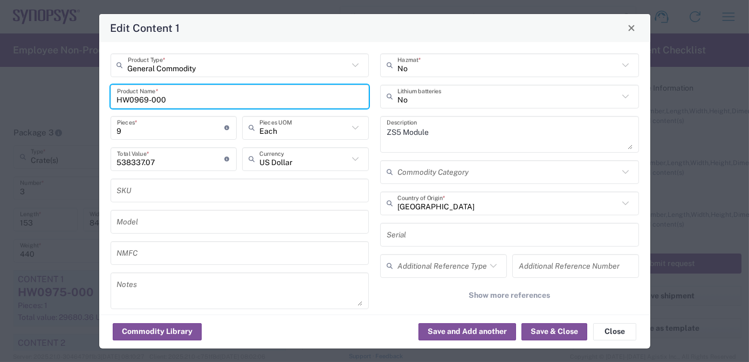
drag, startPoint x: 162, startPoint y: 97, endPoint x: -2, endPoint y: 113, distance: 165.3
click at [0, 113] on html "Shipment request Shipment tracking Employee non-product shipment request My shi…" at bounding box center [374, 181] width 749 height 362
paste input "78"
type input "HW0978-000"
click at [155, 128] on input "9" at bounding box center [171, 127] width 108 height 19
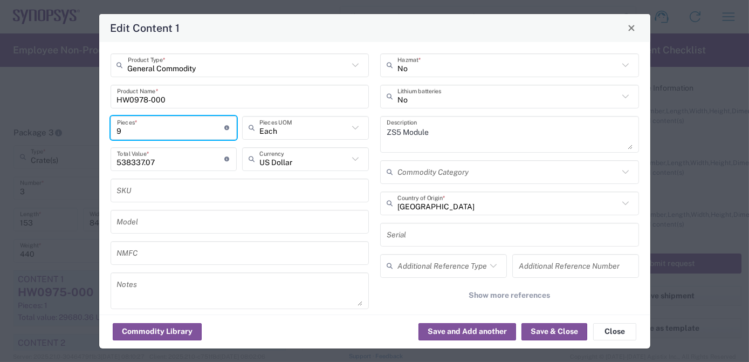
drag, startPoint x: 155, startPoint y: 128, endPoint x: -2, endPoint y: 127, distance: 157.0
click at [0, 127] on html "Shipment request Shipment tracking Employee non-product shipment request My shi…" at bounding box center [374, 181] width 749 height 362
type input "8"
type input "478521.84"
type input "8"
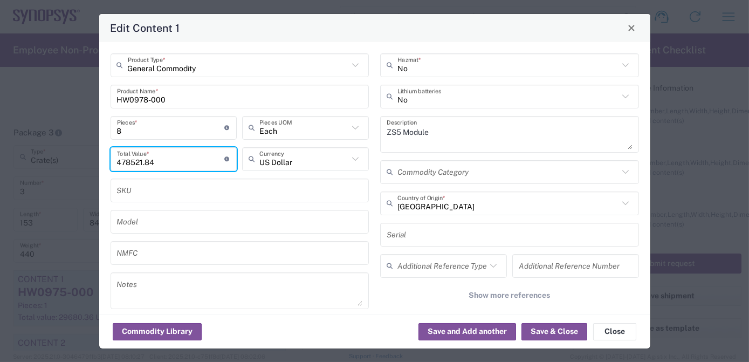
drag, startPoint x: 162, startPoint y: 157, endPoint x: 6, endPoint y: 169, distance: 156.3
click at [17, 170] on div "Edit Content 1 General Commodity Product Type * HW0978-000 Product Name * 8 Pie…" at bounding box center [374, 181] width 749 height 362
paste input "30330.23"
type input "30330.23"
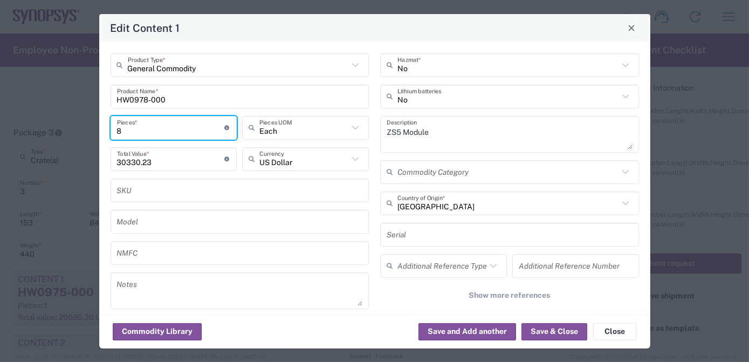
click at [143, 130] on input "8" at bounding box center [171, 127] width 108 height 19
drag, startPoint x: 143, startPoint y: 130, endPoint x: 35, endPoint y: 126, distance: 108.5
click at [35, 126] on div "Edit Content 1 General Commodity Product Type * HW0978-000 Product Name * 8 Pie…" at bounding box center [374, 181] width 749 height 362
type input "6"
type input "22747.67"
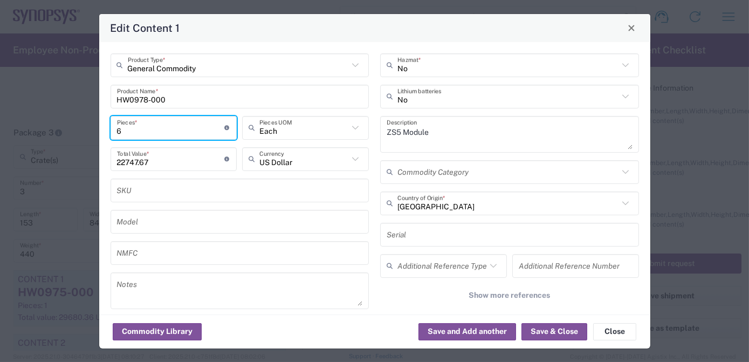
type input "67"
type input "254015.65"
type input "67"
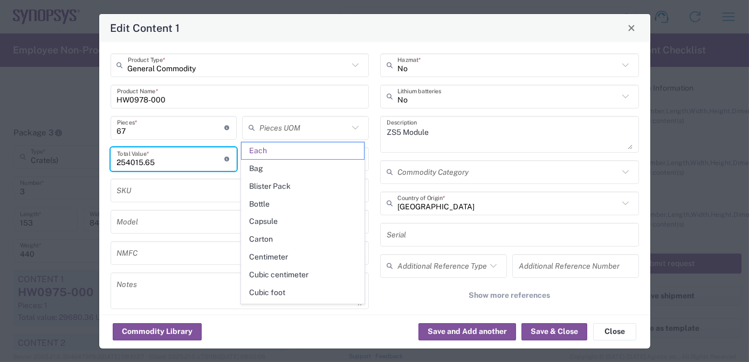
click at [174, 161] on input "254015.65" at bounding box center [171, 158] width 108 height 19
type input "Each"
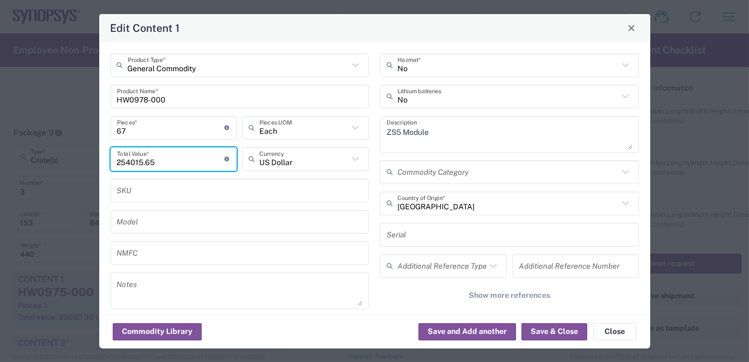
drag, startPoint x: 176, startPoint y: 161, endPoint x: -2, endPoint y: 162, distance: 178.5
click at [0, 162] on html "Shipment request Shipment tracking Employee non-product shipment request My shi…" at bounding box center [374, 181] width 749 height 362
paste input "30330.23"
type input "30330.23"
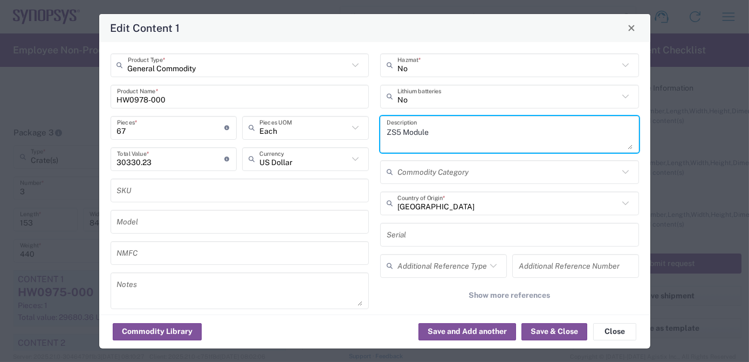
drag, startPoint x: 451, startPoint y: 128, endPoint x: 231, endPoint y: 129, distance: 219.5
click at [231, 129] on div "General Commodity Product Type * HW0978-000 Product Name * 67 Pieces * Number o…" at bounding box center [375, 193] width 540 height 280
paste textarea "Data Cable 2m HW"
type textarea "ZS5 Data Cable 2m HW"
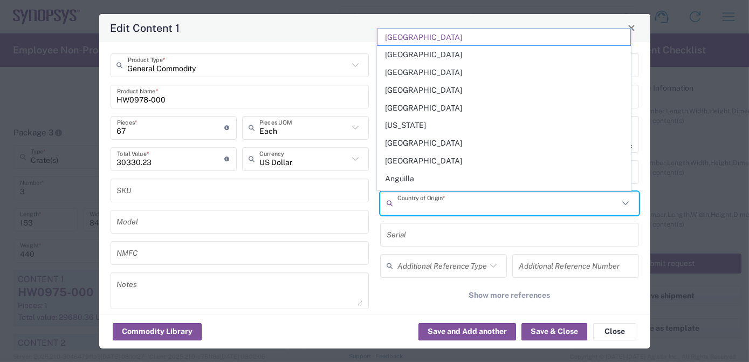
click at [449, 204] on input "text" at bounding box center [508, 203] width 221 height 19
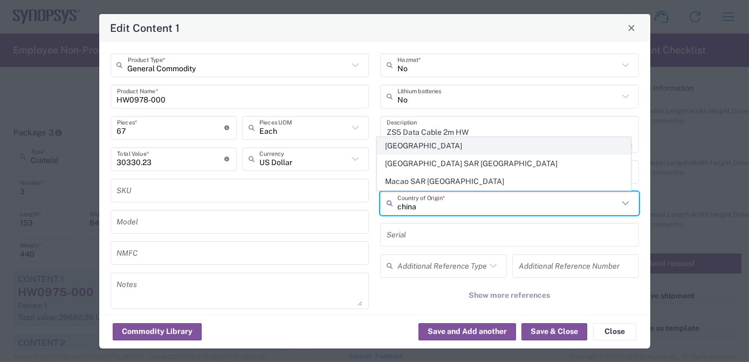
click at [430, 148] on span "[GEOGRAPHIC_DATA]" at bounding box center [504, 146] width 253 height 17
type input "[GEOGRAPHIC_DATA]"
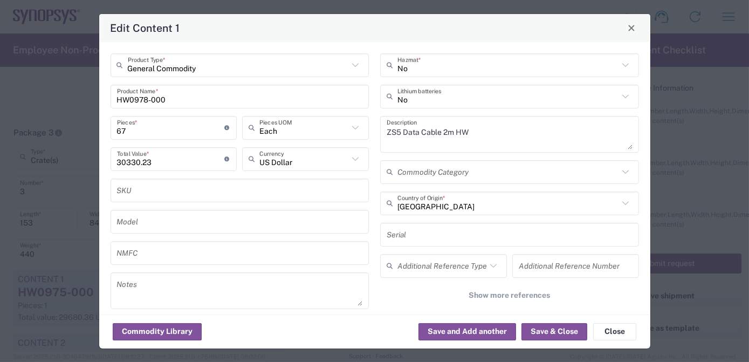
scroll to position [235, 0]
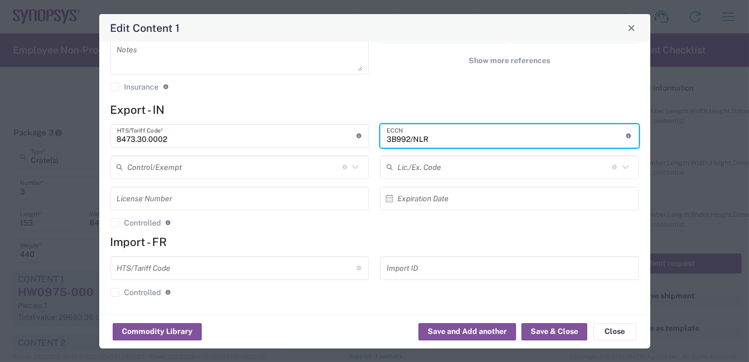
drag, startPoint x: 492, startPoint y: 132, endPoint x: 246, endPoint y: 136, distance: 246.0
click at [248, 137] on div "8473.30.0002 HTS/Tariff Code * Obtain HTS from vendor if product is purchased. …" at bounding box center [375, 179] width 540 height 111
paste input "EAR99"
type input "EAR99/NLR"
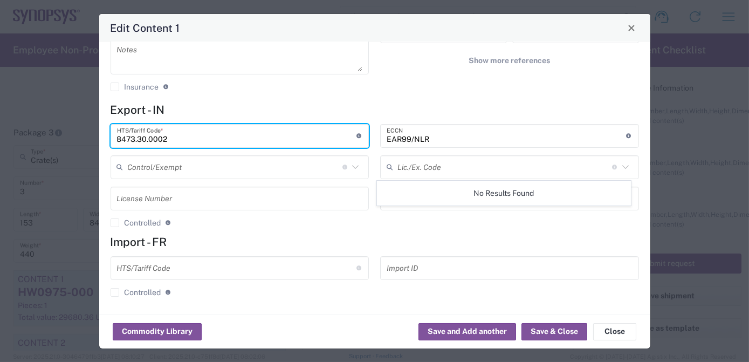
drag, startPoint x: 207, startPoint y: 143, endPoint x: -2, endPoint y: 131, distance: 209.6
click at [0, 131] on html "Shipment request Shipment tracking Employee non-product shipment request My shi…" at bounding box center [374, 181] width 749 height 362
paste input "517.62.0090"
type input "8517.62.0090"
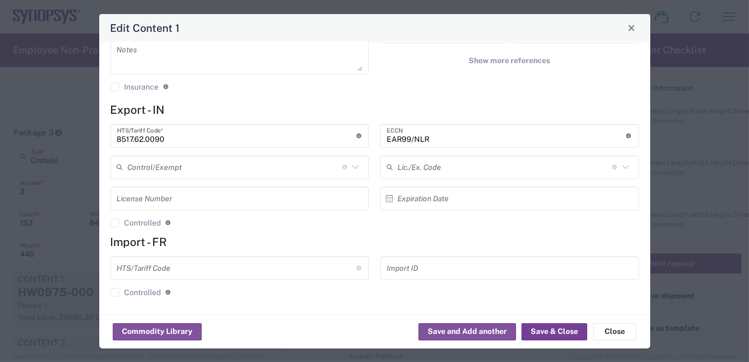
click at [550, 330] on button "Save & Close" at bounding box center [555, 331] width 66 height 17
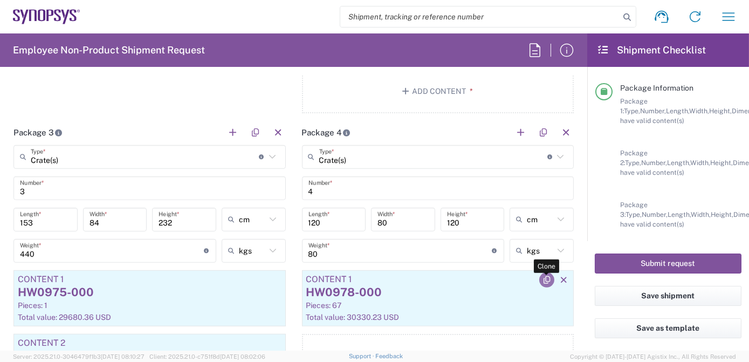
click at [542, 276] on icon "button" at bounding box center [547, 280] width 10 height 8
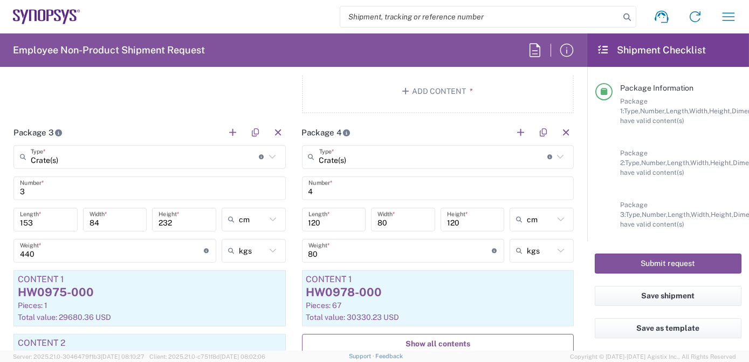
click at [445, 342] on span "Show all contents" at bounding box center [438, 344] width 65 height 10
click at [434, 341] on div "Content 2" at bounding box center [438, 343] width 264 height 10
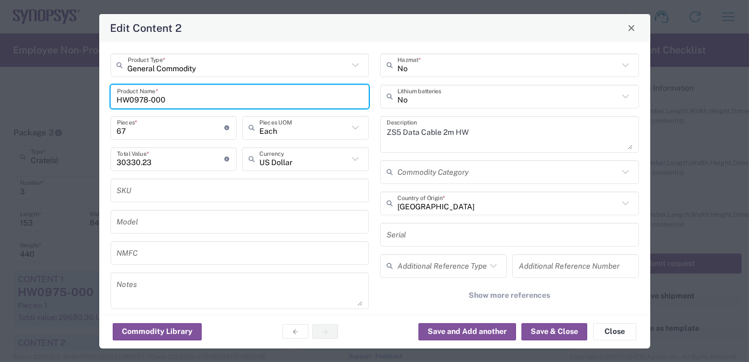
drag, startPoint x: 190, startPoint y: 97, endPoint x: -2, endPoint y: 97, distance: 192.0
click at [0, 97] on html "Shipment request Shipment tracking Employee non-product shipment request My shi…" at bounding box center [374, 181] width 749 height 362
paste input "82"
type input "HW0982-000"
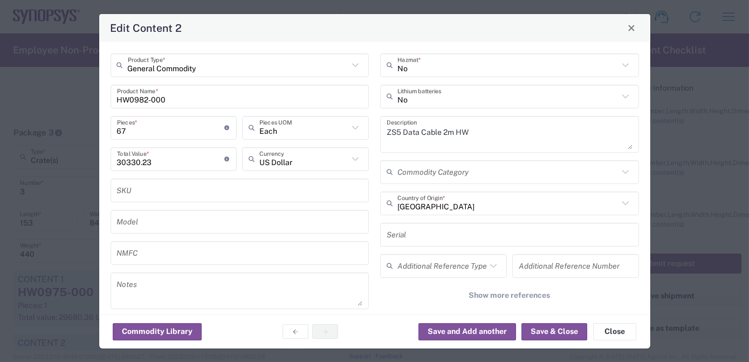
click at [0, 115] on html "Shipment request Shipment tracking Employee non-product shipment request My shi…" at bounding box center [374, 181] width 749 height 362
type input "3"
type input "1358.07"
type input "36"
type input "16296.84"
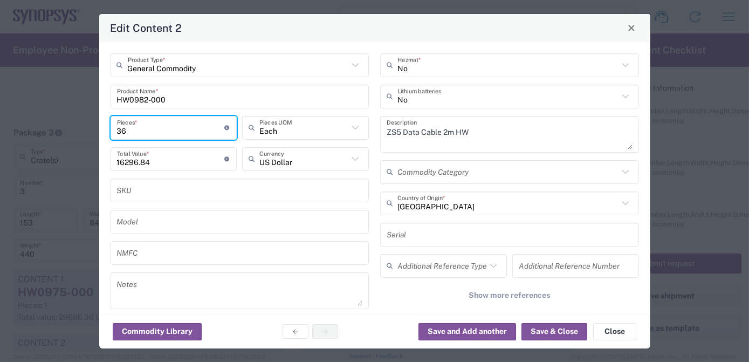
type input "36"
click at [176, 167] on input "16296.84" at bounding box center [171, 158] width 108 height 19
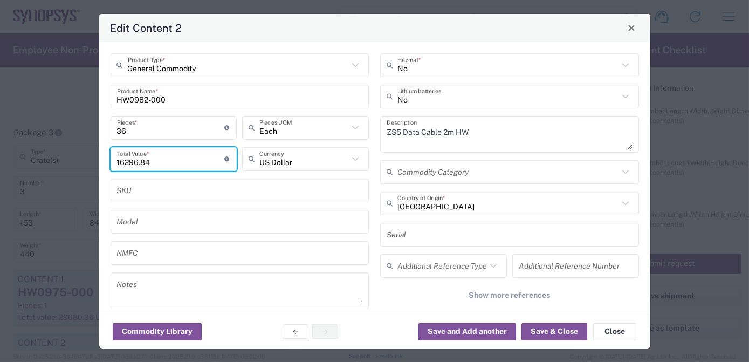
drag, startPoint x: 178, startPoint y: 164, endPoint x: 11, endPoint y: 159, distance: 166.8
click at [11, 159] on div "Edit Content 2 General Commodity Product Type * HW0982-000 Product Name * 36 Pi…" at bounding box center [374, 181] width 749 height 362
paste input "5279.76"
type input "5279.76"
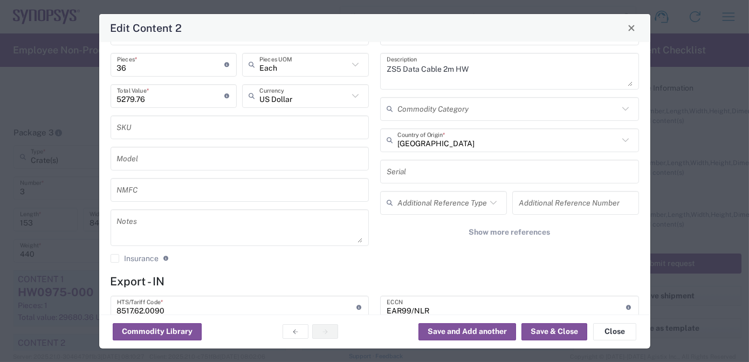
scroll to position [33, 0]
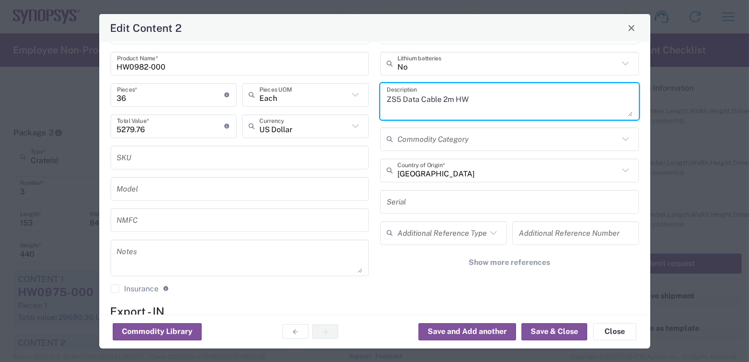
drag, startPoint x: 483, startPoint y: 93, endPoint x: 216, endPoint y: 96, distance: 267.0
click at [216, 96] on div "General Commodity Product Type * HW0982-000 Product Name * 36 Pieces * Number o…" at bounding box center [375, 160] width 540 height 280
paste textarea "Clock Cable 2m HW"
type textarea "ZS5 Clock Cable 2m HW"
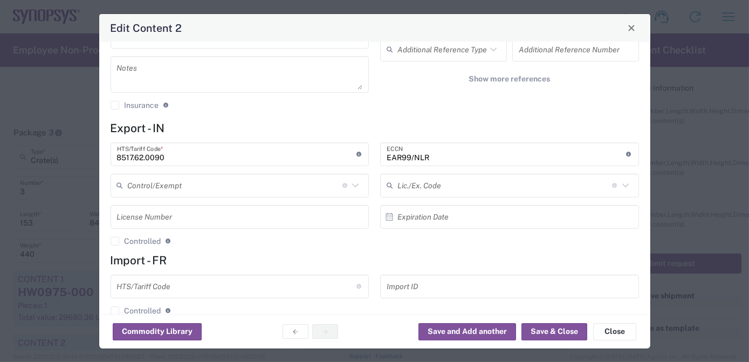
scroll to position [235, 0]
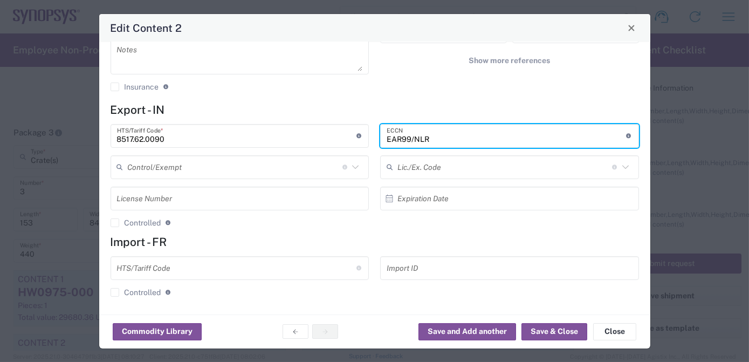
drag, startPoint x: 439, startPoint y: 133, endPoint x: 292, endPoint y: 138, distance: 147.3
click at [292, 138] on div "8517.62.0090 HTS/Tariff Code * Obtain HTS from vendor if product is purchased. …" at bounding box center [375, 179] width 540 height 111
paste input "3B992"
type input "3B992/NLR"
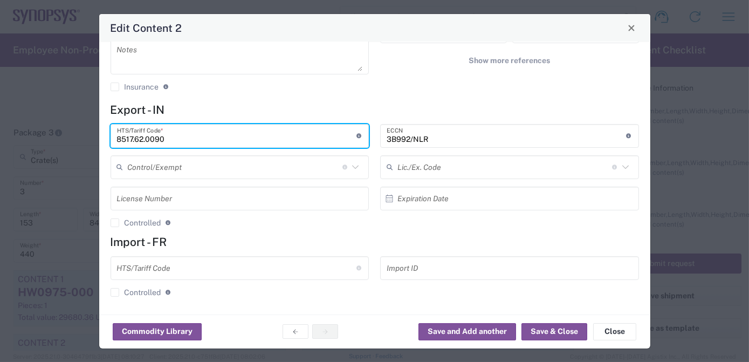
drag, startPoint x: 198, startPoint y: 134, endPoint x: 0, endPoint y: 136, distance: 198.5
click at [0, 136] on html "Shipment request Shipment tracking Employee non-product shipment request My shi…" at bounding box center [374, 181] width 749 height 362
paste input "44.42.000"
type input "8544.42.0000"
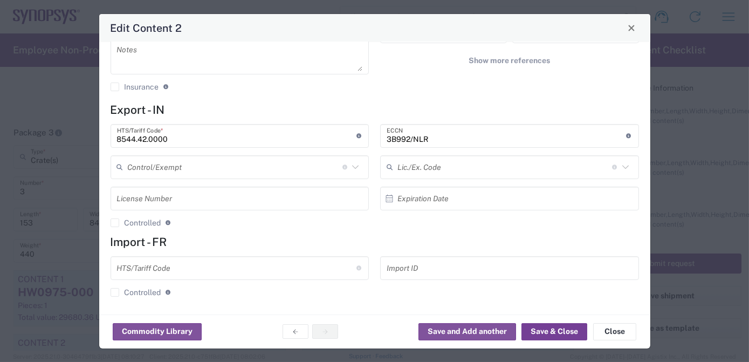
click at [555, 337] on button "Save & Close" at bounding box center [555, 331] width 66 height 17
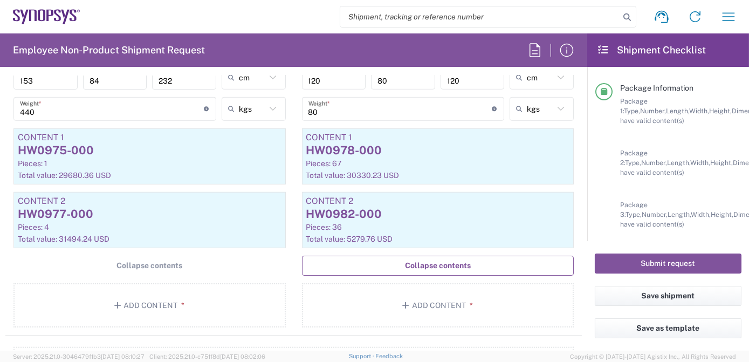
scroll to position [1727, 0]
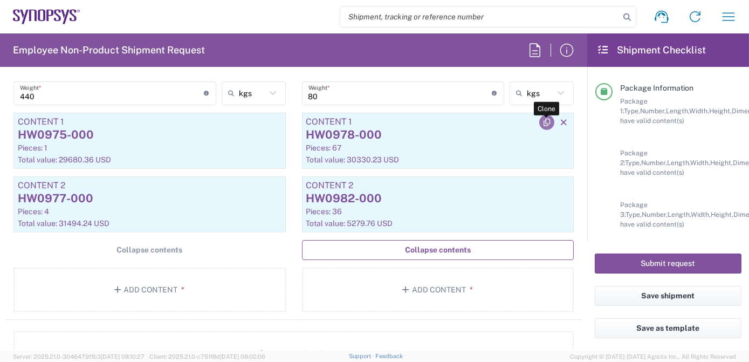
click at [542, 119] on icon "button" at bounding box center [547, 123] width 10 height 8
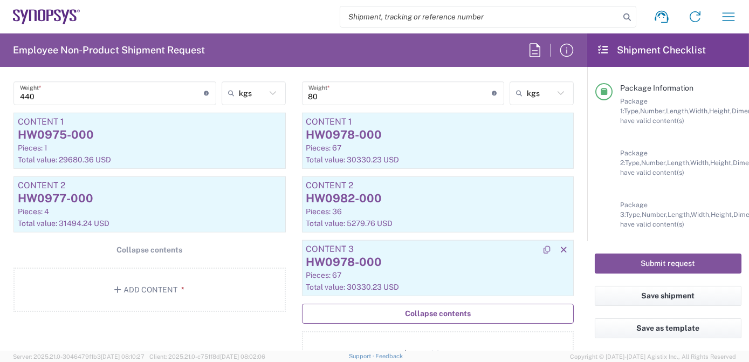
click at [406, 270] on div "Pieces: 67" at bounding box center [438, 275] width 264 height 10
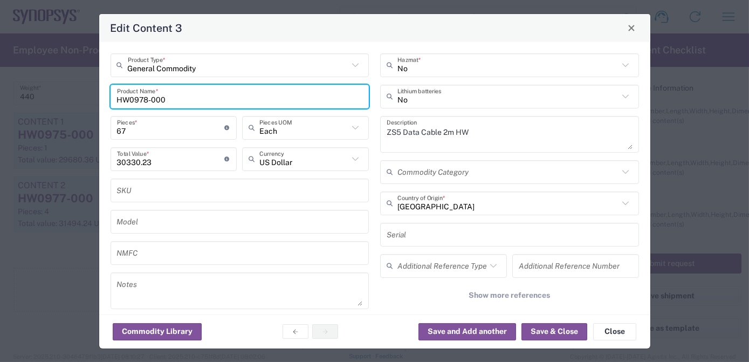
drag, startPoint x: 200, startPoint y: 97, endPoint x: -2, endPoint y: 98, distance: 201.7
click at [0, 98] on html "Shipment request Shipment tracking Employee non-product shipment request My shi…" at bounding box center [374, 181] width 749 height 362
paste input "84"
type input "HW0984-000"
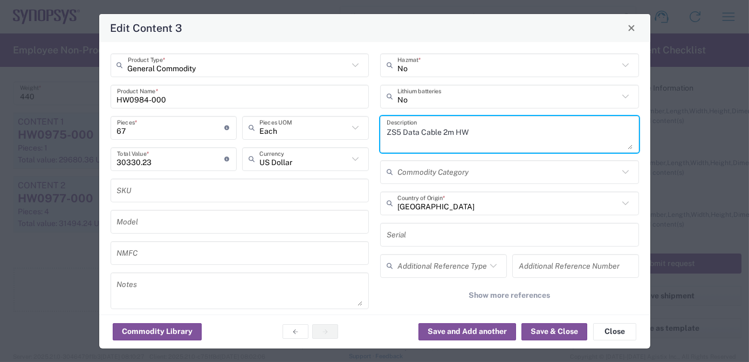
drag, startPoint x: 512, startPoint y: 135, endPoint x: 279, endPoint y: 127, distance: 233.7
click at [279, 127] on div "General Commodity Product Type * HW0984-000 Product Name * 67 Pieces * Number o…" at bounding box center [375, 193] width 540 height 280
paste textarea "System Cable 3m HW"
type textarea "ZS5 System Cable 3m HW"
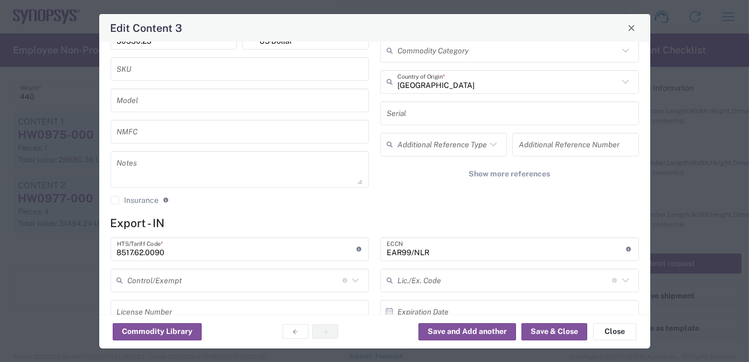
scroll to position [126, 0]
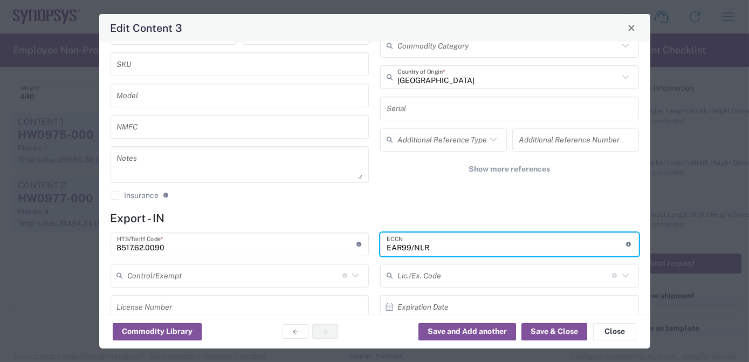
drag, startPoint x: 456, startPoint y: 244, endPoint x: 280, endPoint y: 231, distance: 175.8
click at [280, 232] on div "8517.62.0090 HTS/Tariff Code * Obtain HTS from vendor if product is purchased. …" at bounding box center [375, 287] width 540 height 111
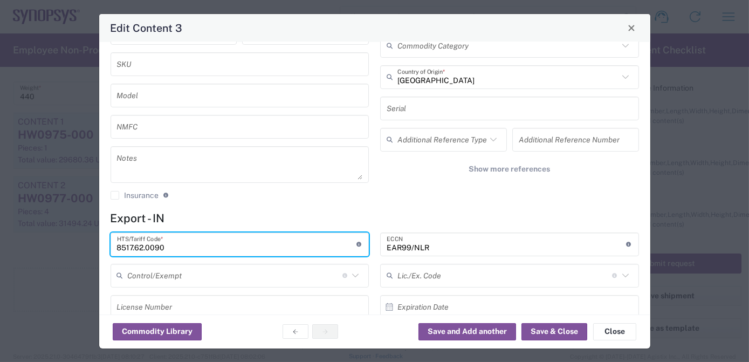
drag, startPoint x: 174, startPoint y: 242, endPoint x: -2, endPoint y: 244, distance: 176.4
click at [0, 244] on html "Shipment request Shipment tracking Employee non-product shipment request My shi…" at bounding box center [374, 181] width 749 height 362
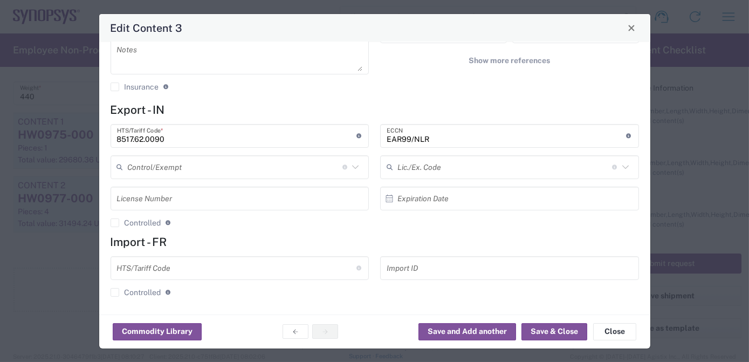
scroll to position [0, 0]
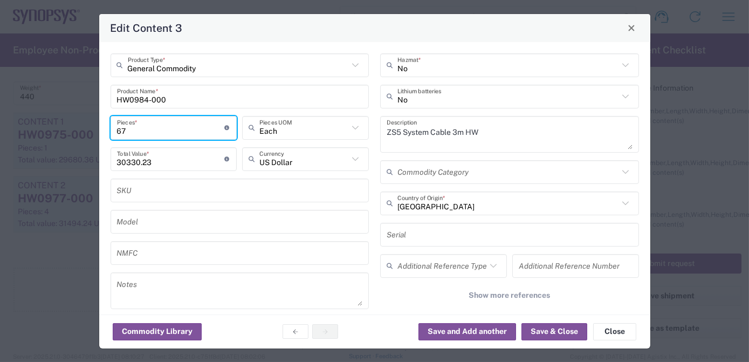
drag, startPoint x: 150, startPoint y: 128, endPoint x: 0, endPoint y: 112, distance: 150.8
click at [0, 113] on html "Shipment request Shipment tracking Employee non-product shipment request My shi…" at bounding box center [374, 181] width 749 height 362
type input "3"
type input "1358.07"
type input "39"
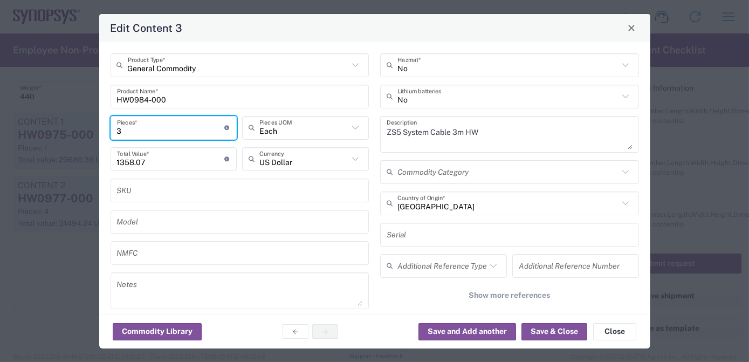
type input "17654.91"
type input "39"
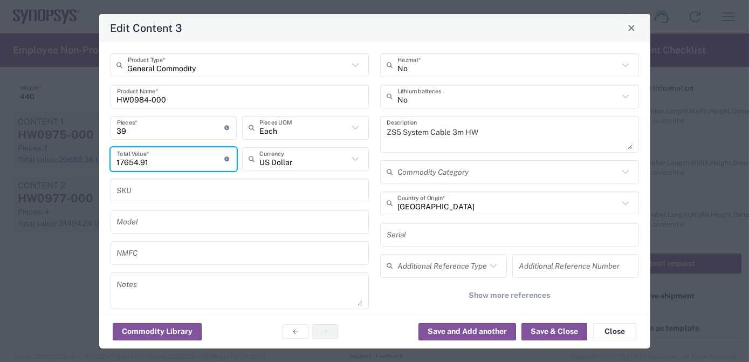
drag, startPoint x: 162, startPoint y: 165, endPoint x: 42, endPoint y: 162, distance: 120.8
click at [47, 162] on div "Edit Content 3 General Commodity Product Type * HW0984-000 Product Name * 39 Pi…" at bounding box center [374, 181] width 749 height 362
paste input "5791.50"
type input "5791.50"
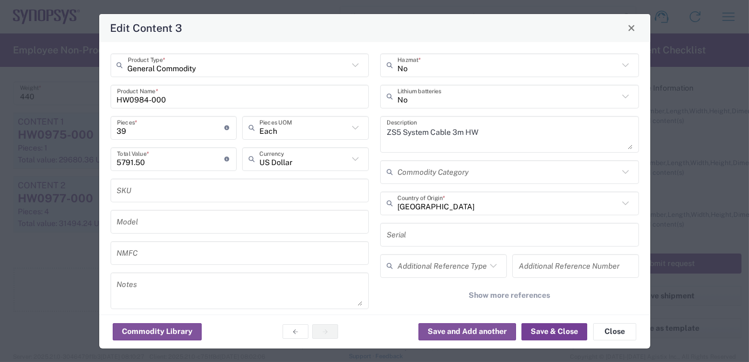
click at [555, 330] on button "Save & Close" at bounding box center [555, 331] width 66 height 17
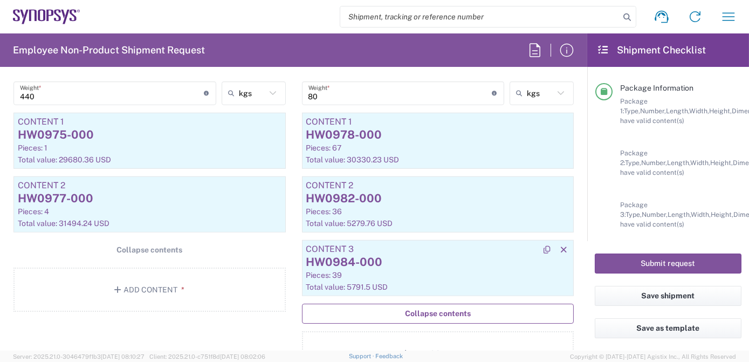
click at [409, 264] on div "HW0984-000" at bounding box center [438, 262] width 264 height 16
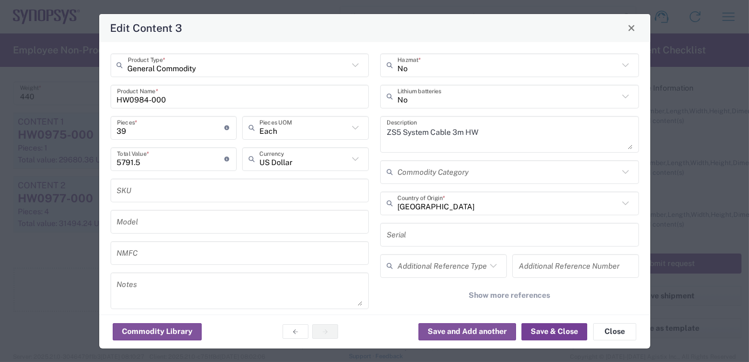
click at [547, 334] on button "Save & Close" at bounding box center [555, 331] width 66 height 17
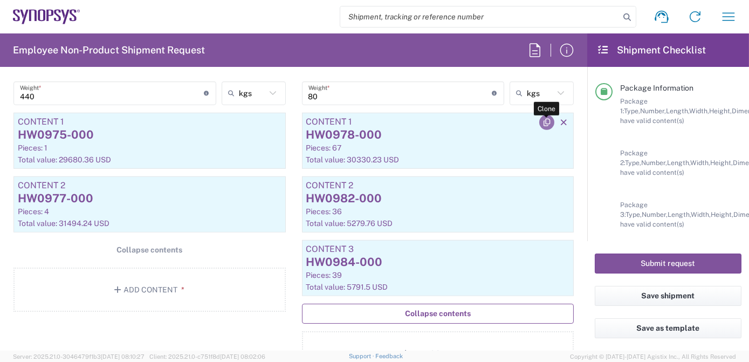
click at [542, 119] on icon "button" at bounding box center [547, 123] width 10 height 8
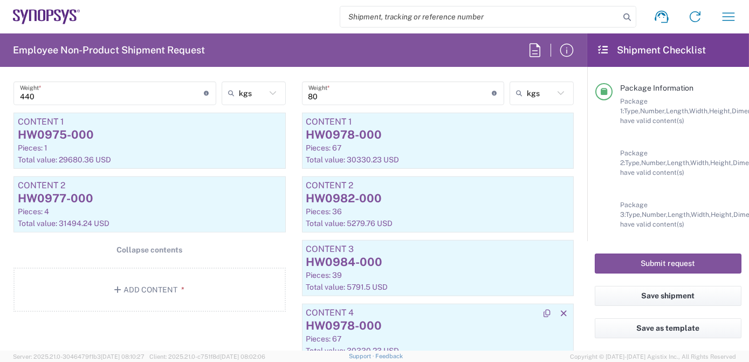
click at [392, 323] on div "HW0978-000" at bounding box center [438, 326] width 264 height 16
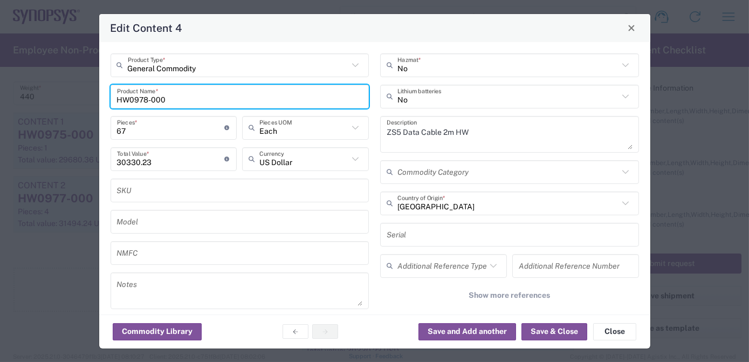
drag, startPoint x: 181, startPoint y: 100, endPoint x: 0, endPoint y: 97, distance: 181.3
click at [0, 97] on html "Shipment request Shipment tracking Employee non-product shipment request My shi…" at bounding box center [374, 181] width 749 height 362
paste input "85"
type input "HW0985-000"
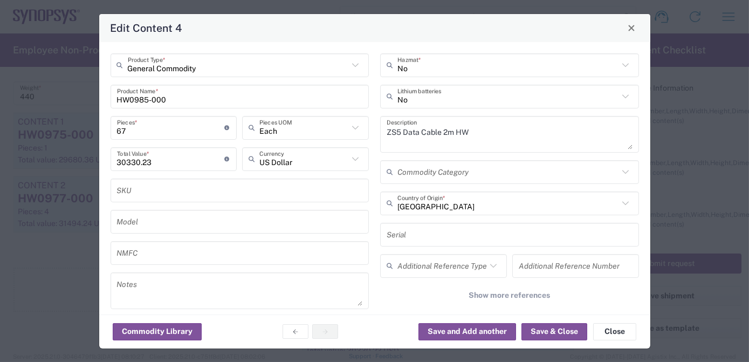
click at [0, 118] on html "Shipment request Shipment tracking Employee non-product shipment request My shi…" at bounding box center [374, 181] width 749 height 362
type input "8"
type input "3621.52"
type input "8"
drag, startPoint x: 175, startPoint y: 160, endPoint x: 0, endPoint y: 160, distance: 175.3
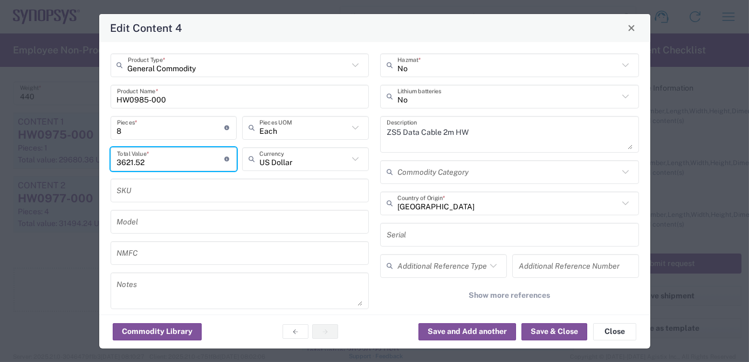
click at [0, 160] on html "Shipment request Shipment tracking Employee non-product shipment request My shi…" at bounding box center [374, 181] width 749 height 362
paste input "1228.00"
type input "1228.00"
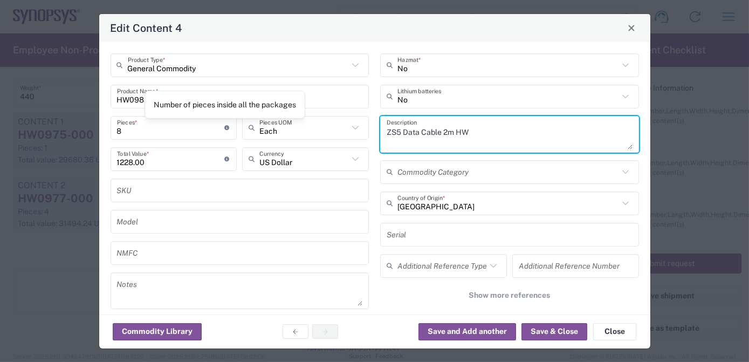
drag, startPoint x: 505, startPoint y: 133, endPoint x: 174, endPoint y: 130, distance: 330.6
click at [169, 127] on div "General Commodity Product Type * HW0985-000 Product Name * 8 Pieces * Number of…" at bounding box center [375, 193] width 540 height 280
paste textarea "System Cable 5m HW"
type textarea "ZS5 System Cable 5m HW"
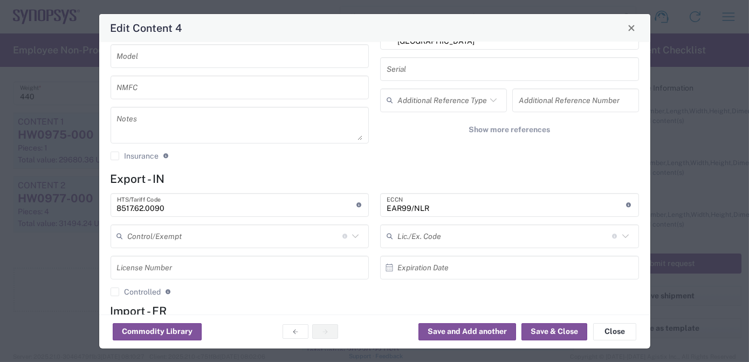
scroll to position [191, 0]
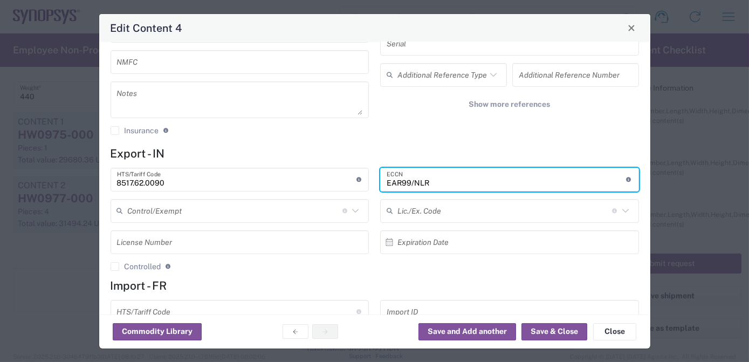
drag, startPoint x: 469, startPoint y: 180, endPoint x: 255, endPoint y: 189, distance: 214.3
click at [258, 189] on div "8517.62.0090 HTS/Tariff Code Obtain HTS from vendor if product is purchased. 10…" at bounding box center [375, 223] width 540 height 111
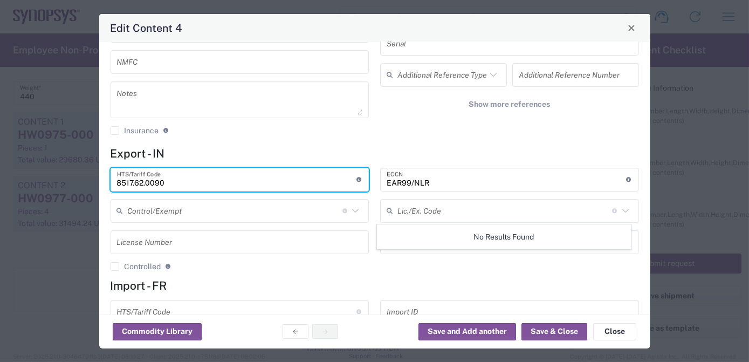
drag, startPoint x: 214, startPoint y: 186, endPoint x: 0, endPoint y: 173, distance: 214.5
click at [0, 172] on html "Shipment request Shipment tracking Employee non-product shipment request My shi…" at bounding box center [374, 181] width 749 height 362
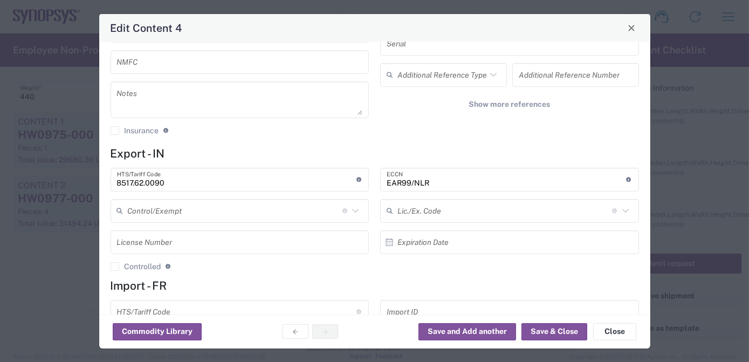
scroll to position [235, 0]
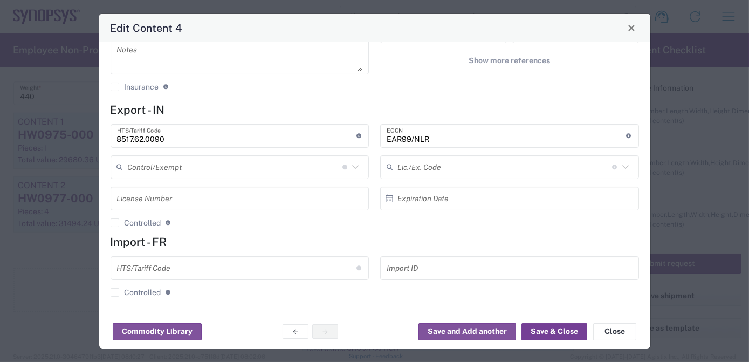
click at [558, 332] on button "Save & Close" at bounding box center [555, 331] width 66 height 17
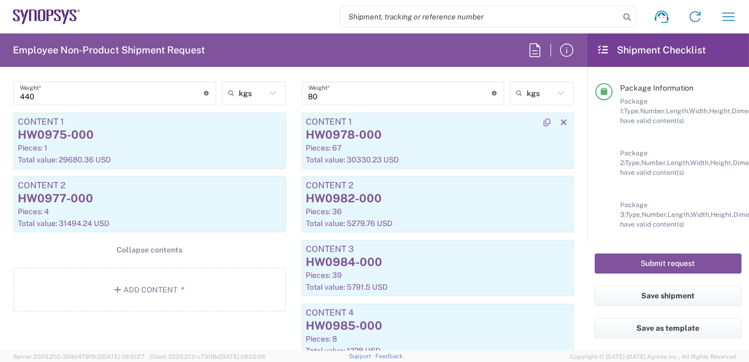
click at [395, 143] on div "Pieces: 67" at bounding box center [438, 148] width 264 height 10
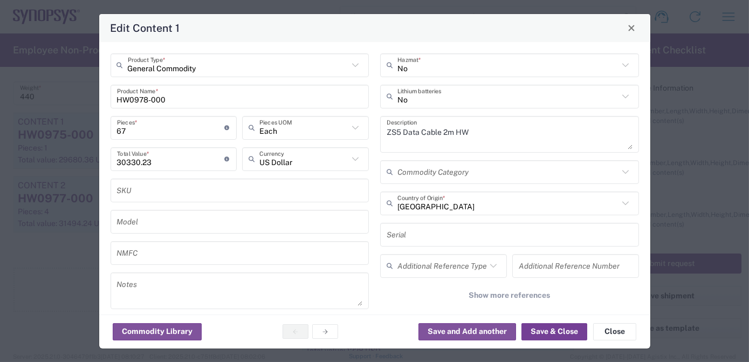
click at [542, 330] on button "Save & Close" at bounding box center [555, 331] width 66 height 17
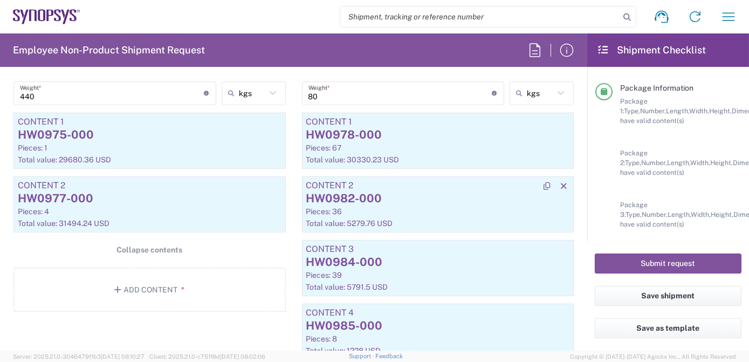
click at [416, 208] on div "Pieces: 36" at bounding box center [438, 212] width 264 height 10
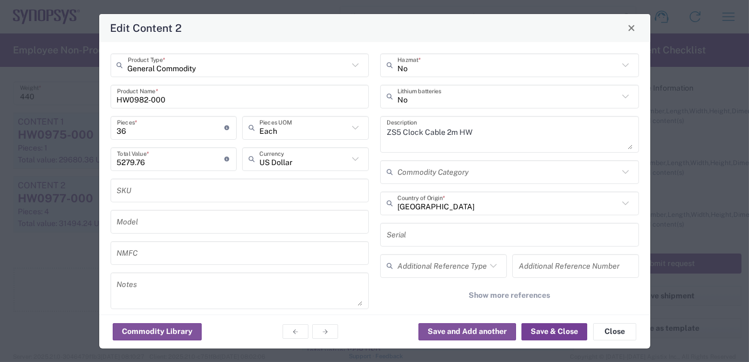
click at [553, 327] on button "Save & Close" at bounding box center [555, 331] width 66 height 17
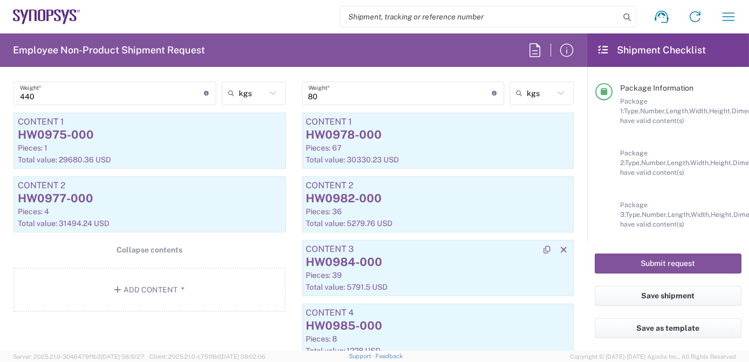
click at [378, 262] on div "HW0984-000" at bounding box center [438, 262] width 264 height 16
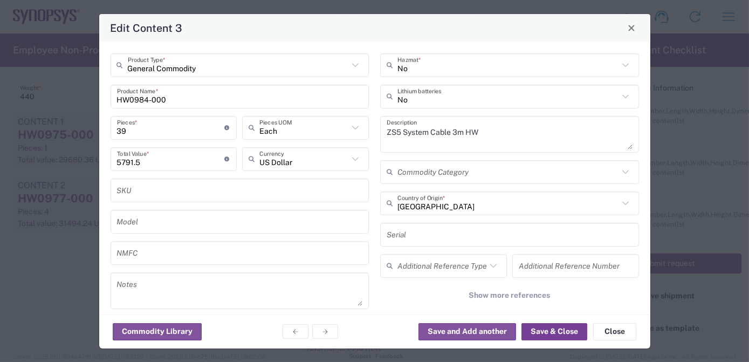
click at [545, 334] on button "Save & Close" at bounding box center [555, 331] width 66 height 17
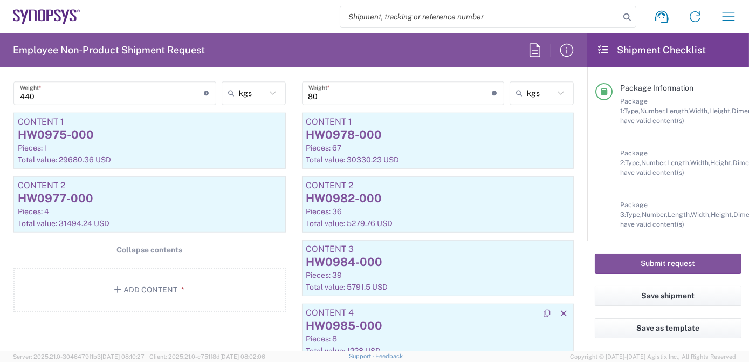
click at [434, 334] on div "Pieces: 8" at bounding box center [438, 339] width 264 height 10
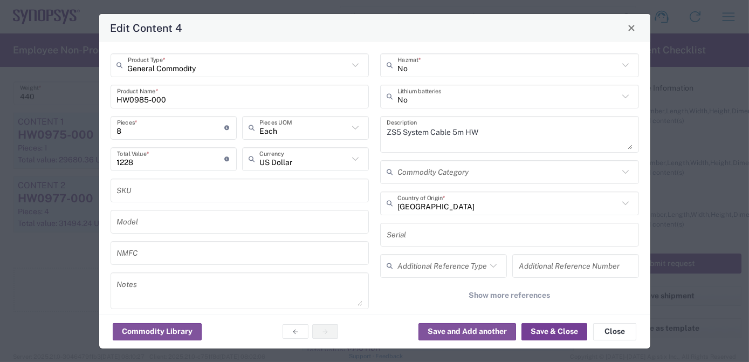
click at [559, 333] on button "Save & Close" at bounding box center [555, 331] width 66 height 17
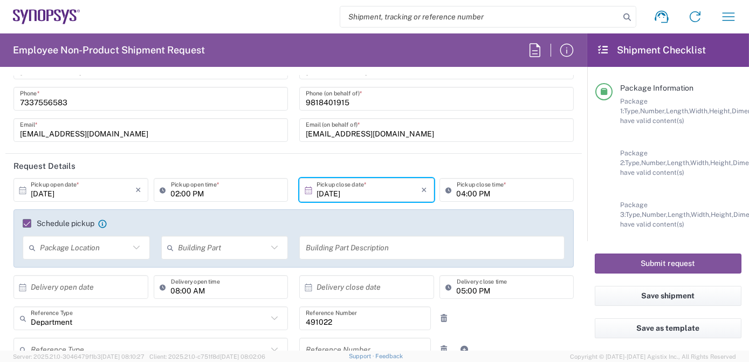
scroll to position [0, 0]
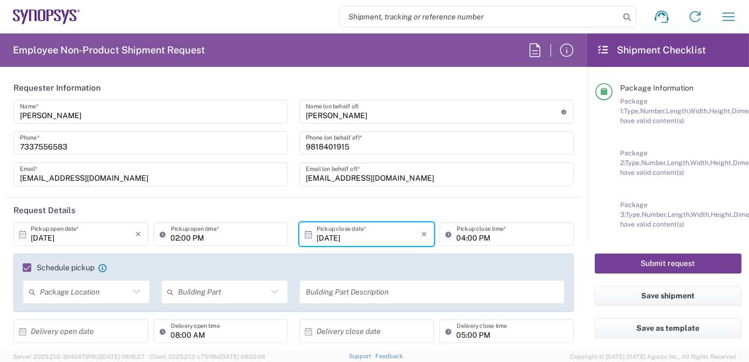
click at [676, 264] on button "Submit request" at bounding box center [668, 264] width 147 height 20
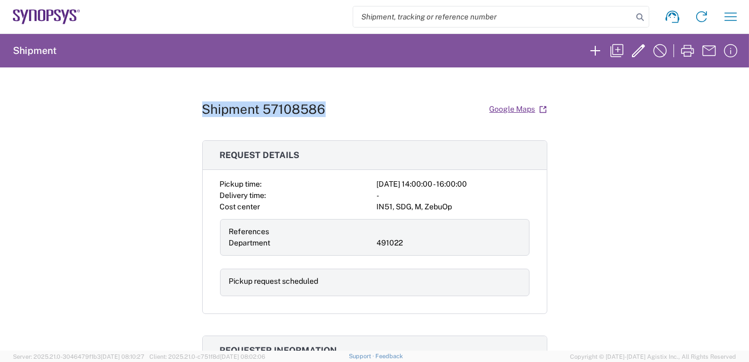
drag, startPoint x: 331, startPoint y: 111, endPoint x: 186, endPoint y: 107, distance: 145.7
click at [186, 107] on div "Shipment 57108586 Google Maps Request details Pickup time: 2025-10-16 14:00:00 …" at bounding box center [374, 208] width 749 height 283
copy h1 "Shipment 57108586"
